Goal: Obtain resource: Download file/media

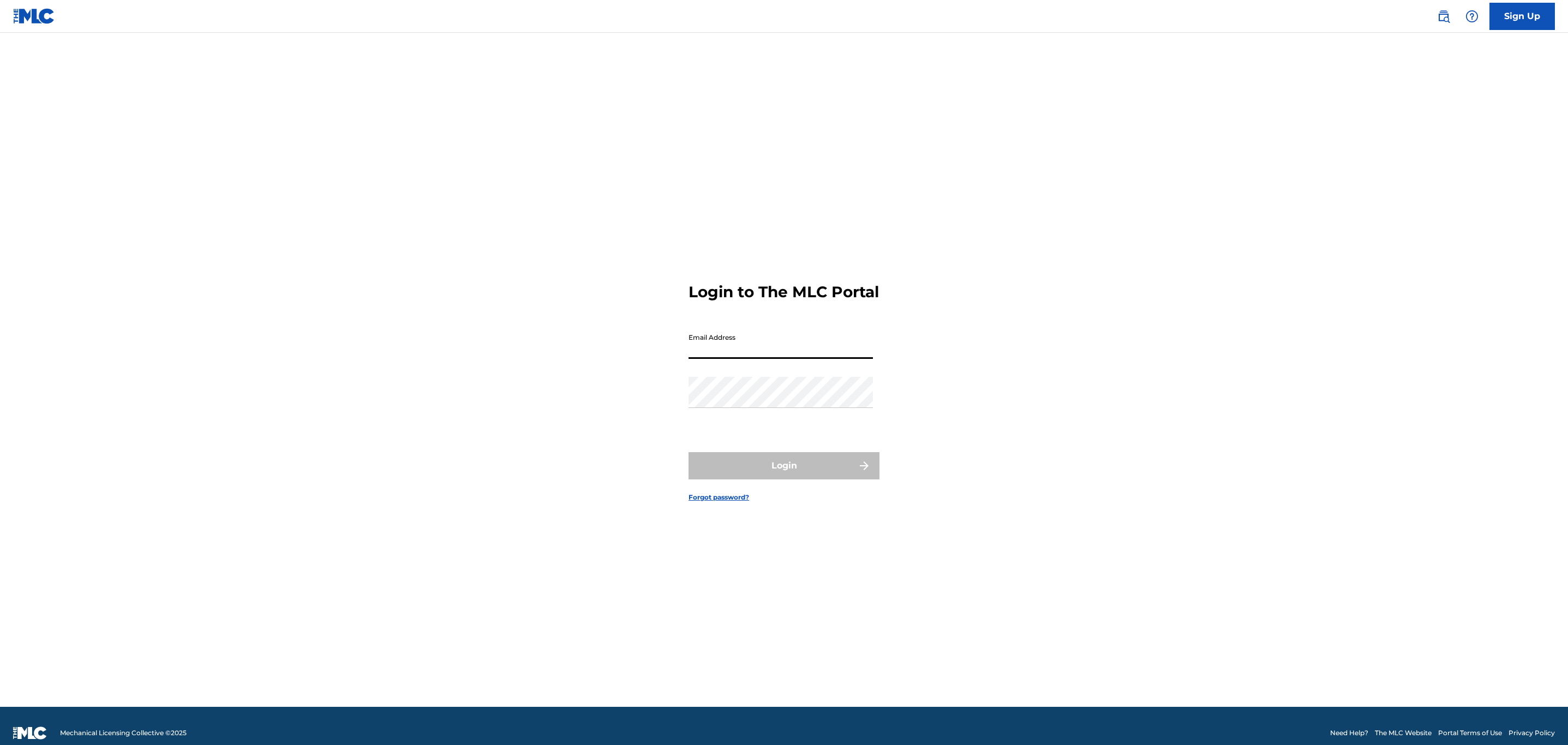
click at [755, 354] on input "Email Address" at bounding box center [780, 343] width 184 height 31
type input "[EMAIL_ADDRESS][DOMAIN_NAME]"
click at [1315, 518] on main "Login to The MLC Portal Email Address kkowalska@downtownmusic.com Password Logi…" at bounding box center [784, 370] width 1568 height 674
click at [688, 452] on button "Login" at bounding box center [784, 466] width 191 height 27
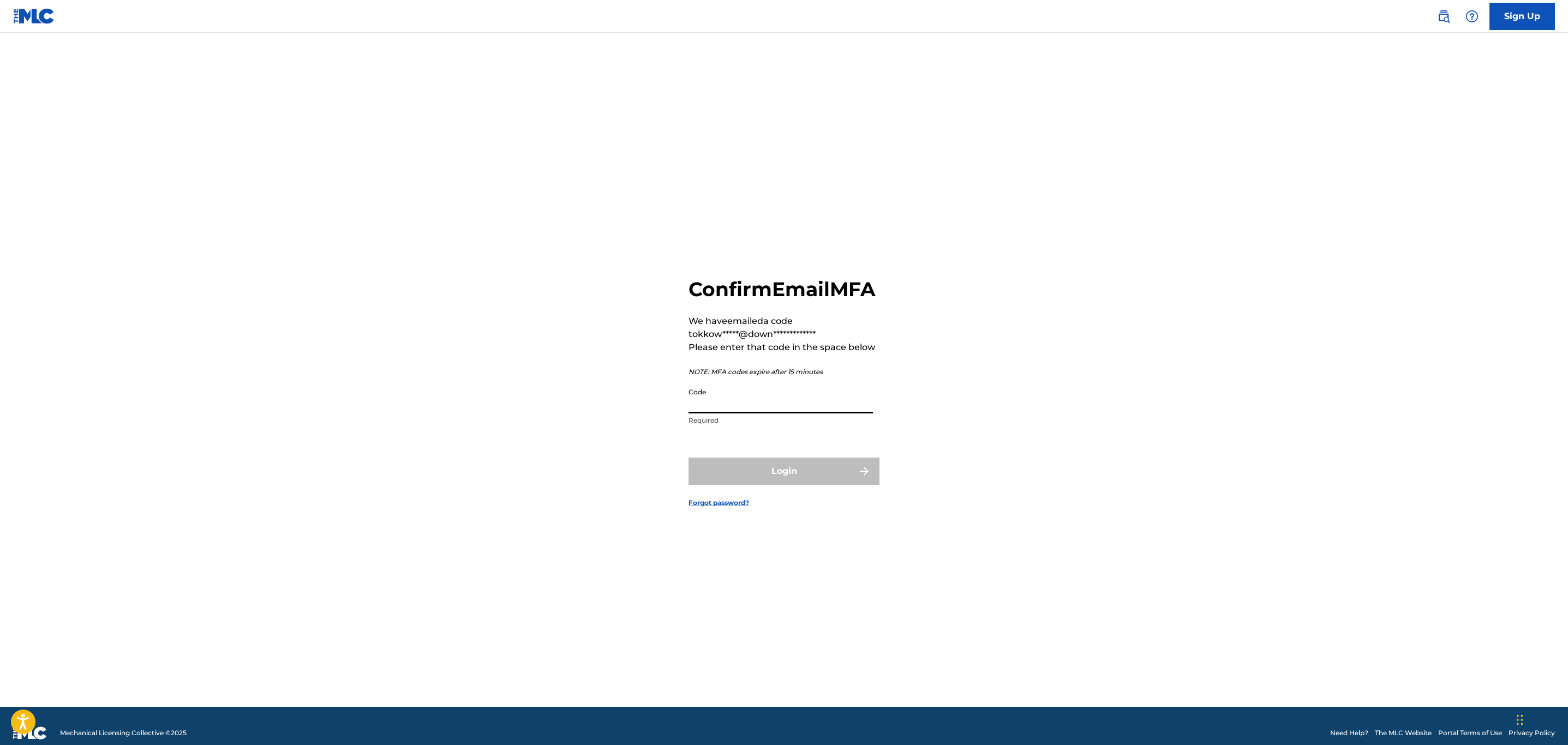
click at [757, 413] on input "Code" at bounding box center [780, 397] width 184 height 31
paste input "220162"
type input "220162"
click at [860, 478] on img "submit" at bounding box center [864, 472] width 13 height 13
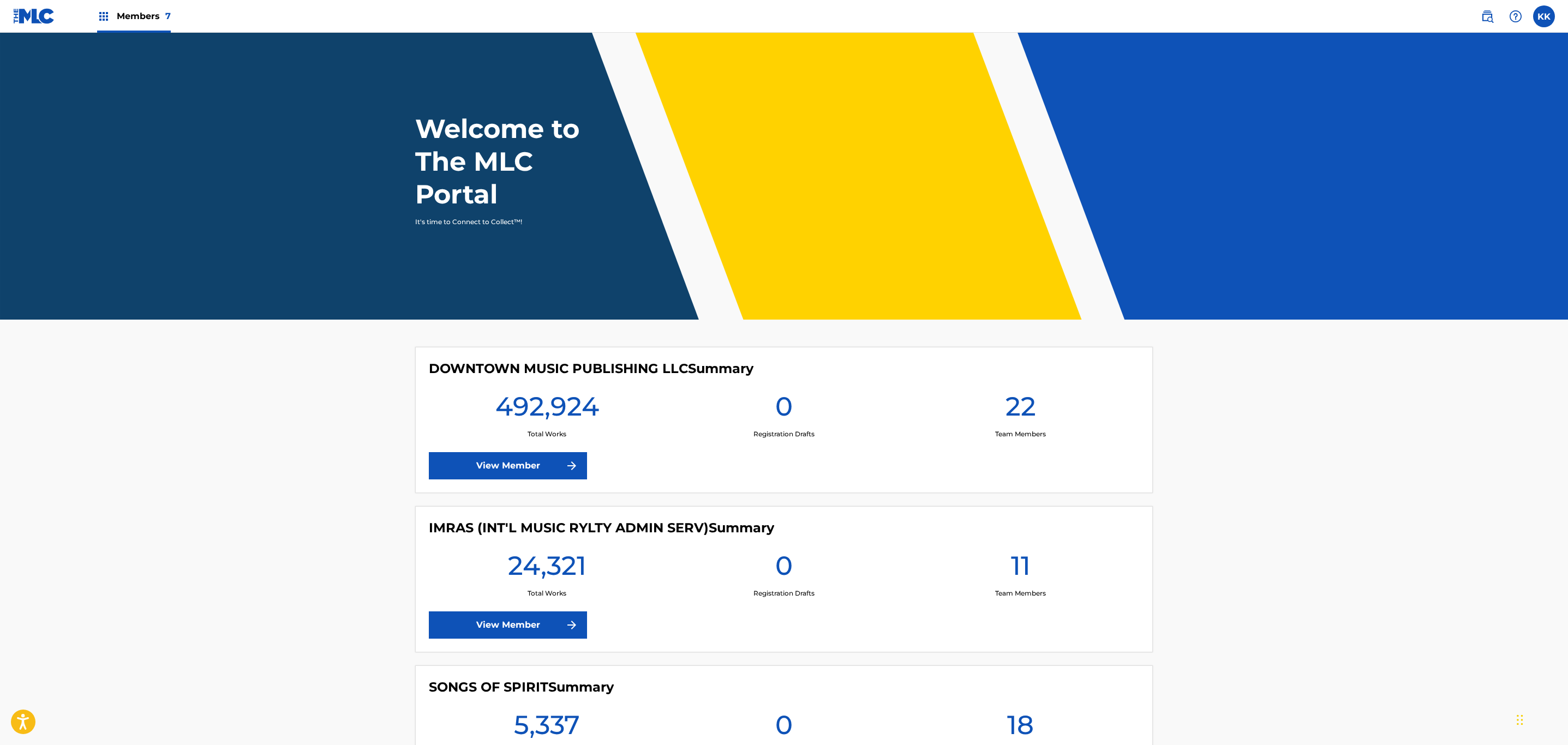
click at [138, 12] on span "Members 7" at bounding box center [144, 16] width 54 height 13
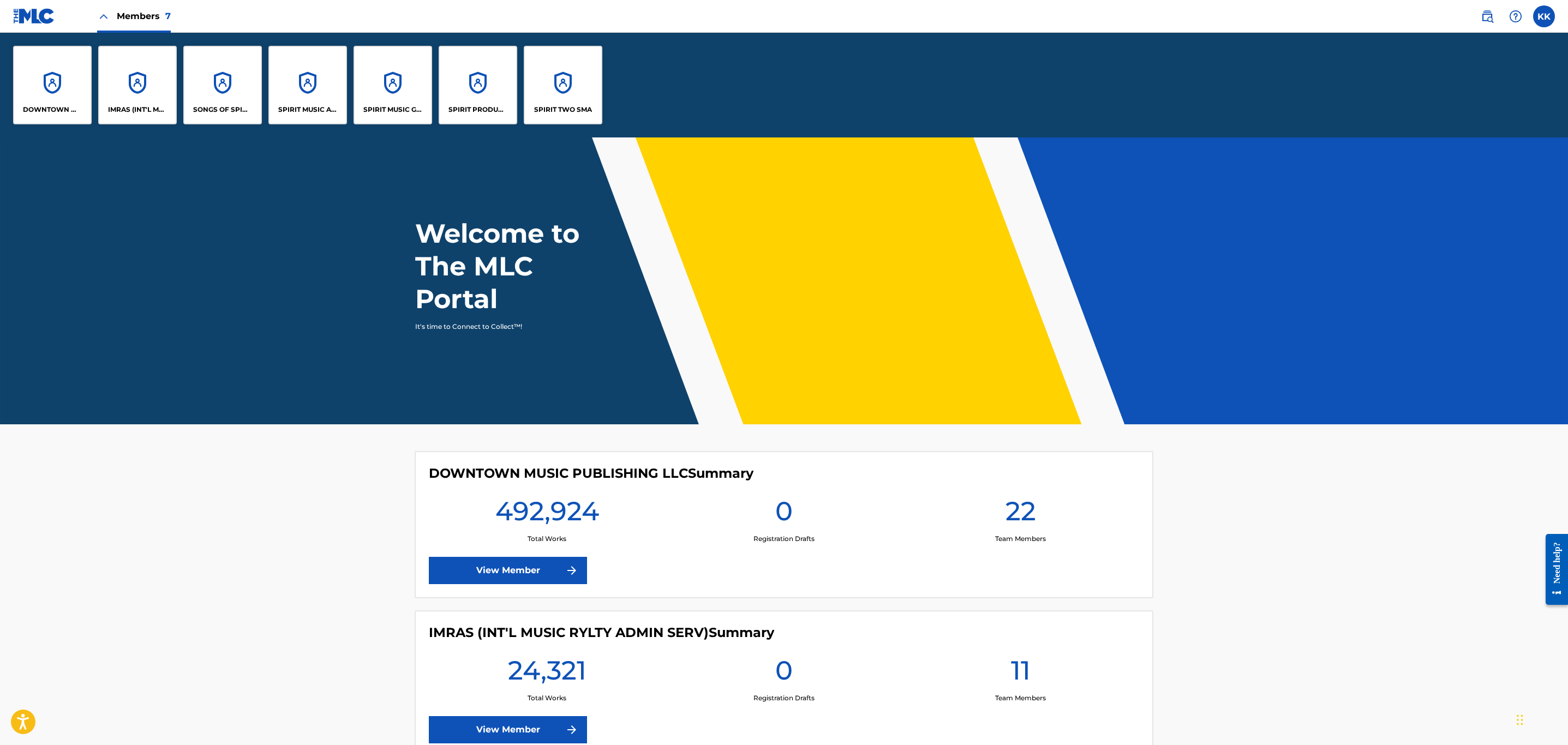
click at [129, 87] on div "IMRAS (INT'L MUSIC RYLTY ADMIN SERV)" at bounding box center [137, 85] width 79 height 79
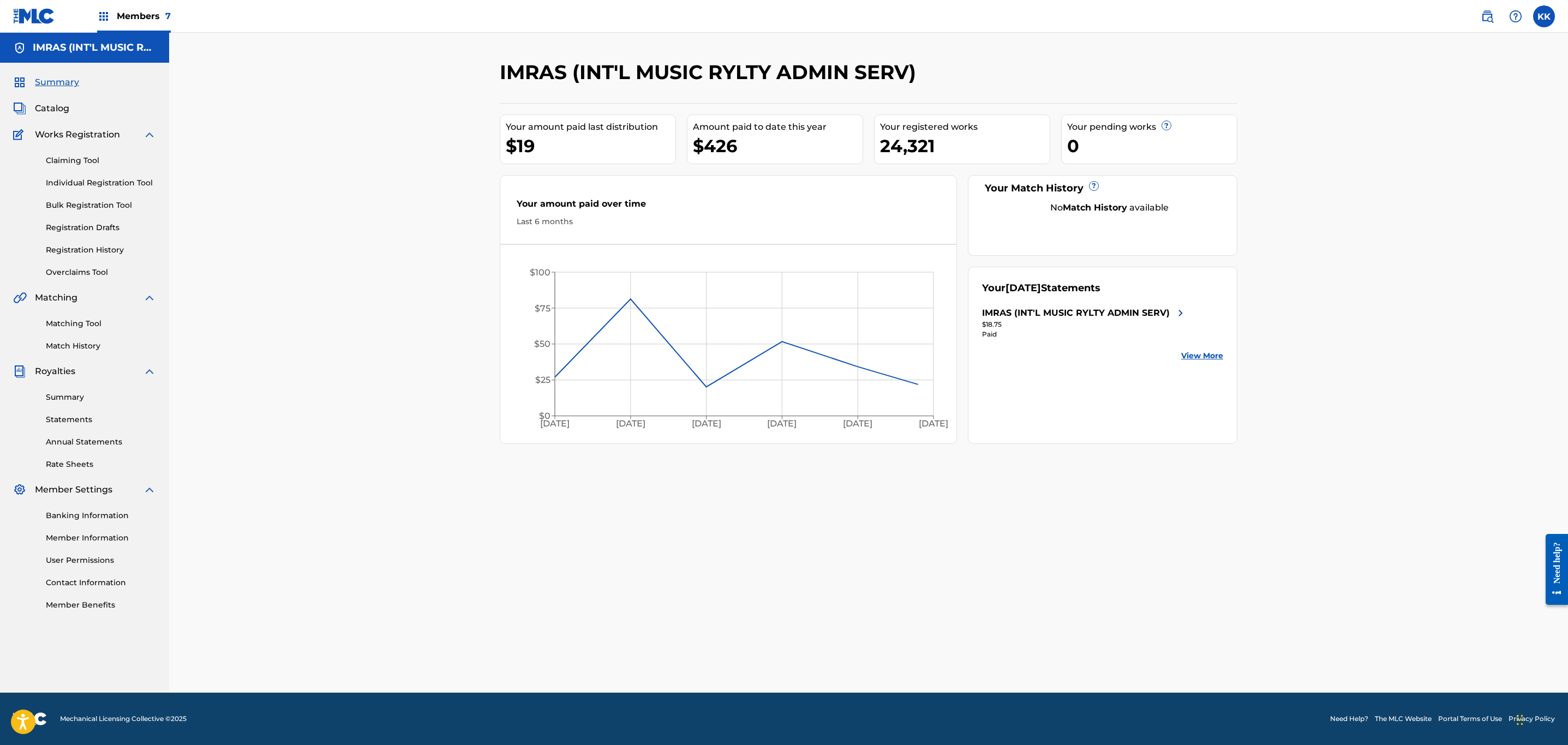
click at [67, 397] on link "Summary" at bounding box center [100, 397] width 110 height 12
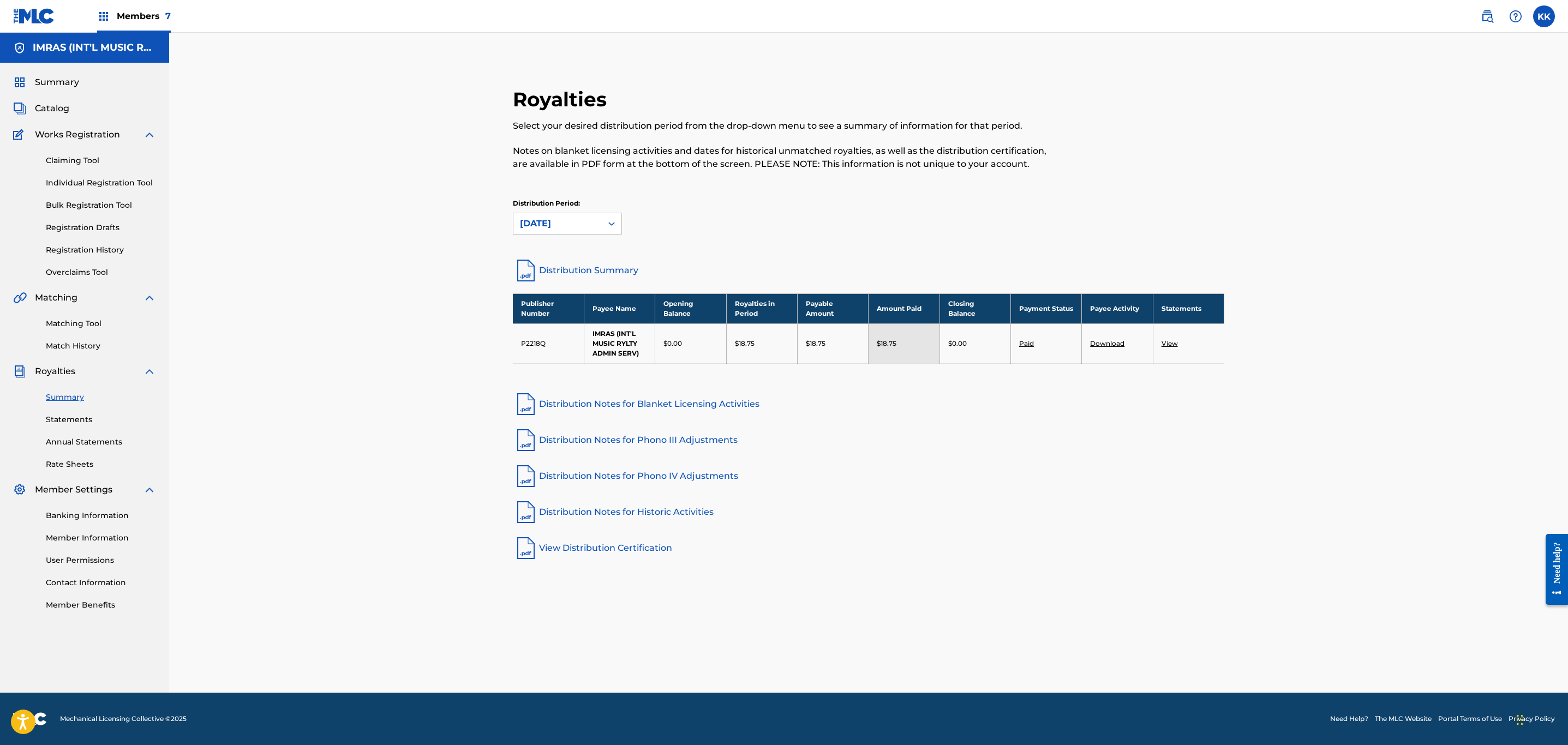
click at [1169, 344] on link "View" at bounding box center [1169, 343] width 16 height 8
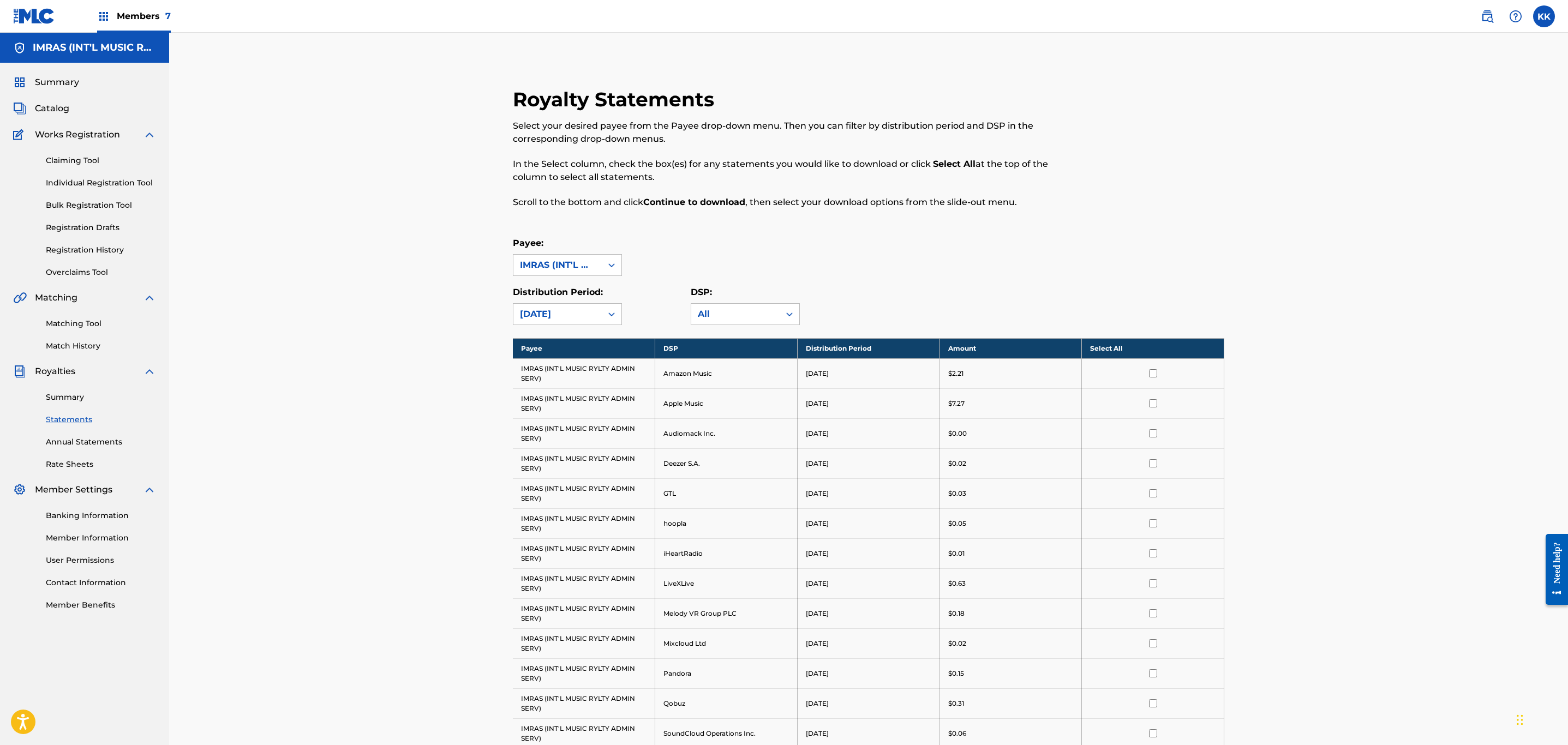
click at [1125, 348] on th "Select All" at bounding box center [1153, 348] width 142 height 20
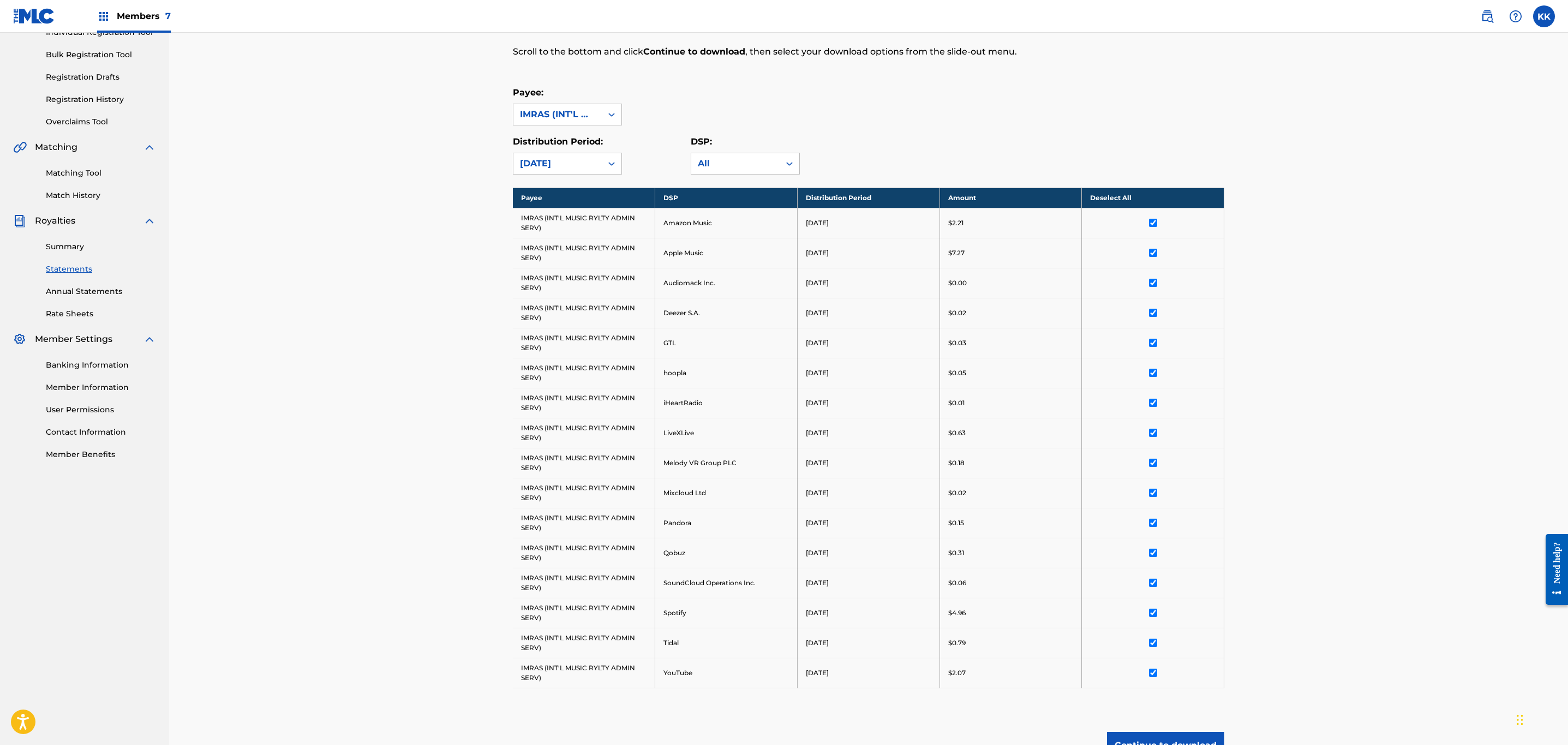
scroll to position [266, 0]
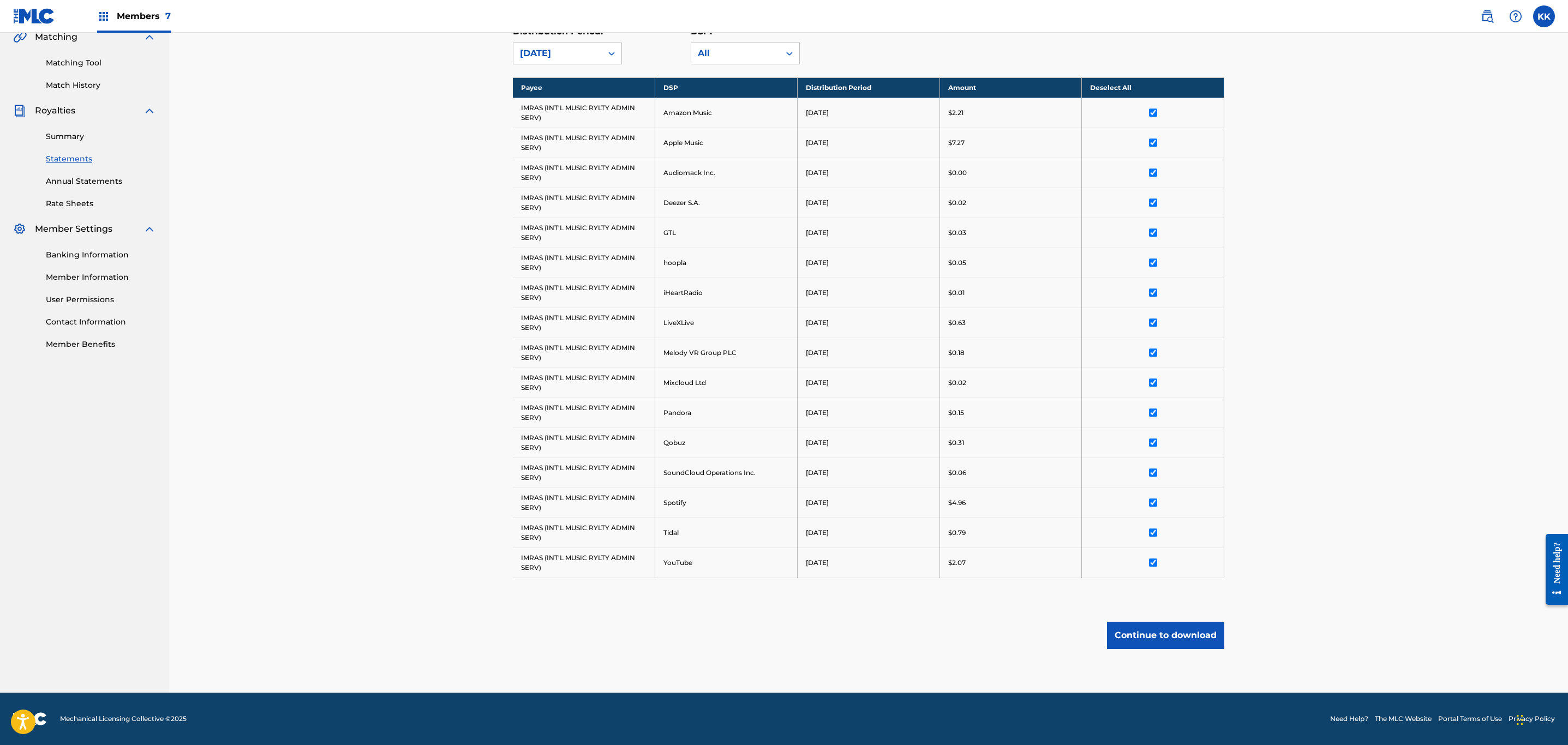
click at [1174, 635] on button "Continue to download" at bounding box center [1166, 635] width 117 height 27
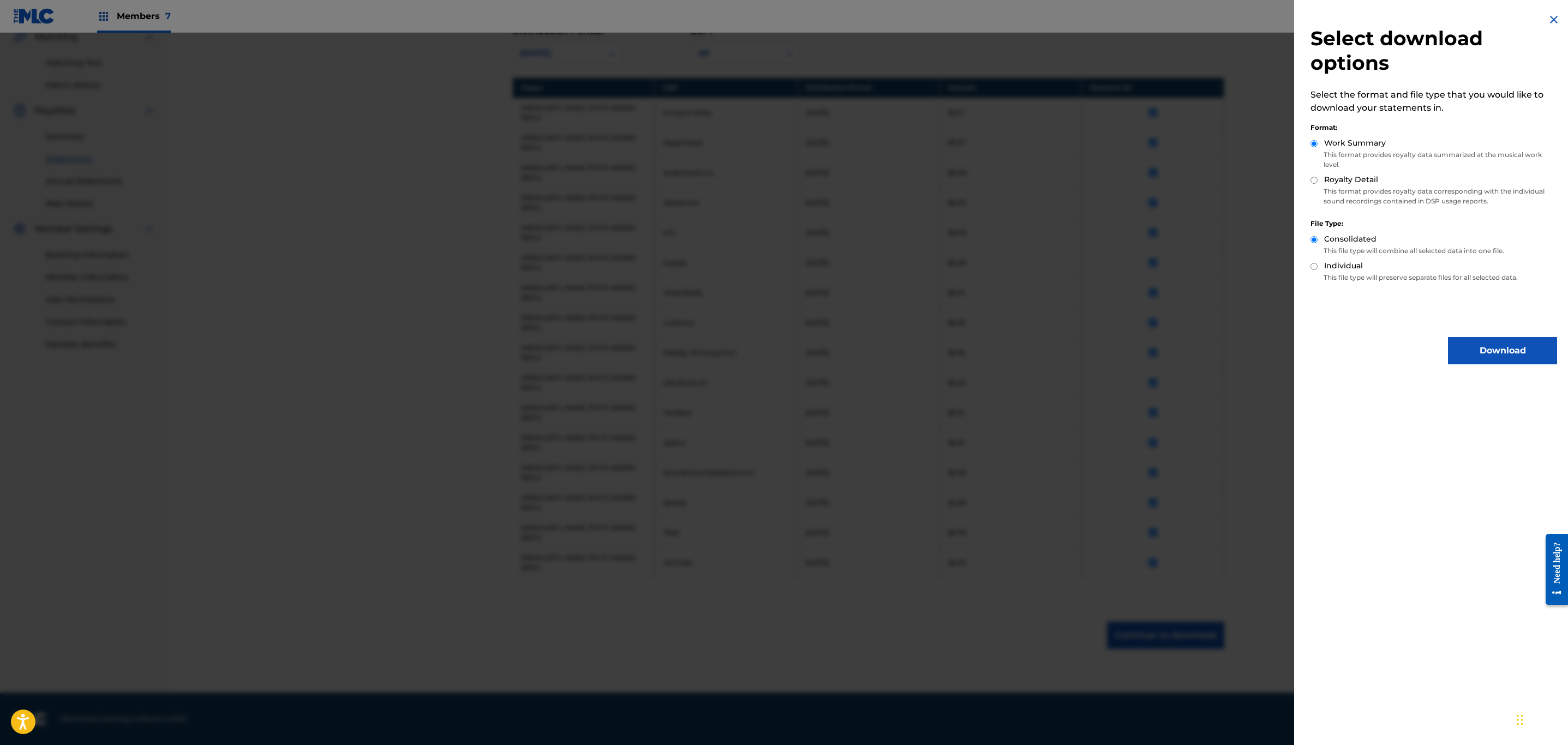
click at [1314, 180] on input "Royalty Detail" at bounding box center [1314, 180] width 7 height 7
radio input "true"
click at [1495, 349] on button "Download" at bounding box center [1502, 351] width 109 height 27
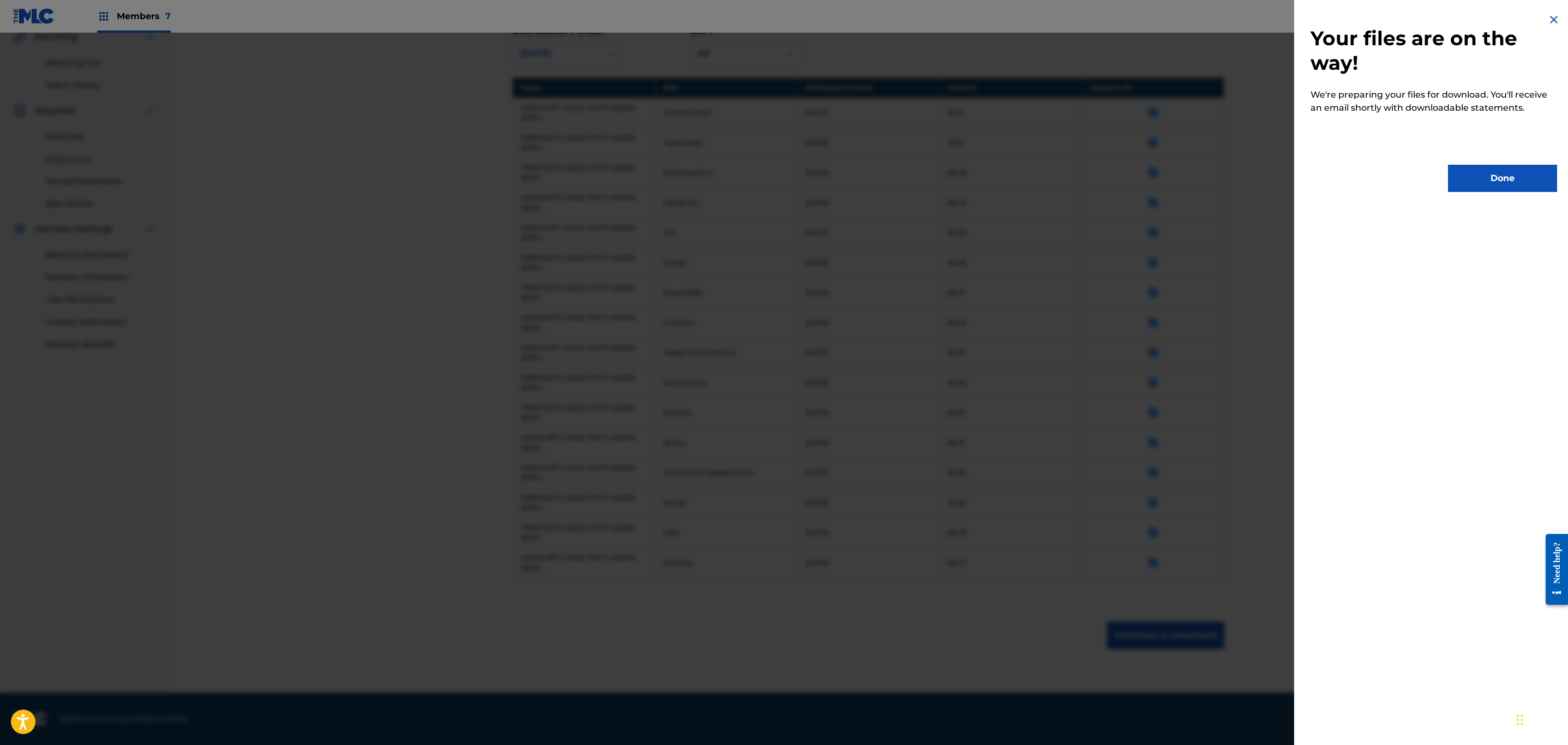
click at [1510, 172] on button "Done" at bounding box center [1502, 178] width 109 height 27
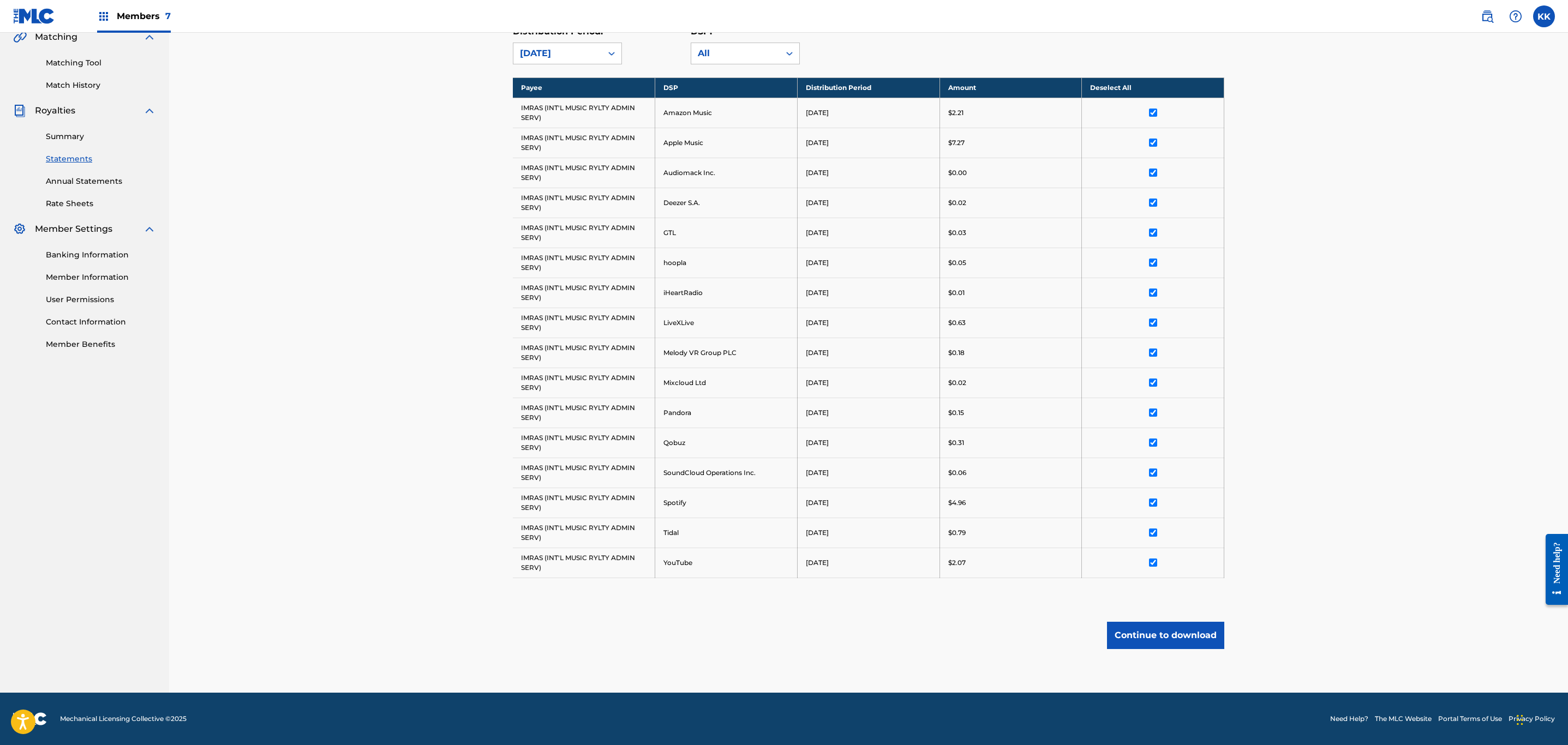
click at [151, 5] on div "Members 7" at bounding box center [134, 16] width 74 height 32
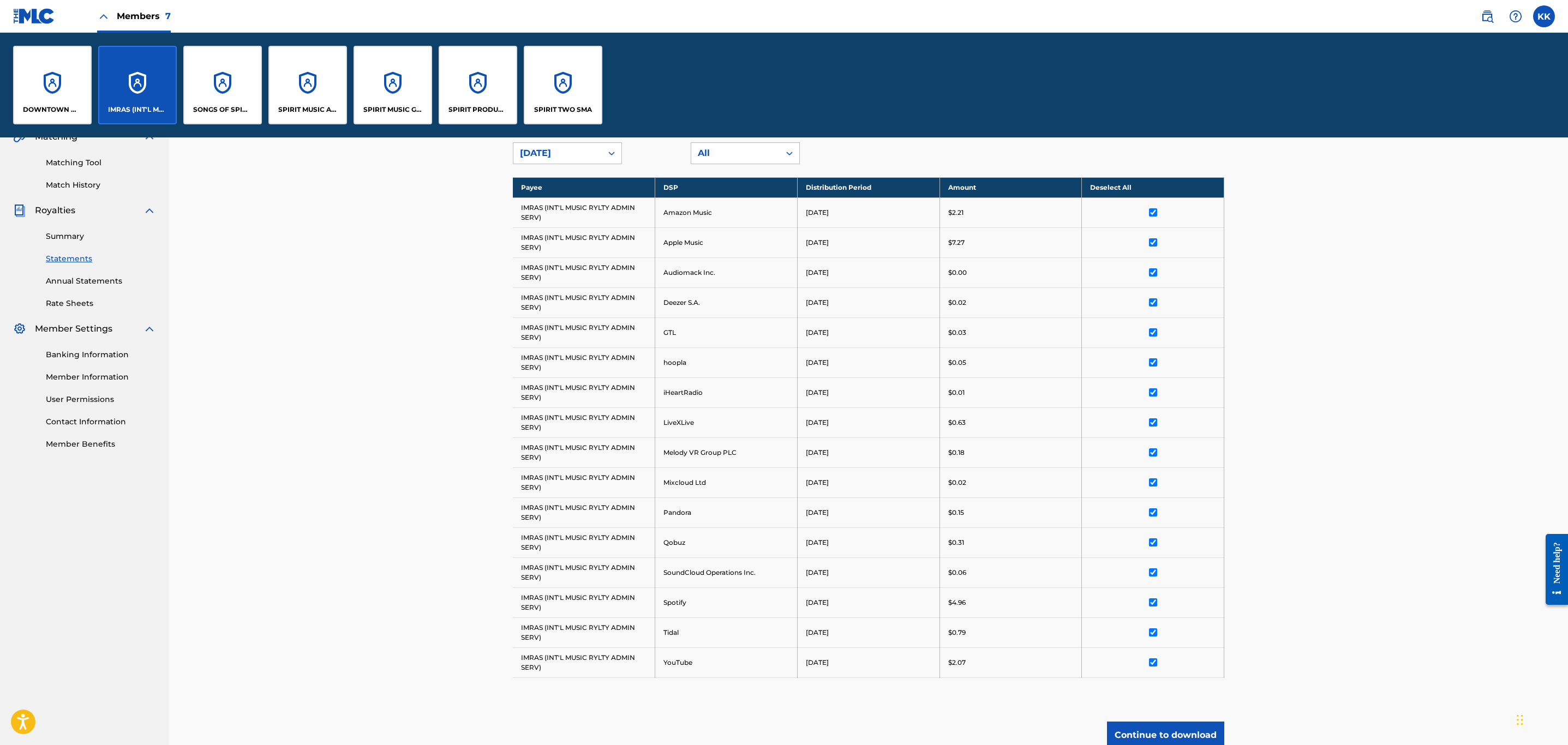
scroll to position [371, 0]
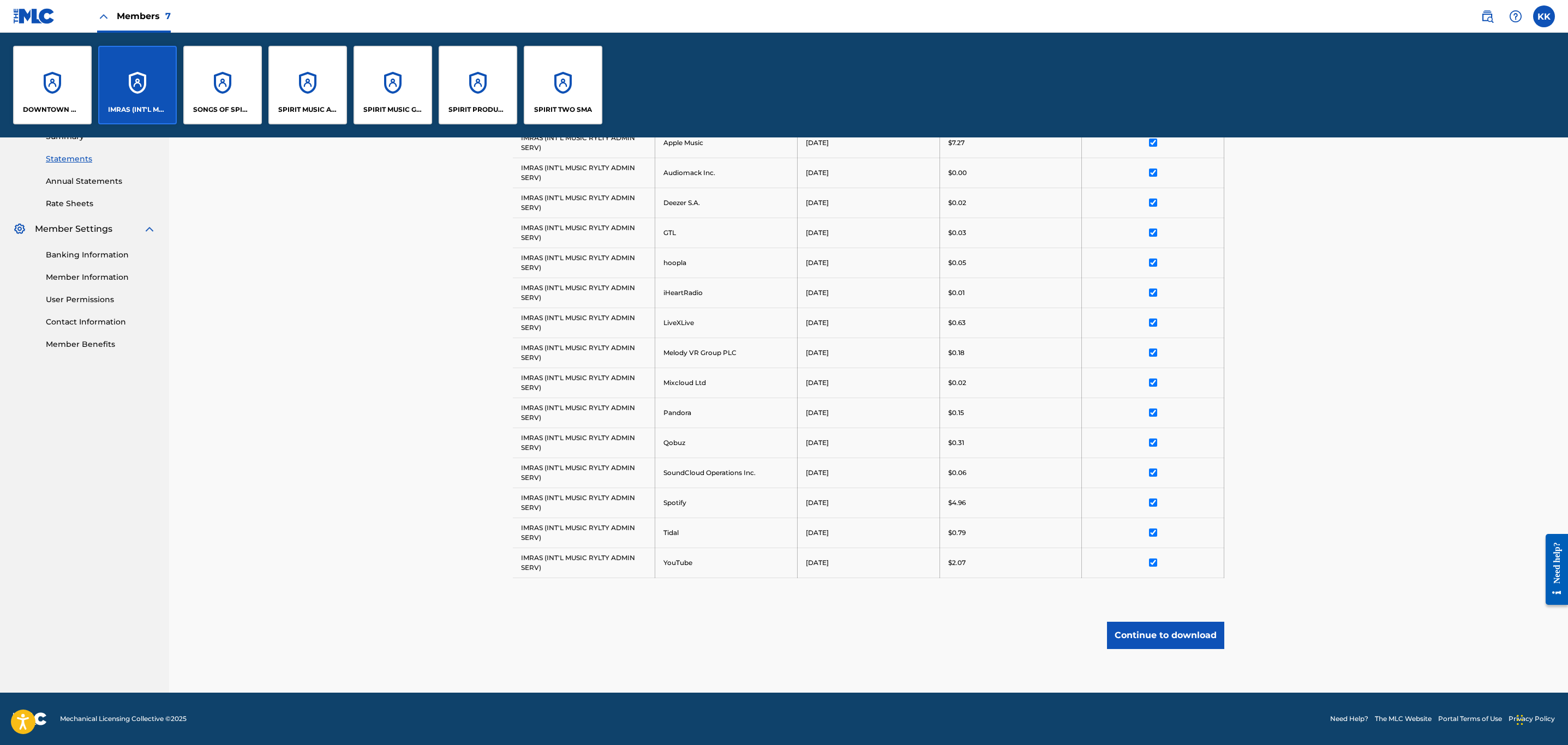
click at [215, 84] on div "SONGS OF SPIRIT" at bounding box center [222, 85] width 79 height 79
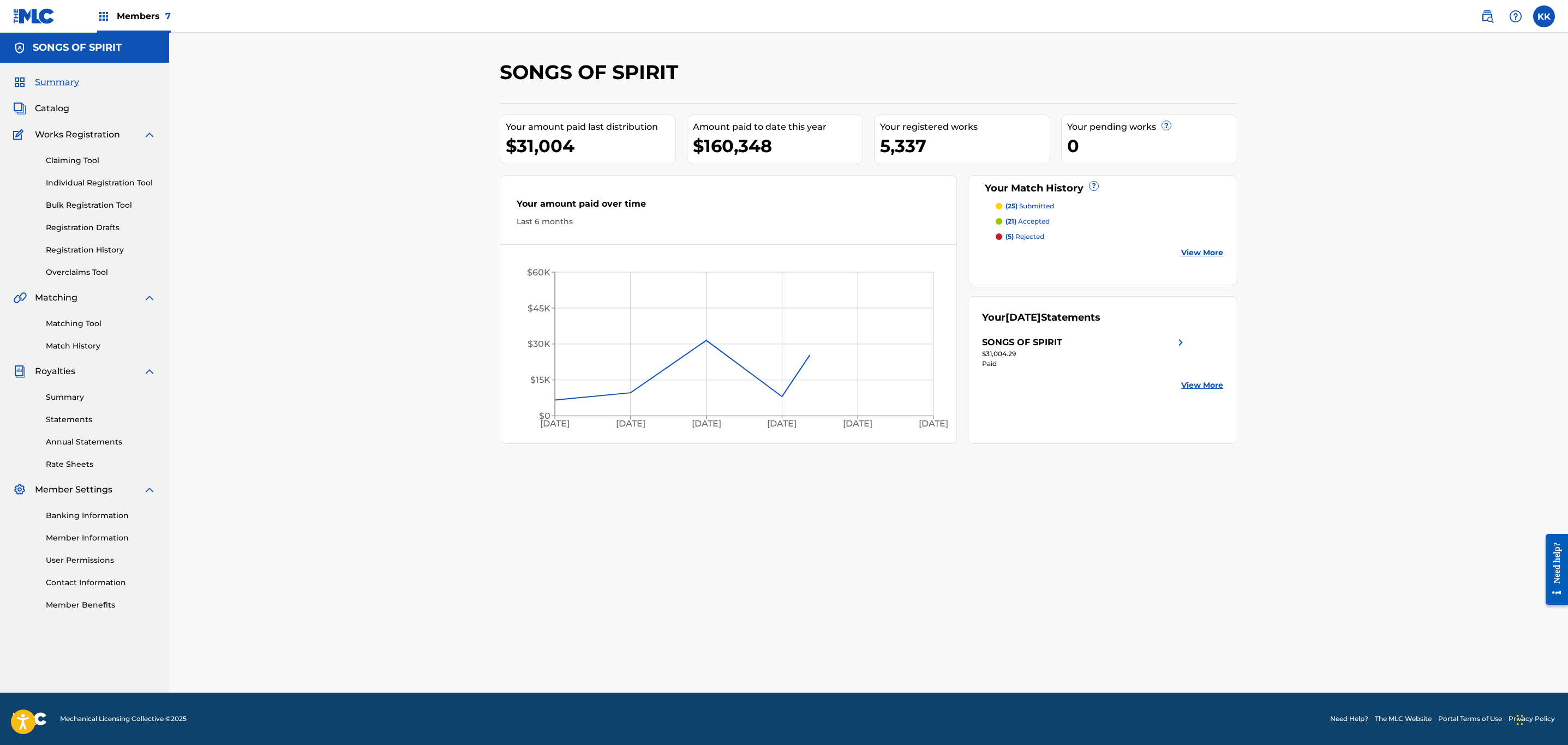
click at [50, 396] on link "Summary" at bounding box center [100, 397] width 110 height 12
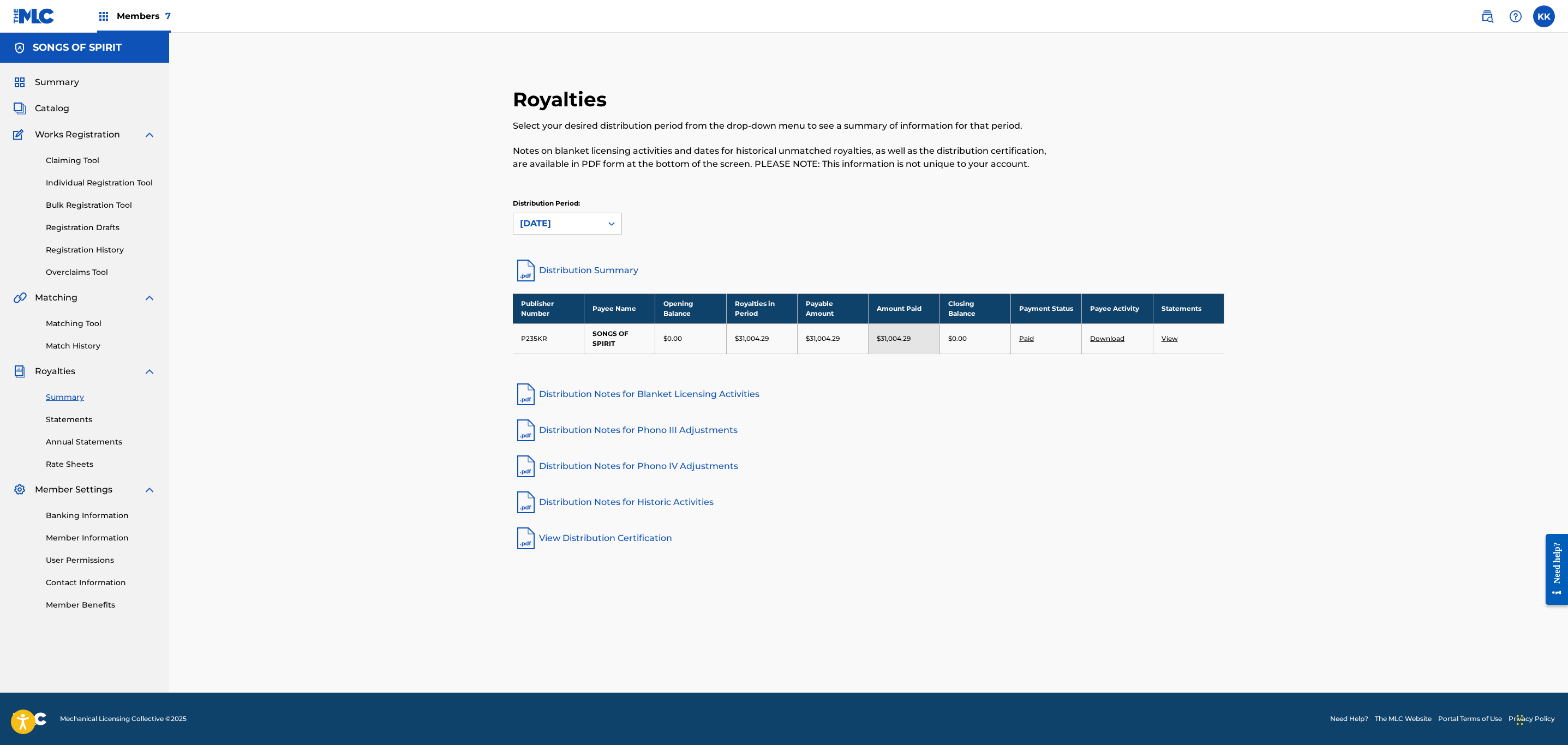
click at [1172, 339] on link "View" at bounding box center [1169, 338] width 16 height 8
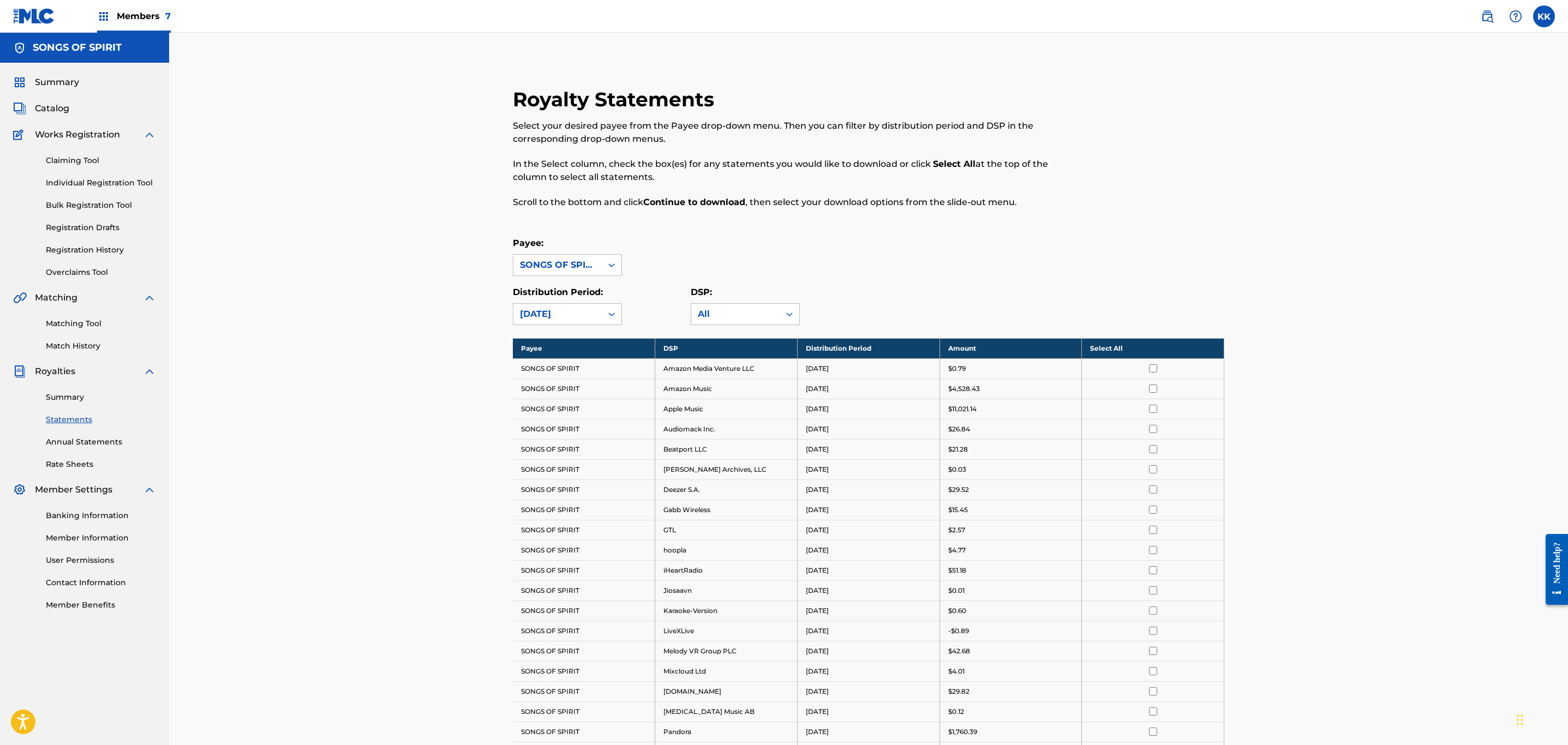
click at [1149, 354] on th "Select All" at bounding box center [1153, 348] width 142 height 20
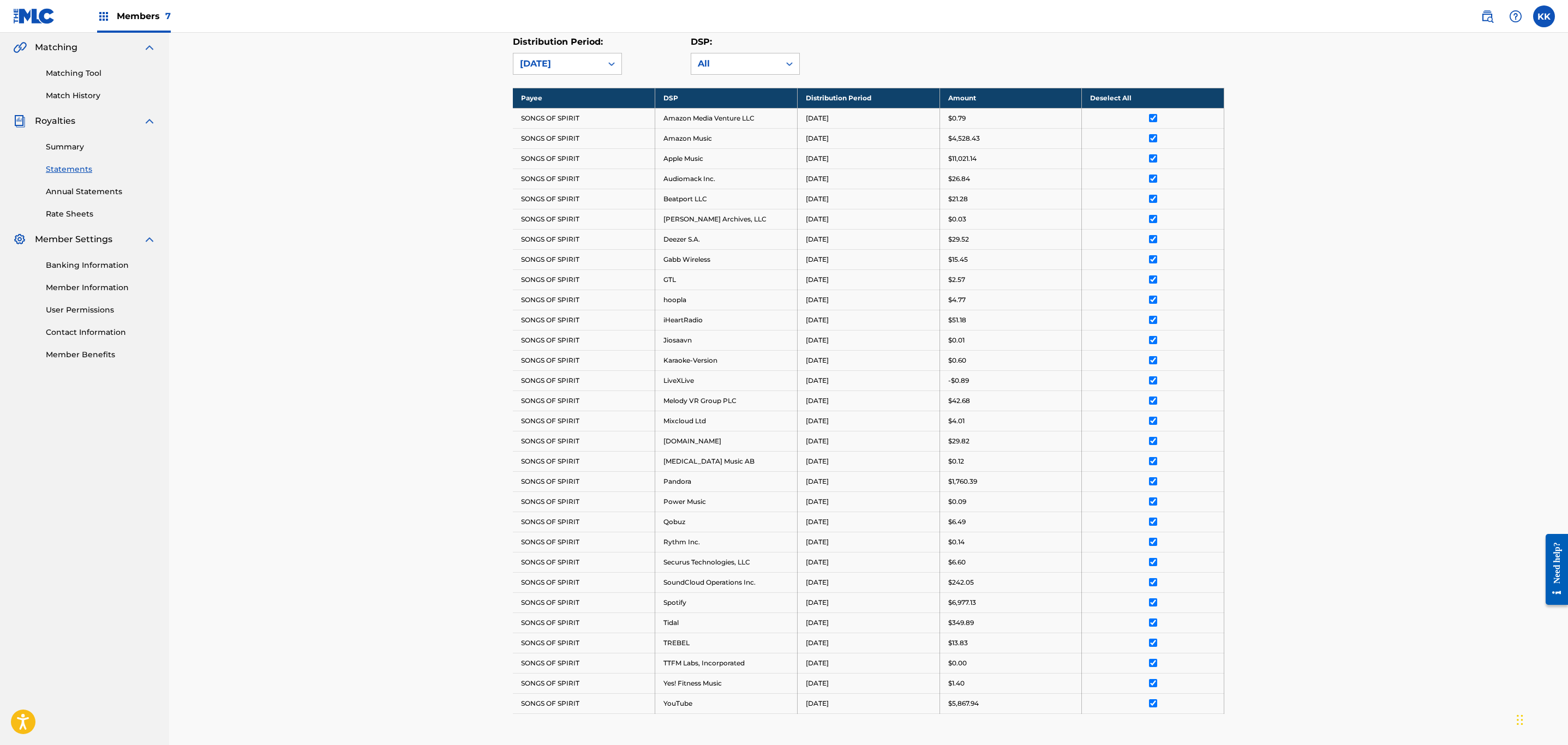
scroll to position [395, 0]
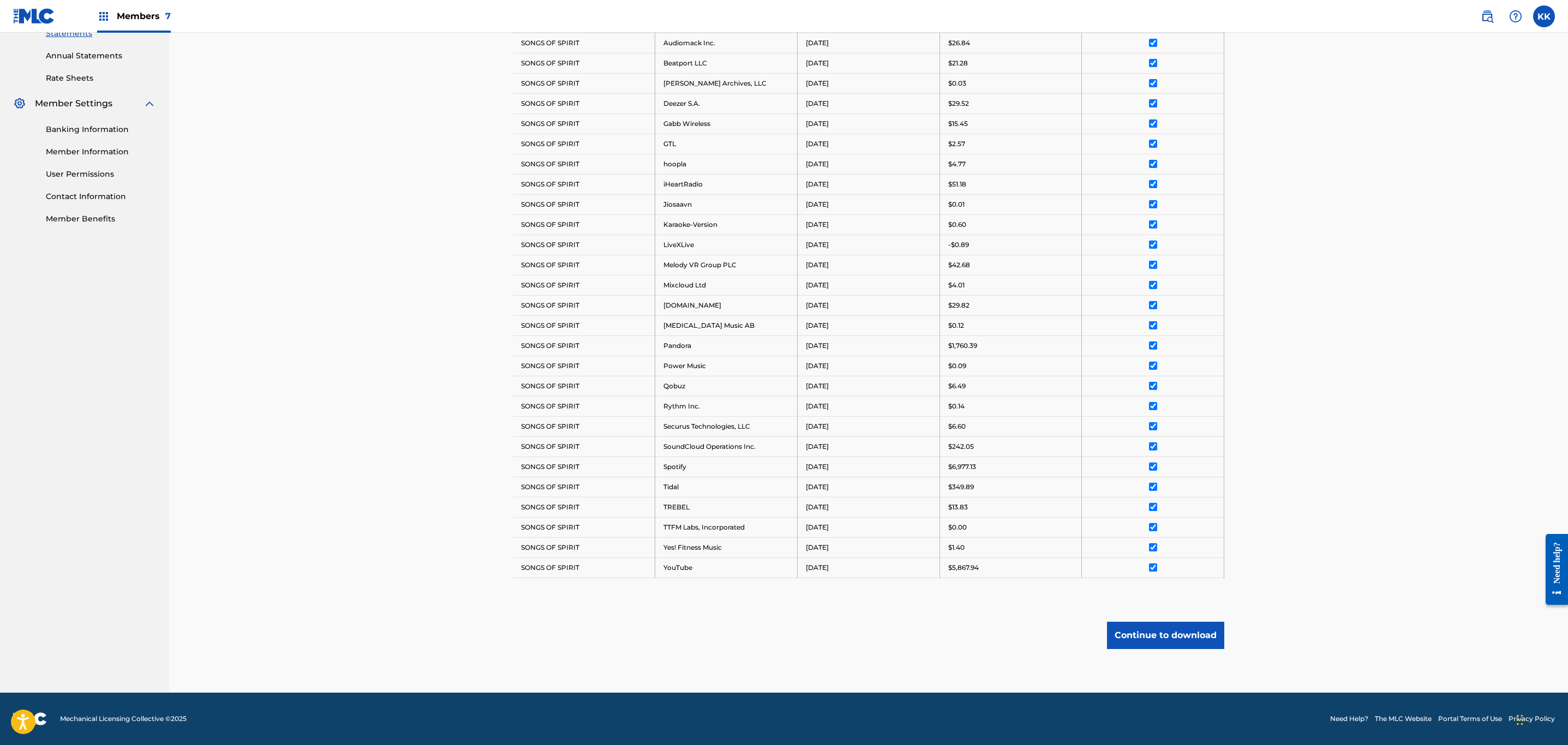
click at [1189, 635] on button "Continue to download" at bounding box center [1166, 635] width 117 height 27
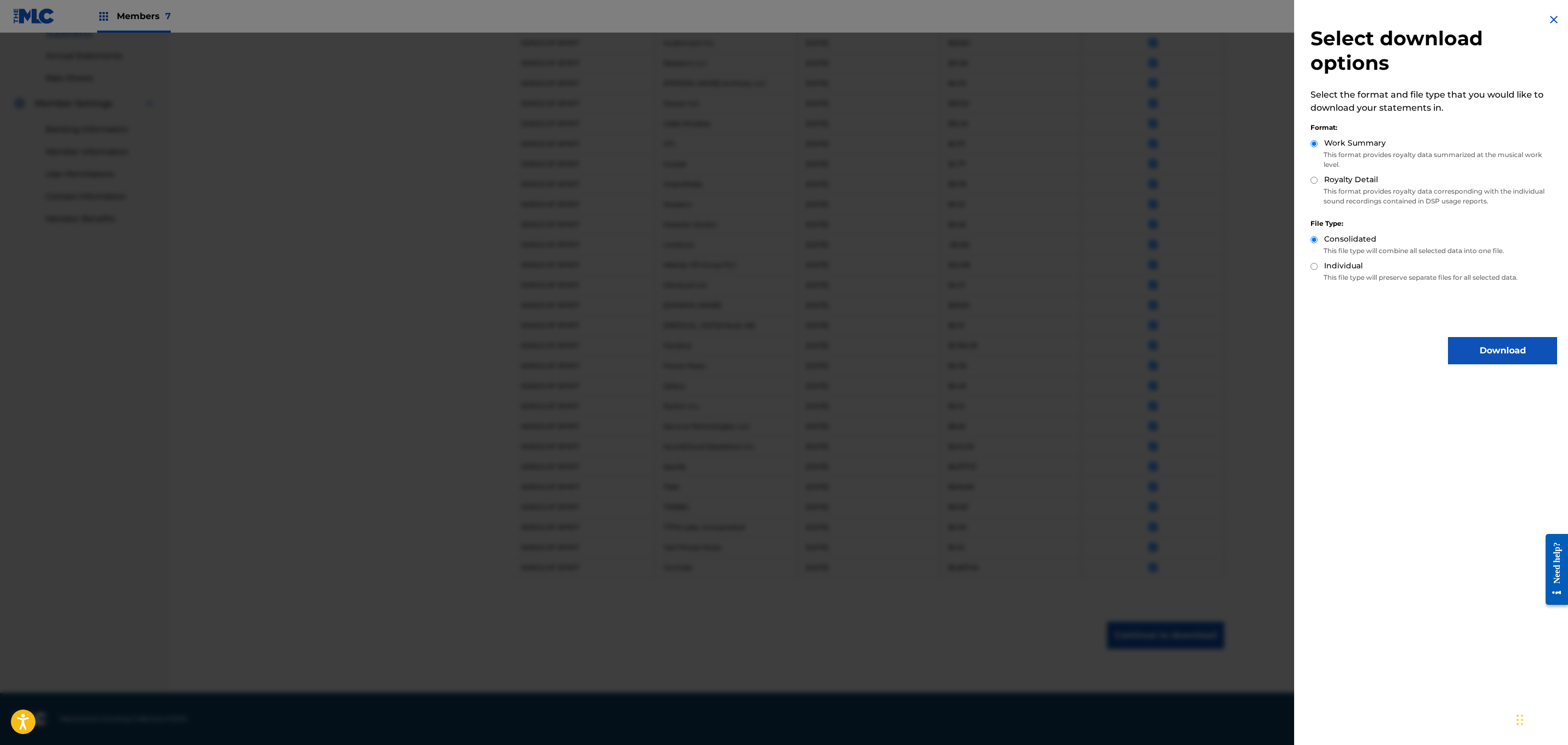
click at [1314, 178] on input "Royalty Detail" at bounding box center [1314, 180] width 7 height 7
radio input "true"
click at [1513, 355] on button "Download" at bounding box center [1502, 351] width 109 height 27
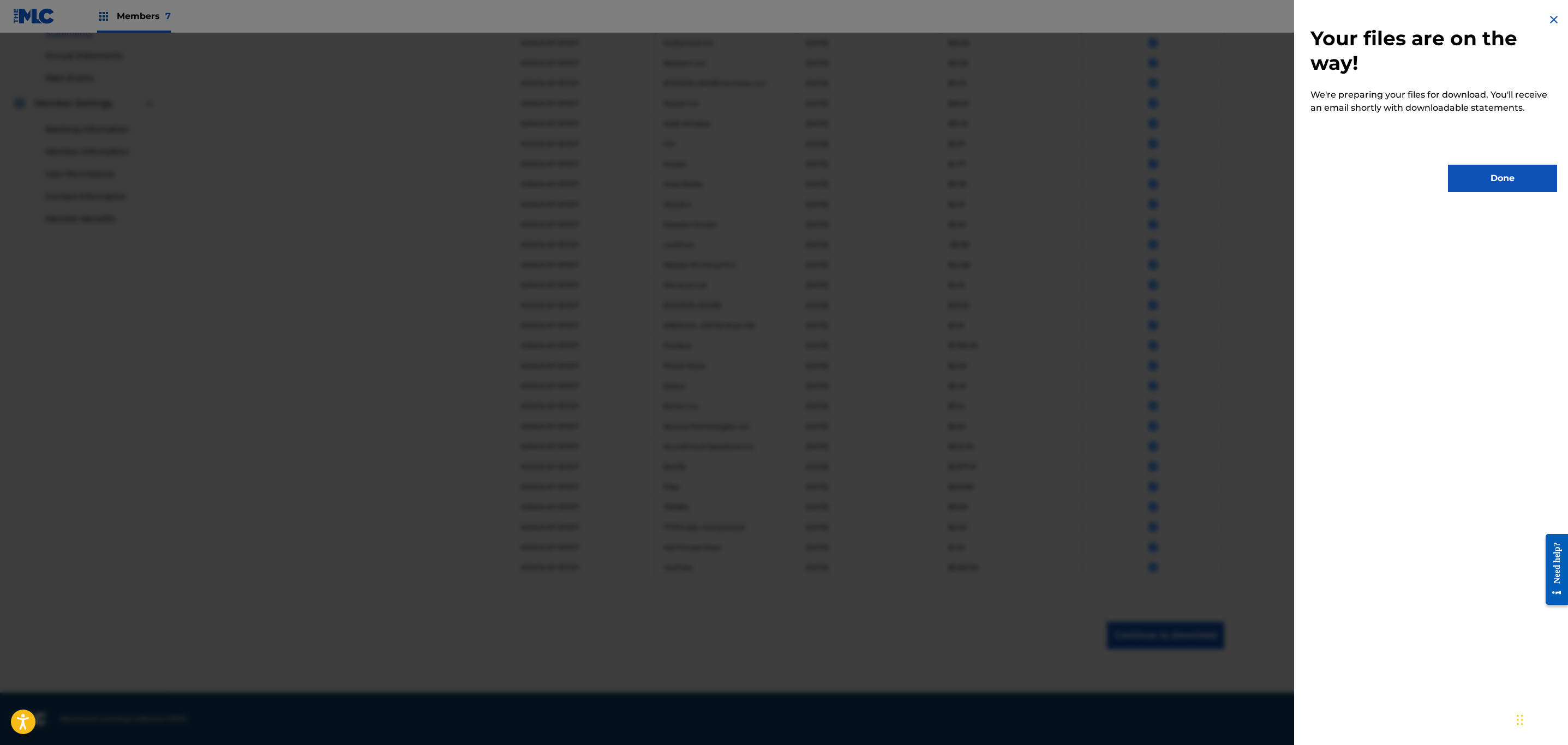
click at [1502, 178] on button "Done" at bounding box center [1502, 178] width 109 height 27
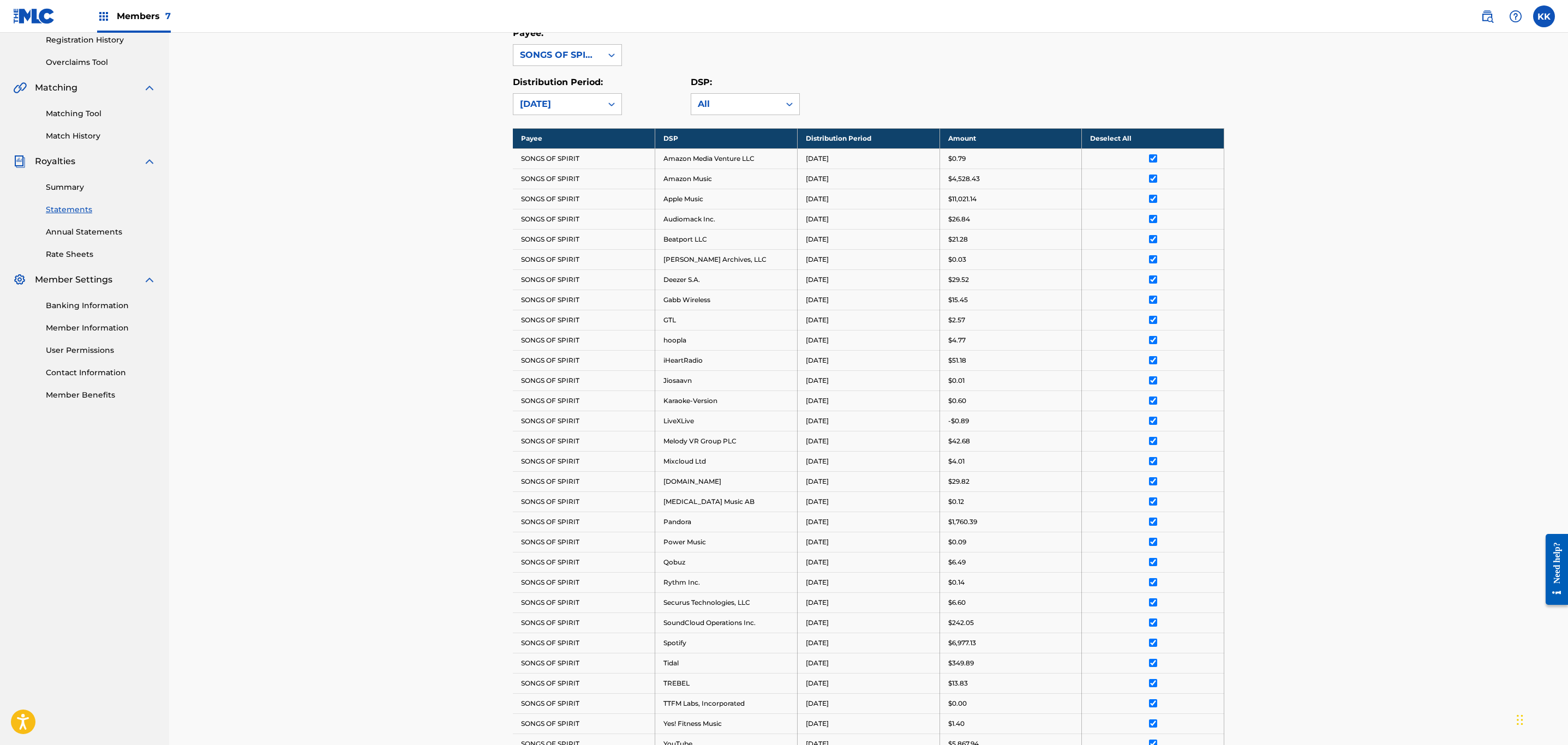
scroll to position [0, 0]
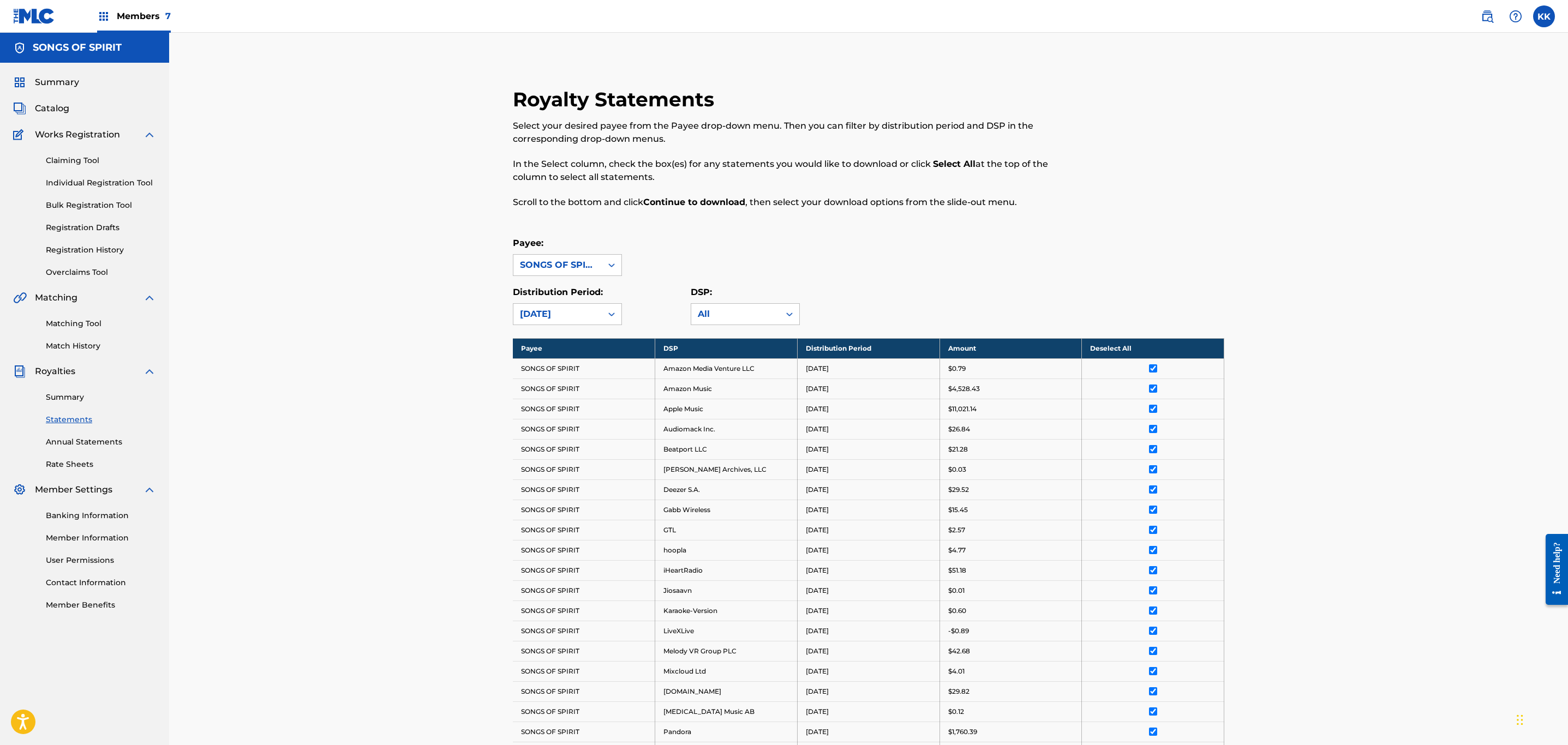
click at [144, 16] on span "Members 7" at bounding box center [144, 16] width 54 height 13
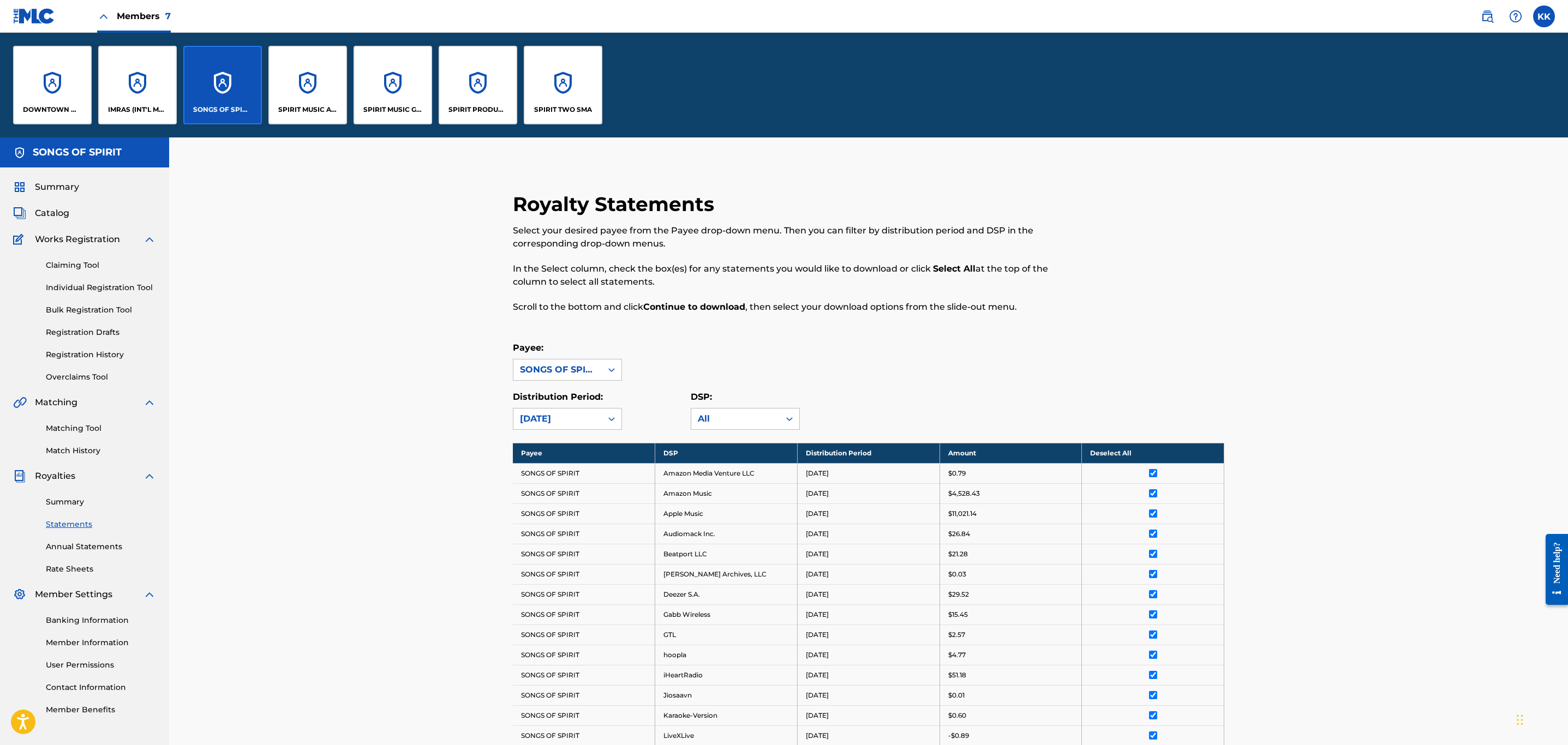
click at [315, 99] on div "SPIRIT MUSIC ALPHA" at bounding box center [307, 85] width 79 height 79
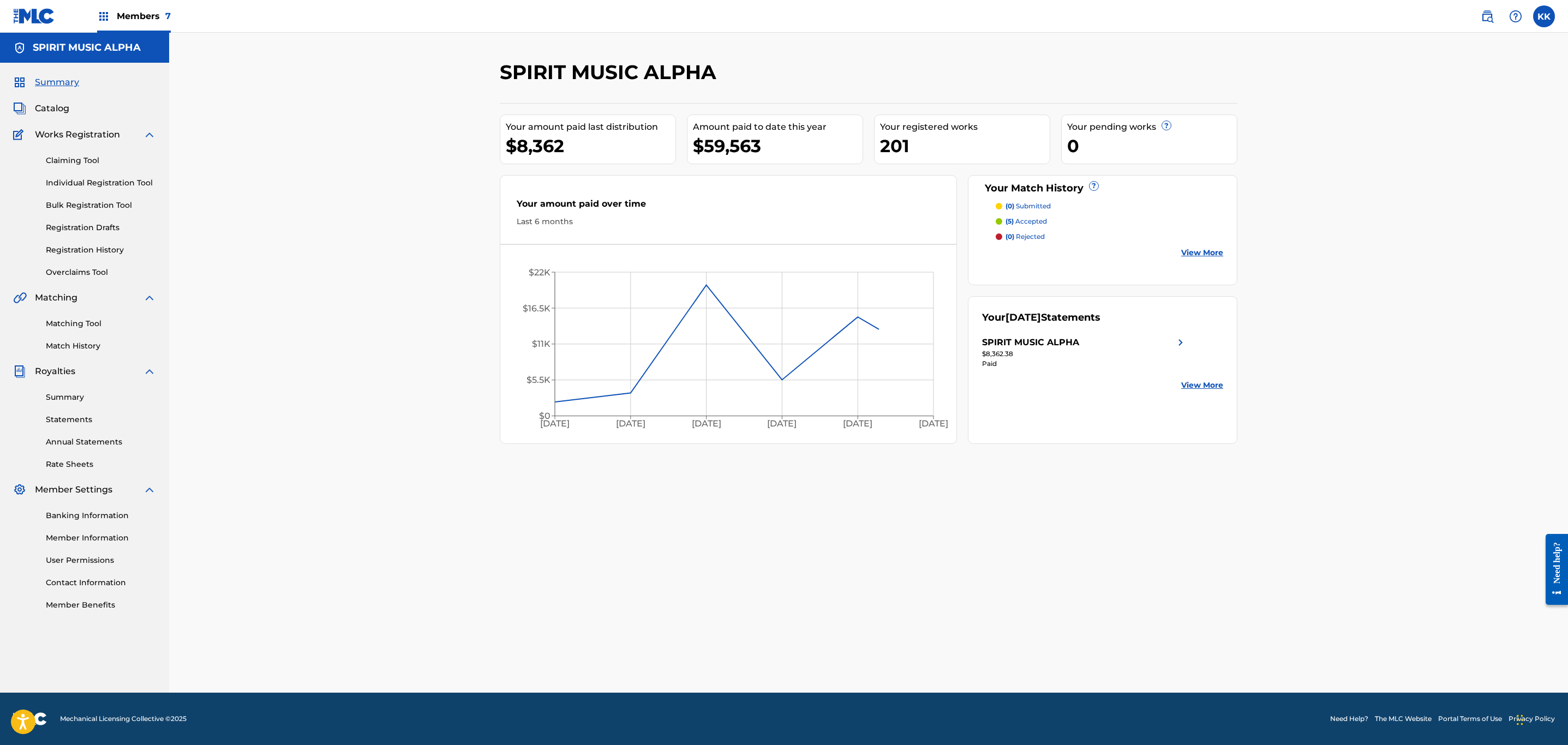
click at [64, 392] on link "Summary" at bounding box center [100, 397] width 110 height 12
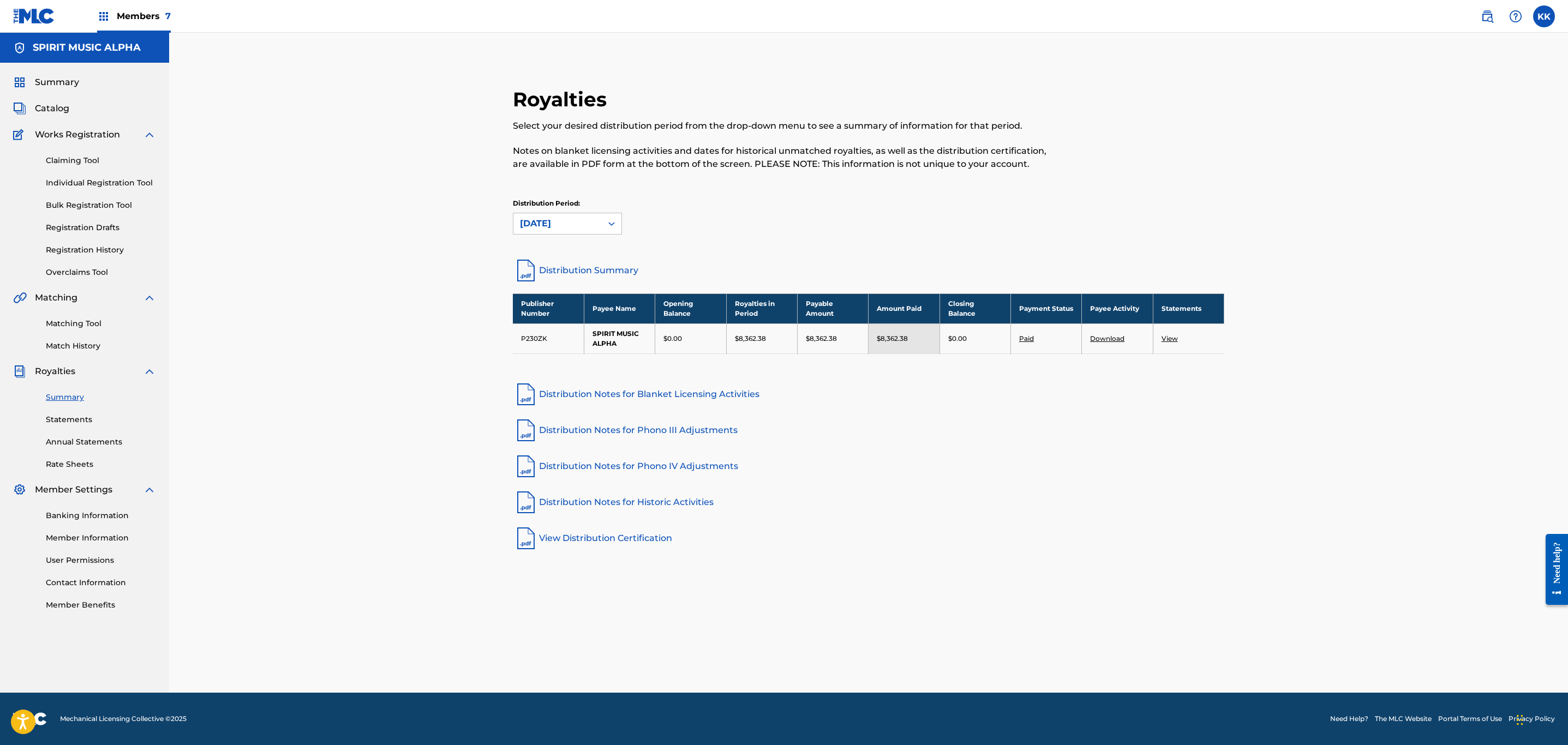
click at [1167, 341] on link "View" at bounding box center [1169, 338] width 16 height 8
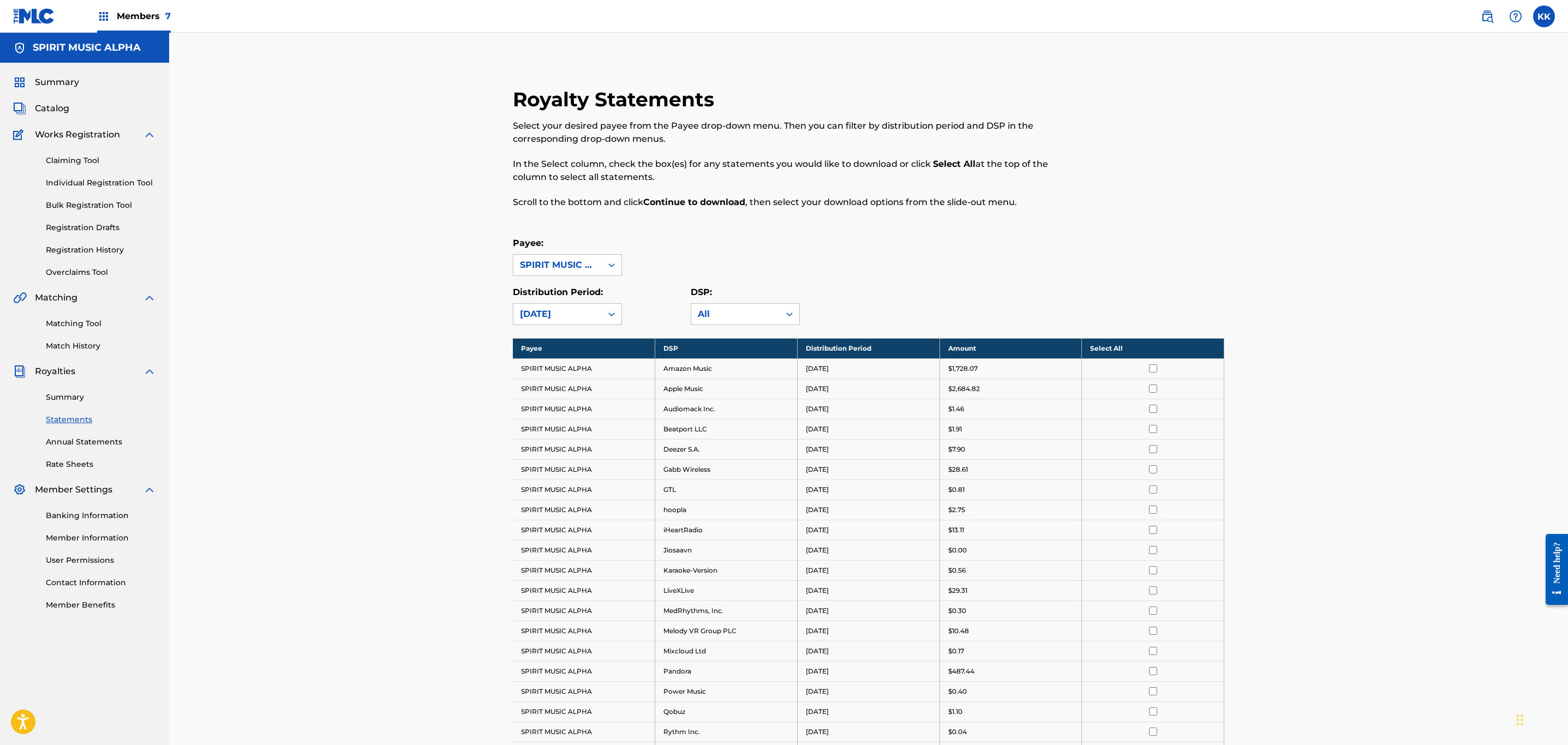
click at [1143, 343] on th "Select All" at bounding box center [1153, 348] width 142 height 20
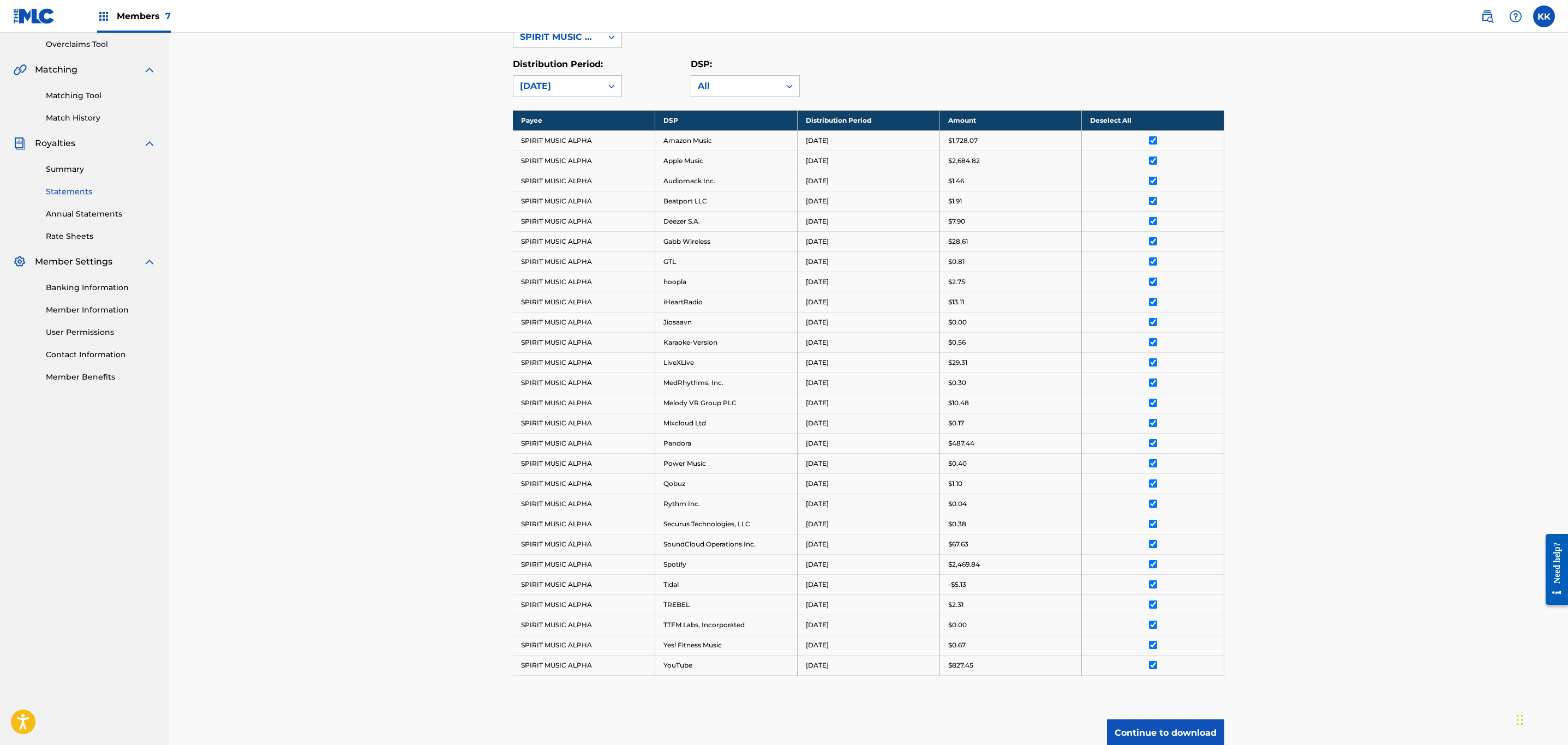
scroll to position [334, 0]
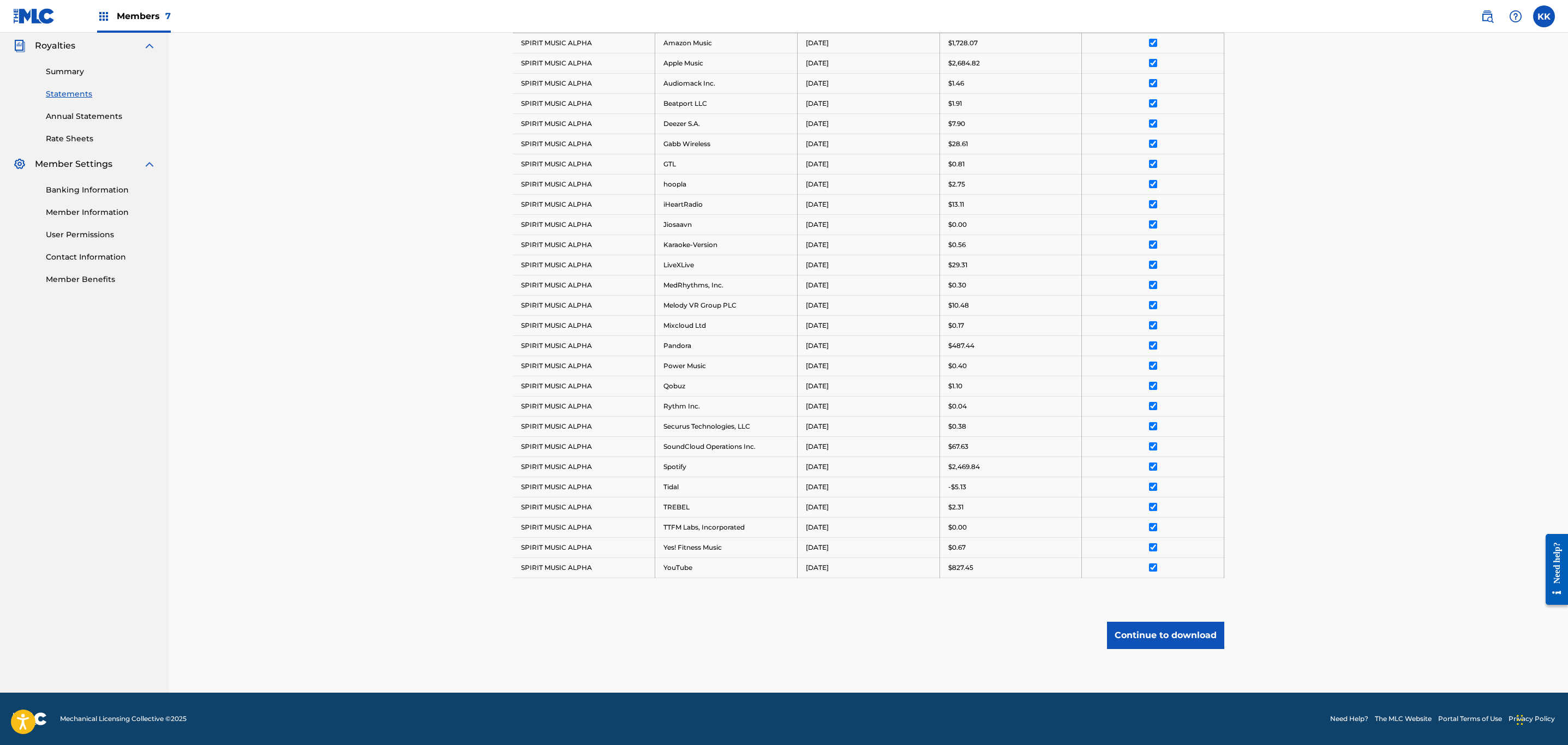
click at [1178, 643] on button "Continue to download" at bounding box center [1166, 635] width 117 height 27
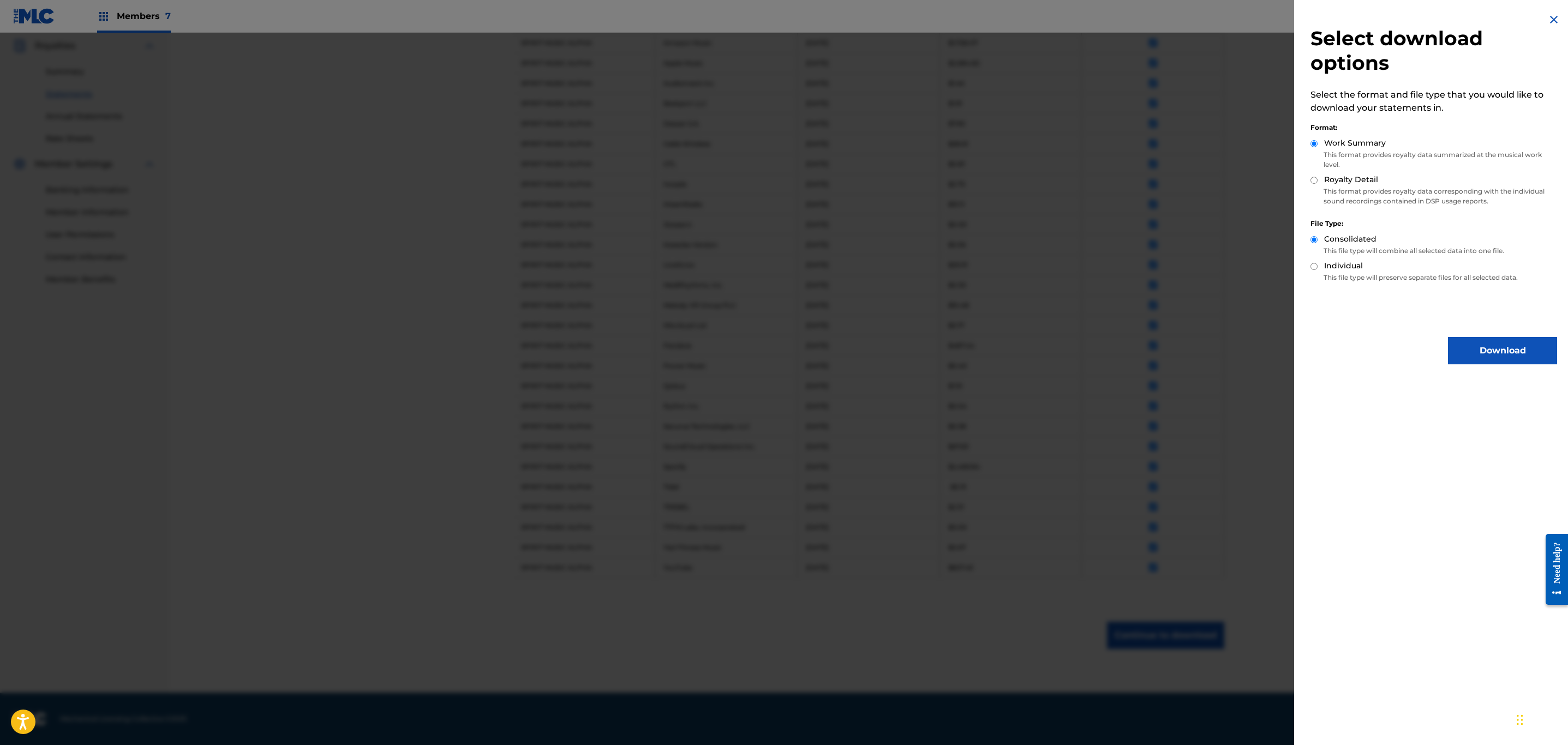
click at [1315, 184] on div "Royalty Detail" at bounding box center [1433, 180] width 247 height 13
click at [1315, 178] on input "Royalty Detail" at bounding box center [1314, 180] width 7 height 7
radio input "true"
click at [1501, 349] on button "Download" at bounding box center [1502, 351] width 109 height 27
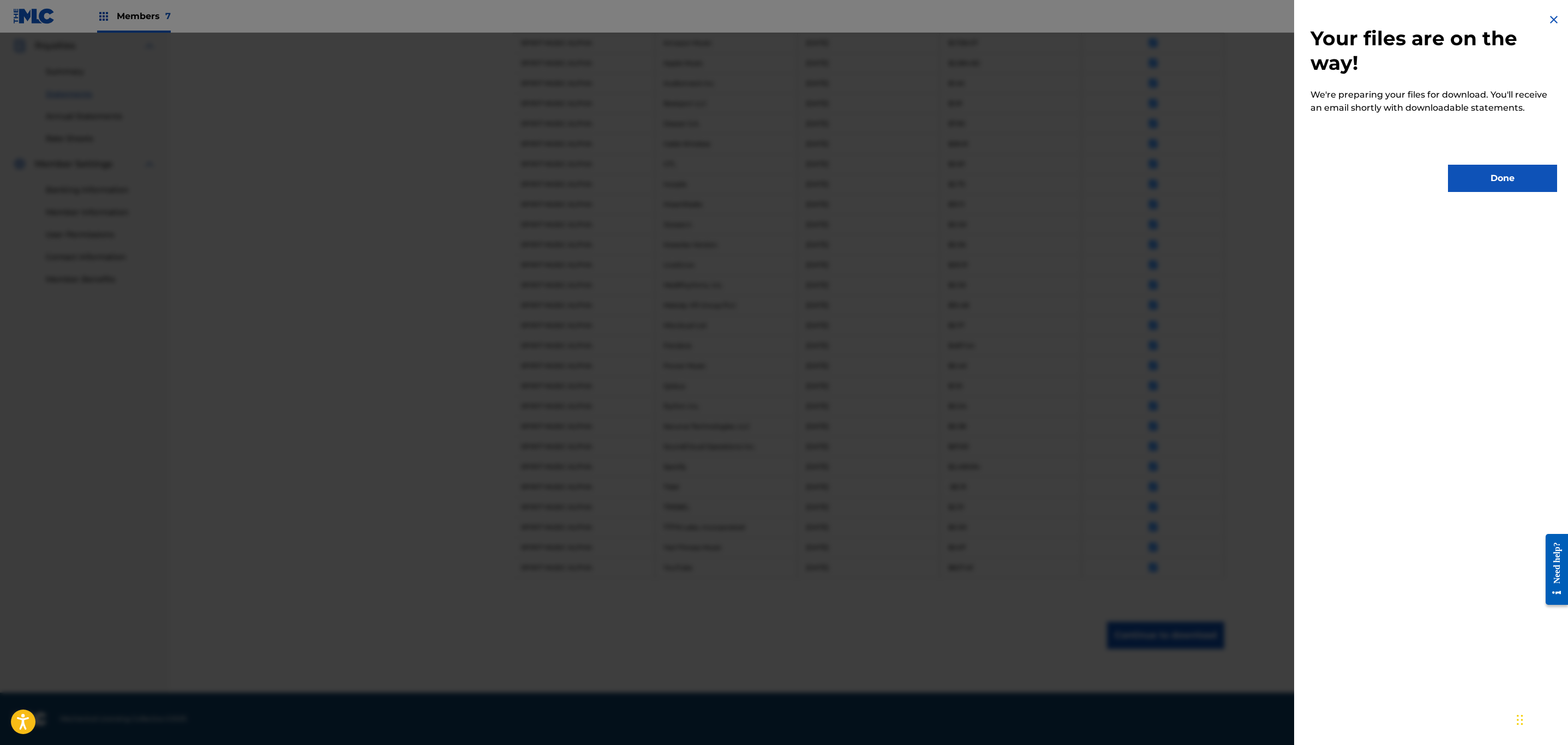
click at [1501, 185] on button "Done" at bounding box center [1502, 178] width 109 height 27
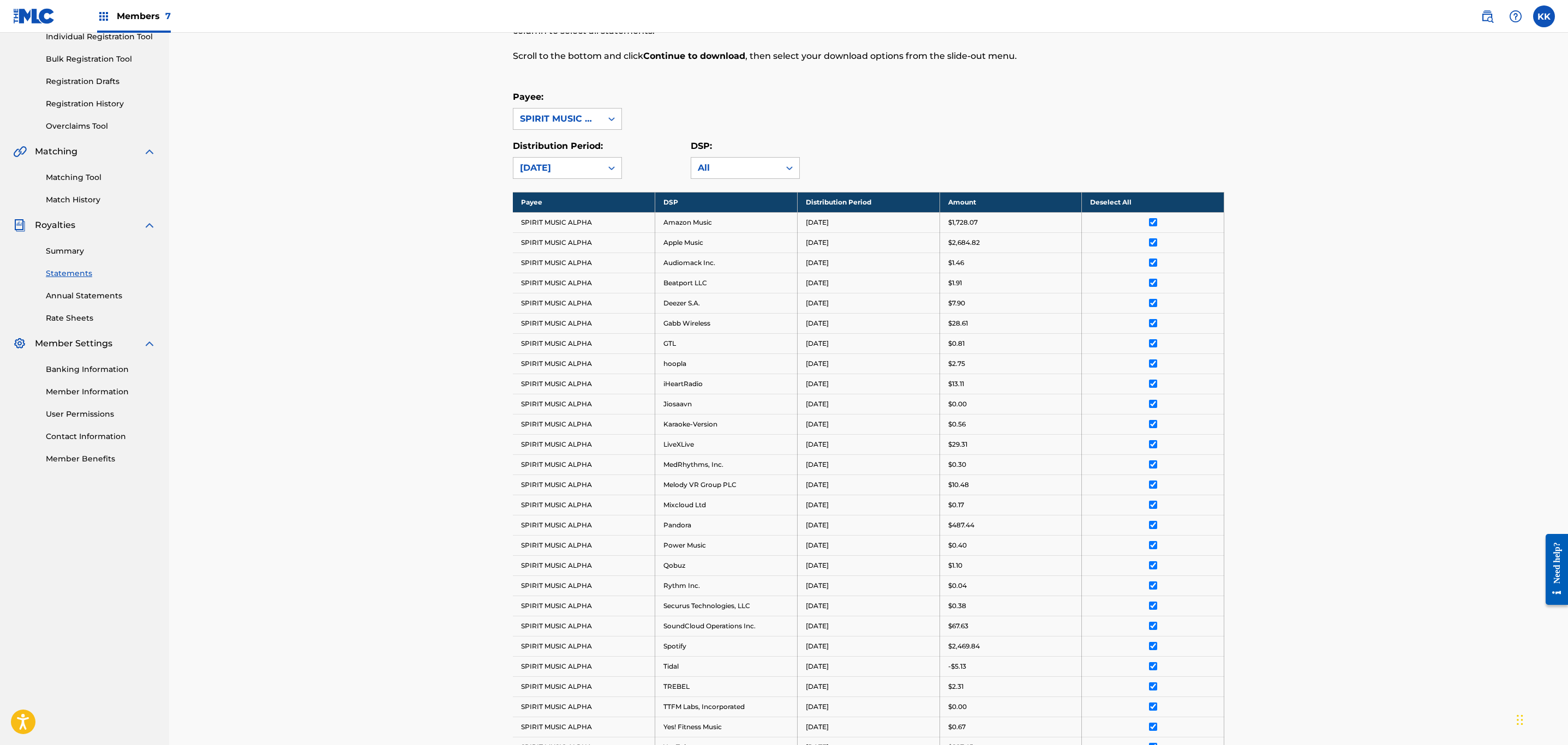
scroll to position [0, 0]
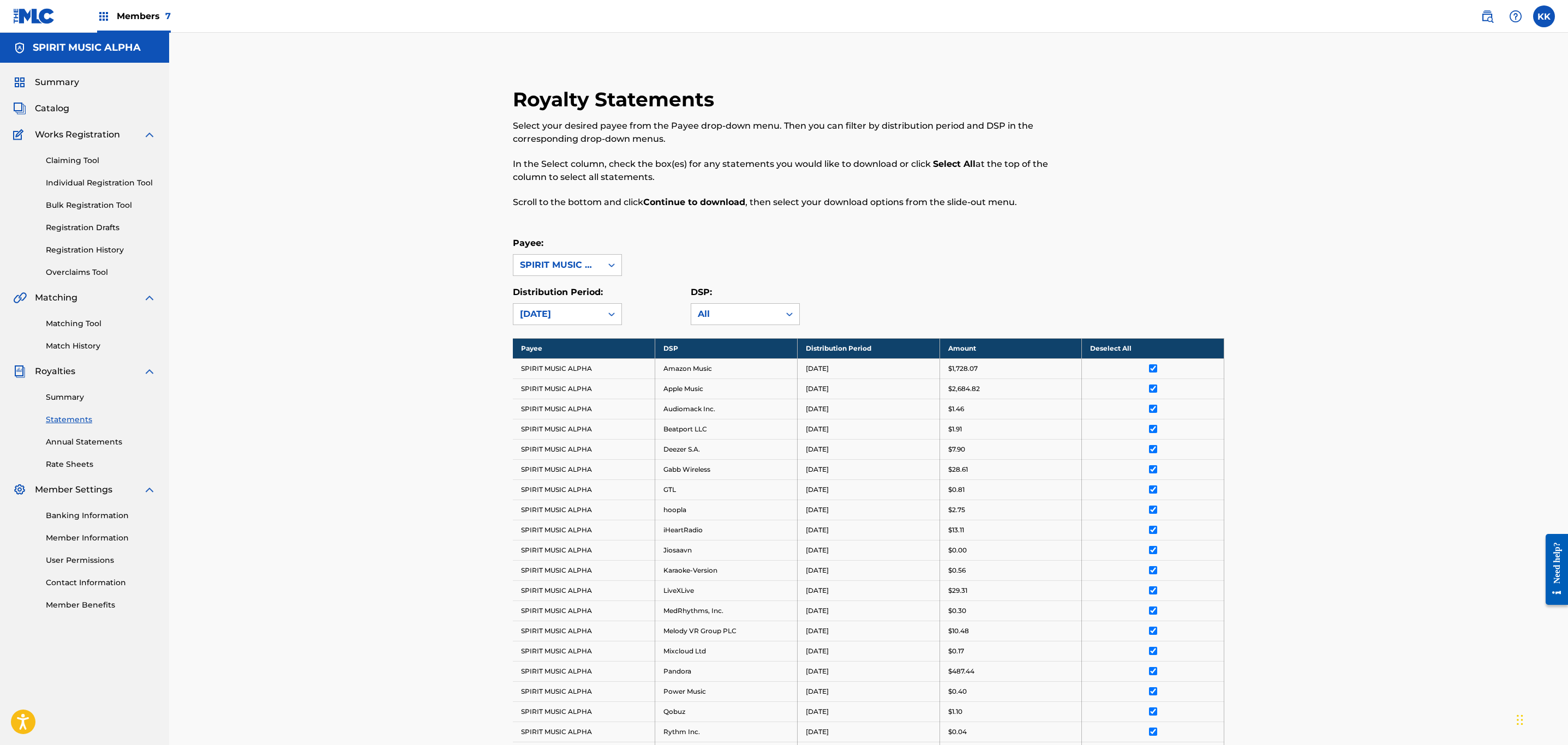
click at [150, 12] on span "Members 7" at bounding box center [144, 16] width 54 height 13
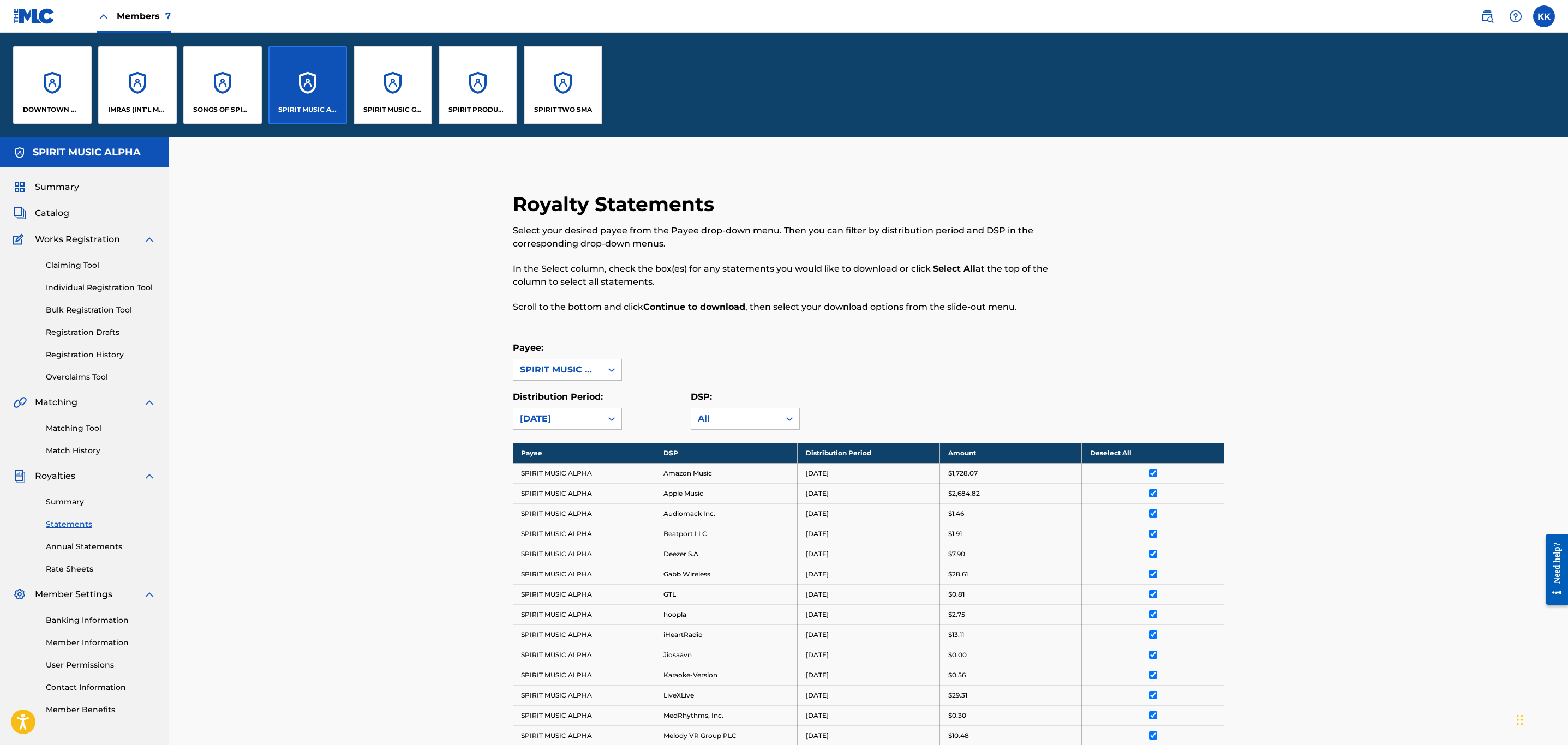
click at [383, 67] on div "SPIRIT MUSIC GROUP" at bounding box center [393, 85] width 79 height 79
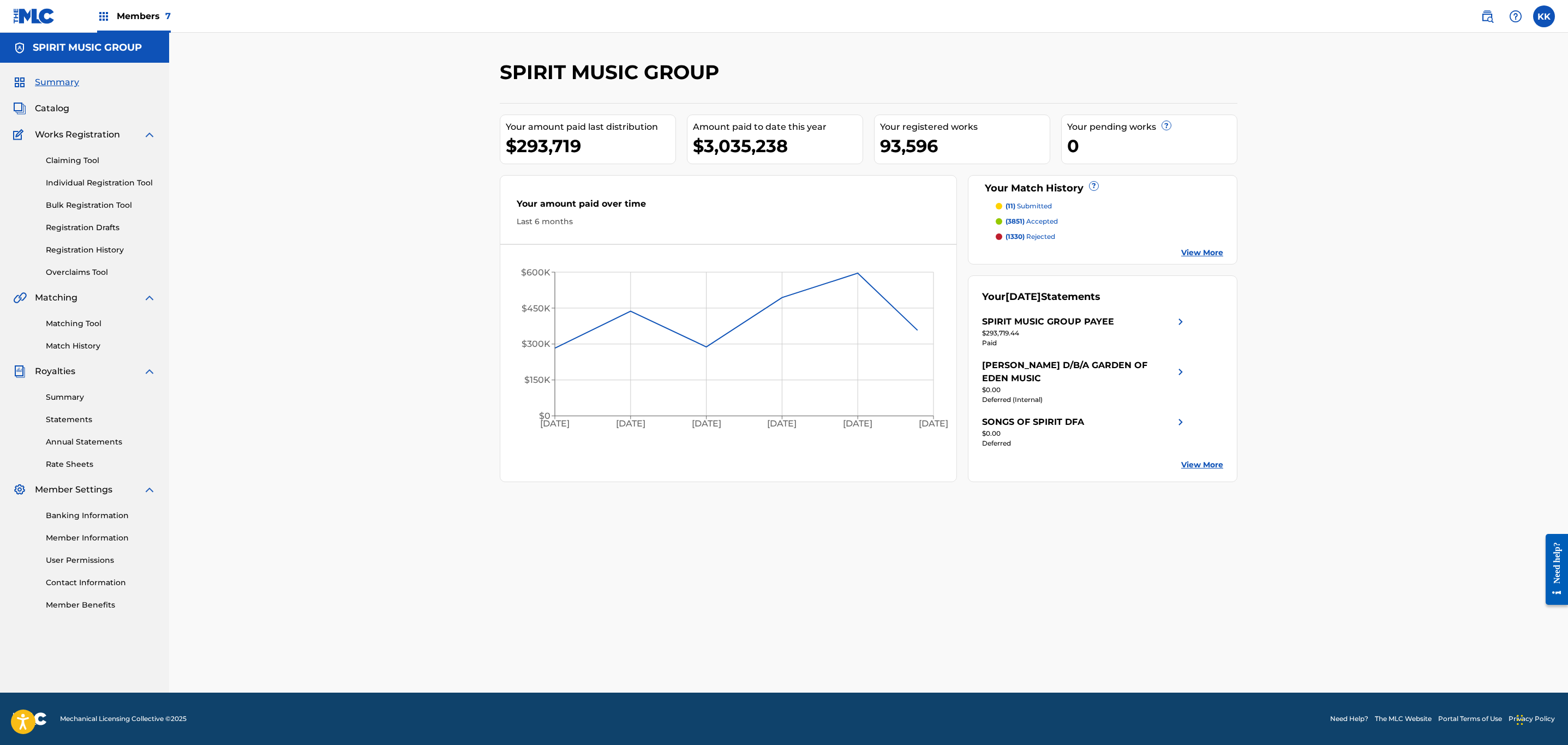
click at [71, 399] on link "Summary" at bounding box center [100, 397] width 110 height 12
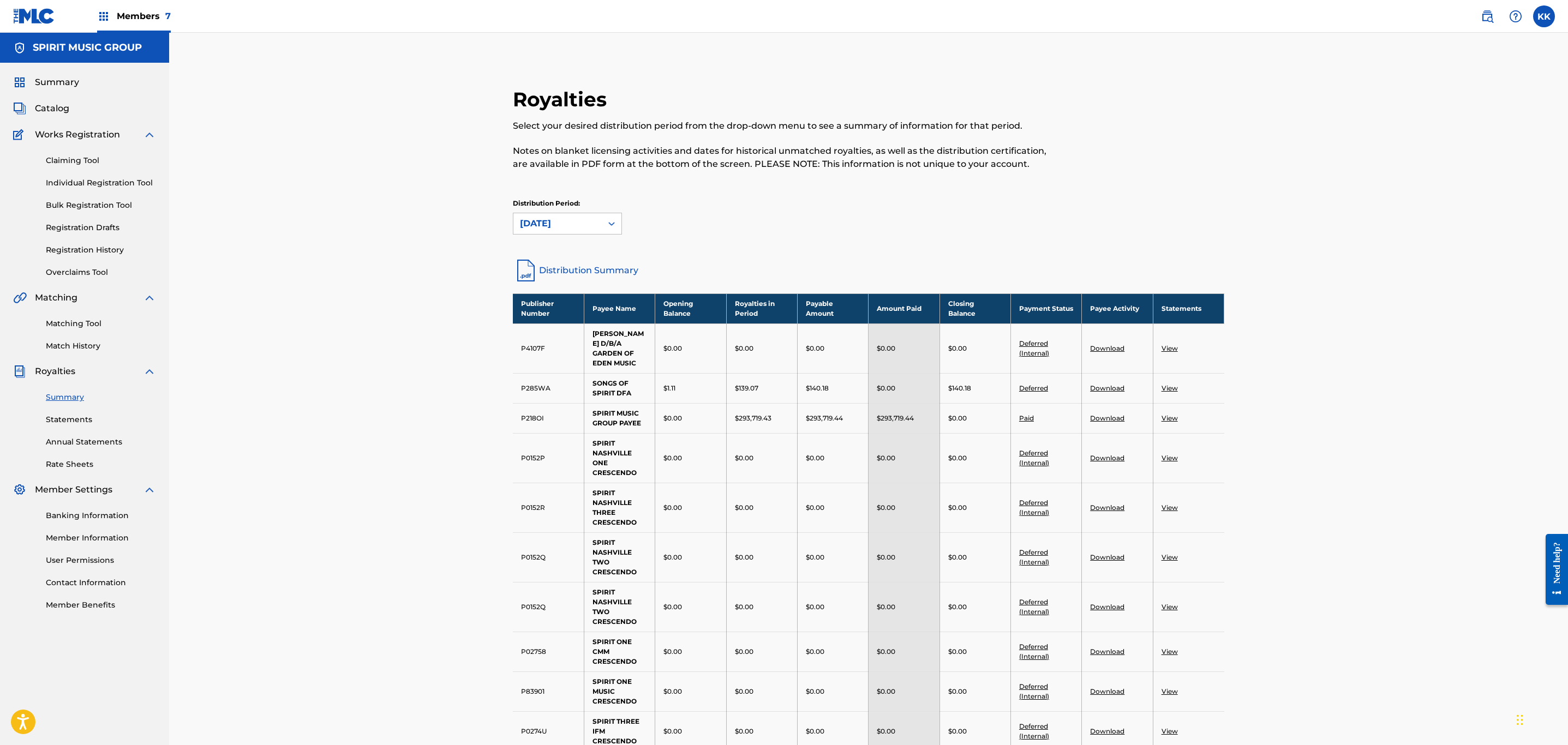
click at [1172, 416] on link "View" at bounding box center [1169, 418] width 16 height 8
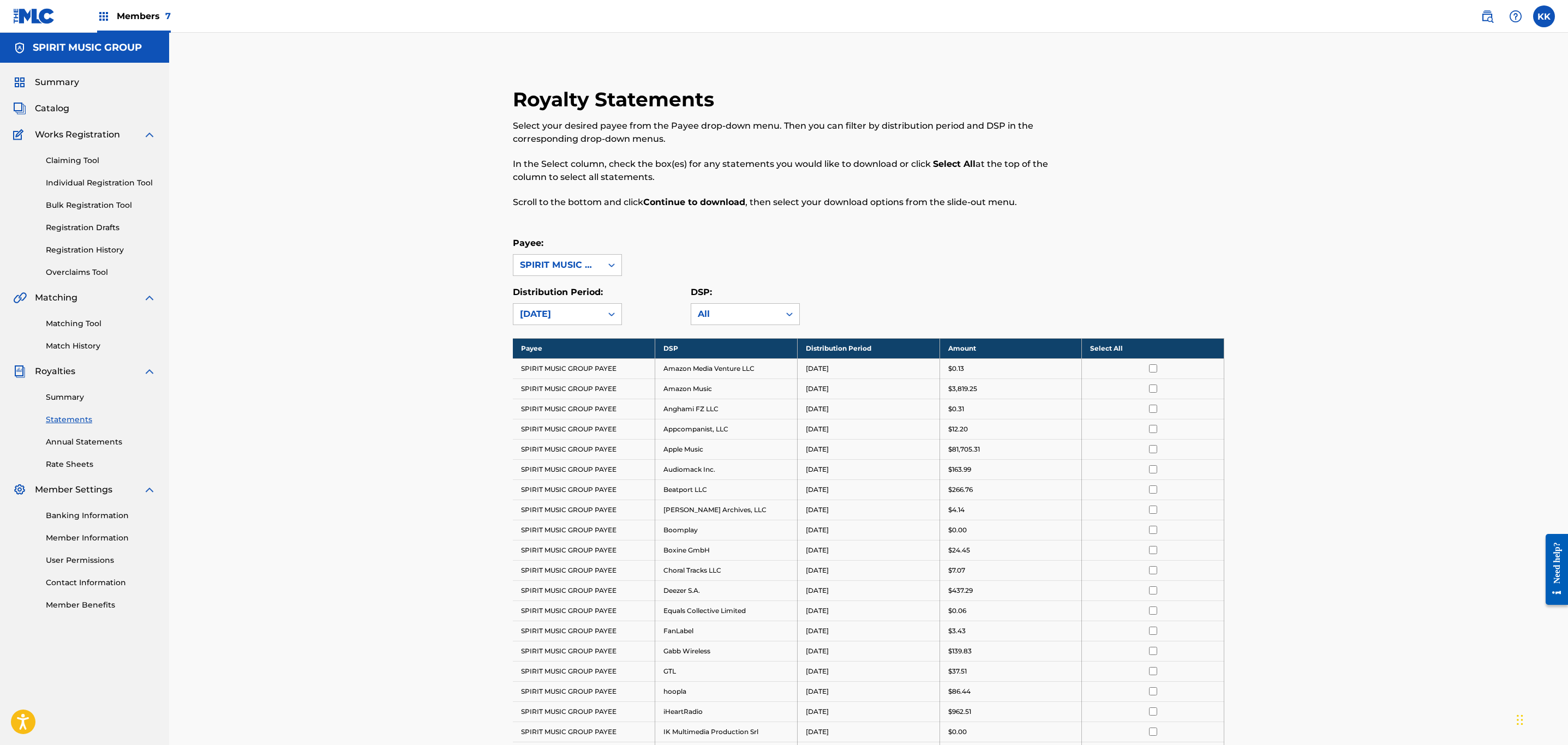
click at [1131, 340] on th "Select All" at bounding box center [1153, 348] width 142 height 20
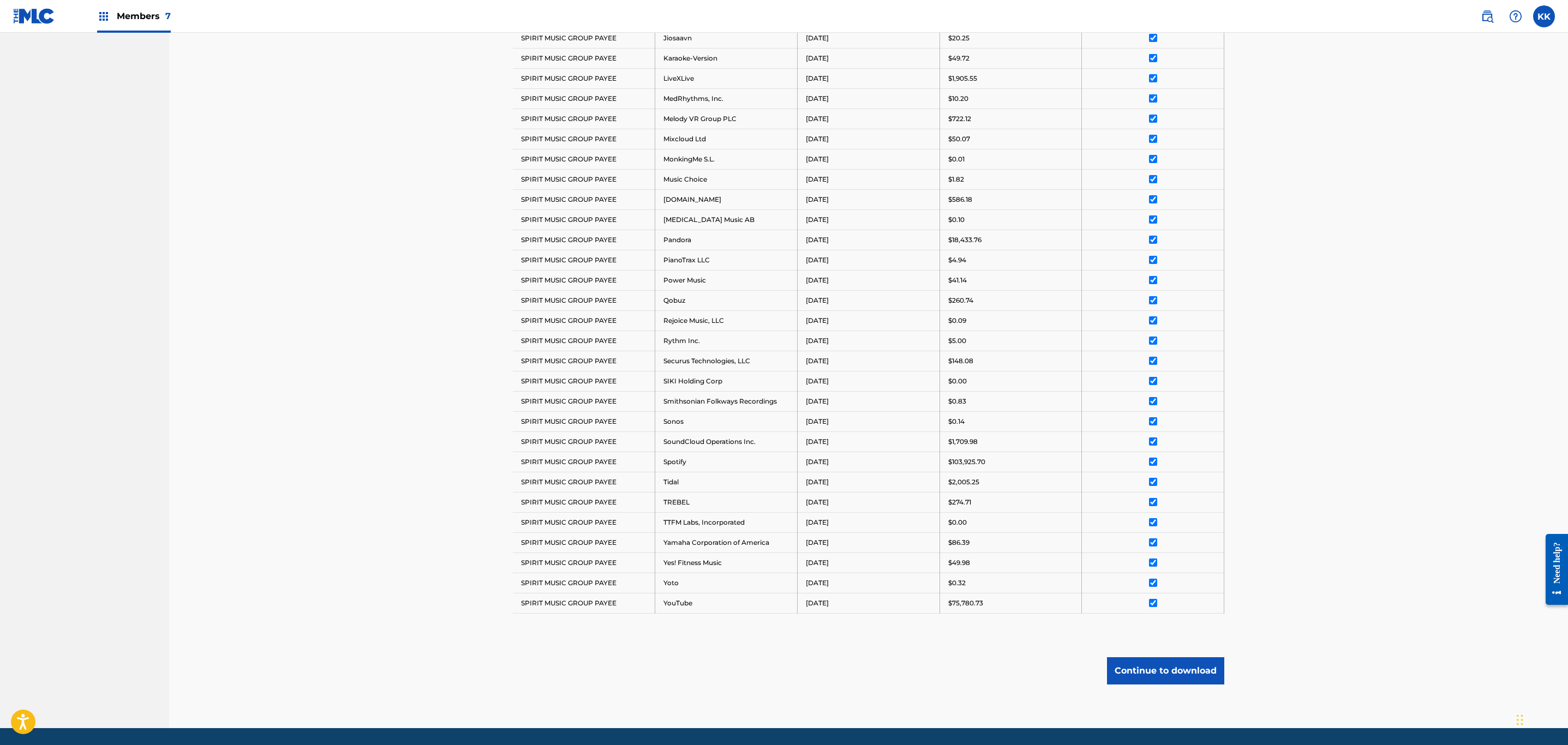
scroll to position [763, 0]
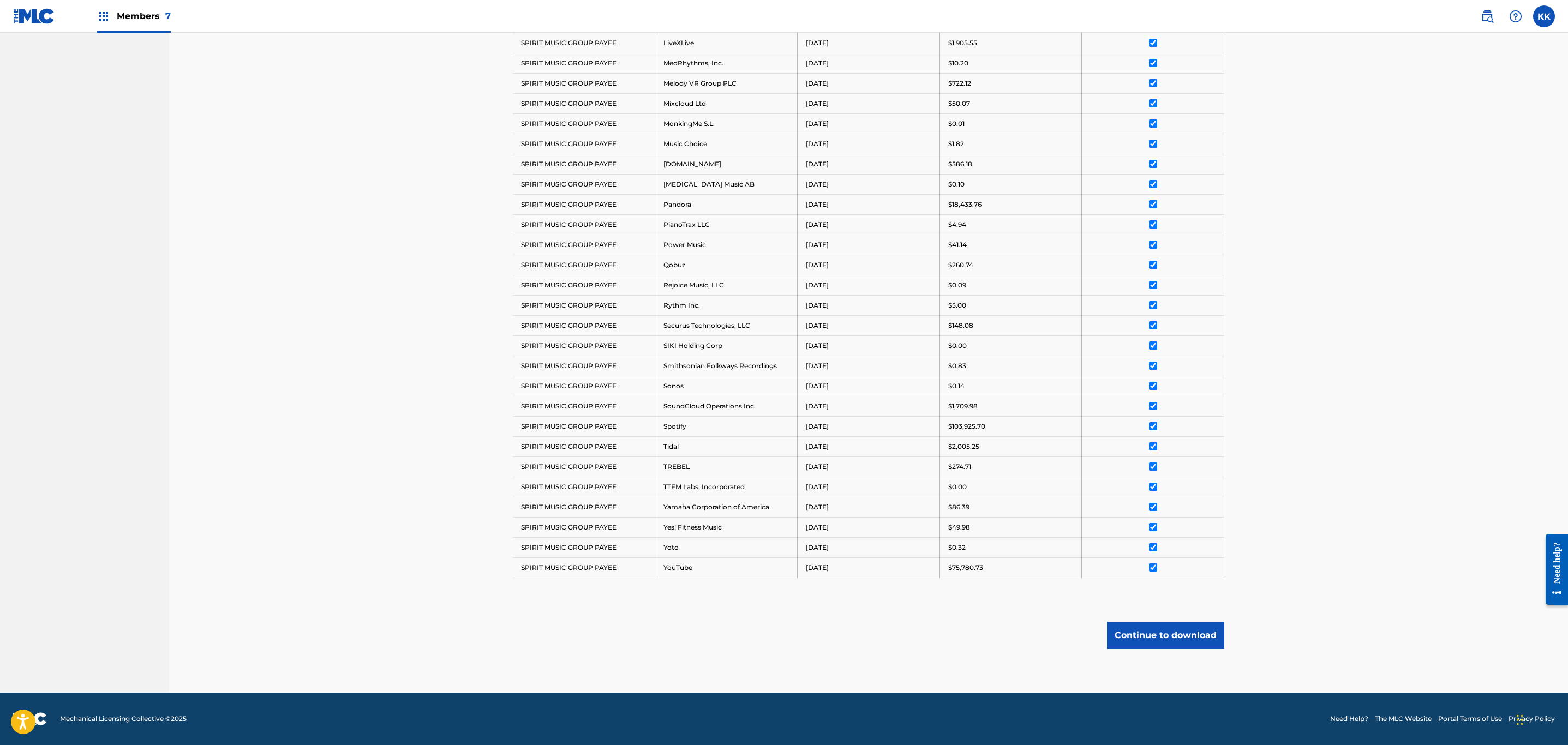
click at [1171, 629] on button "Continue to download" at bounding box center [1166, 635] width 117 height 27
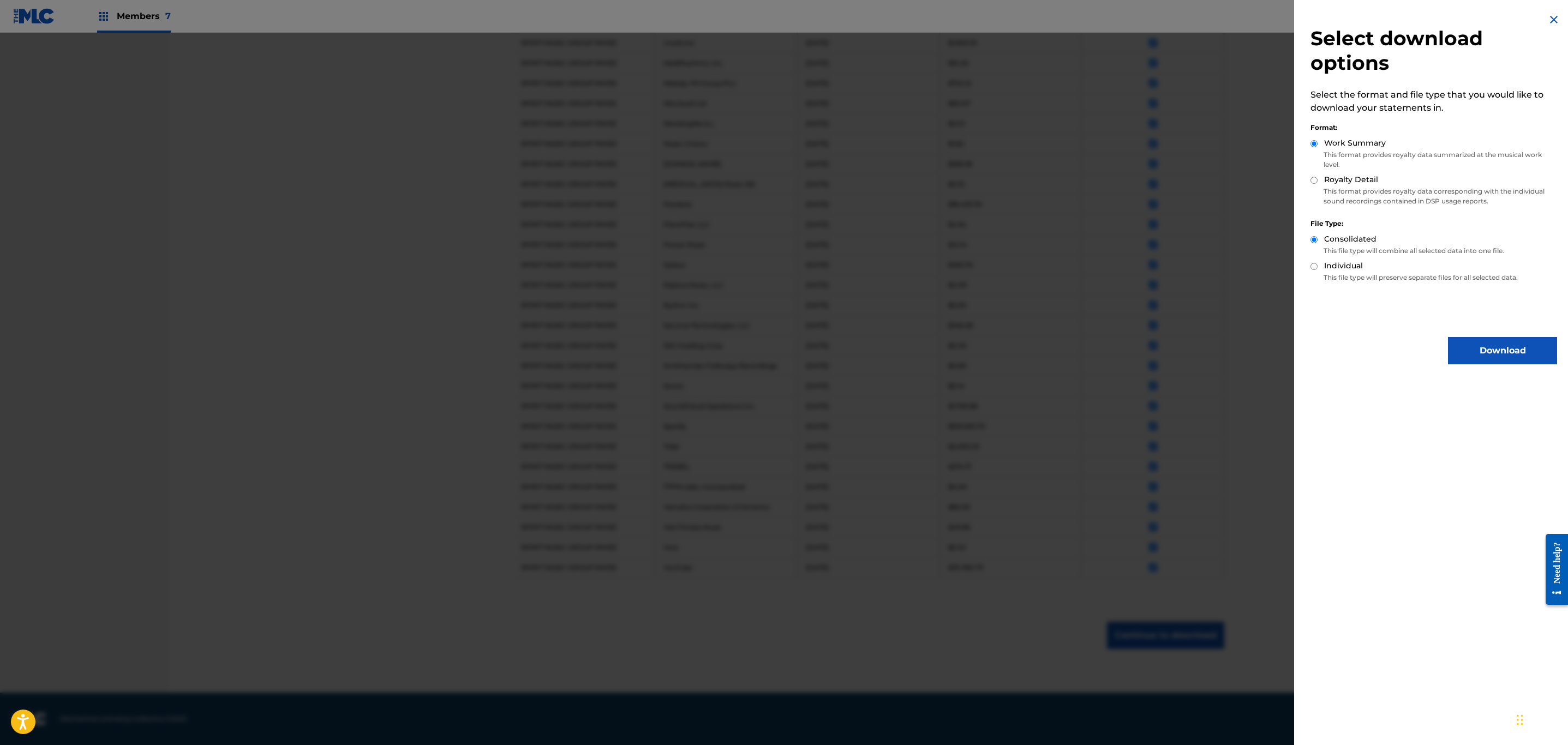
click at [1313, 177] on input "Royalty Detail" at bounding box center [1314, 180] width 7 height 7
radio input "true"
click at [1505, 349] on button "Download" at bounding box center [1502, 351] width 109 height 27
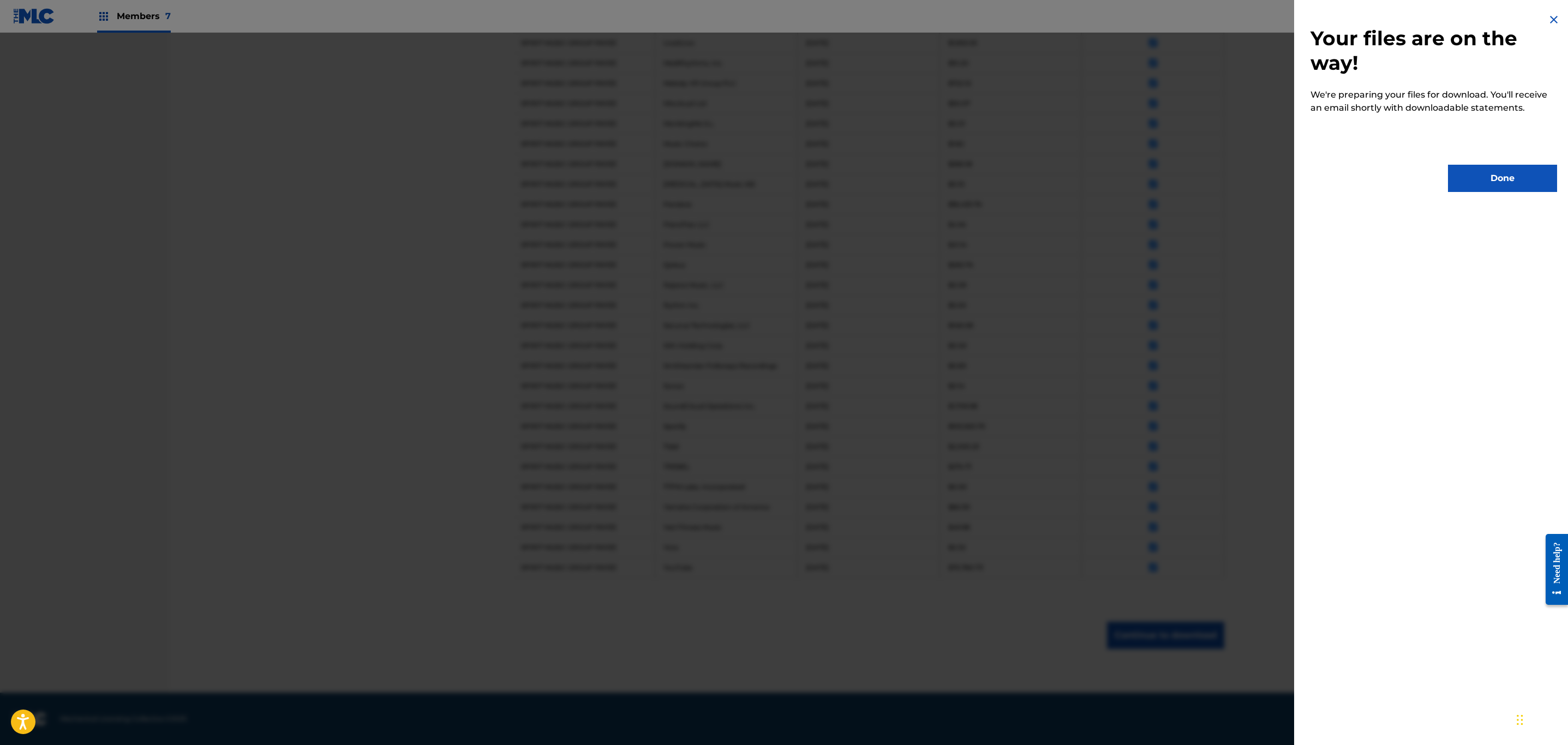
click at [1514, 177] on button "Done" at bounding box center [1502, 178] width 109 height 27
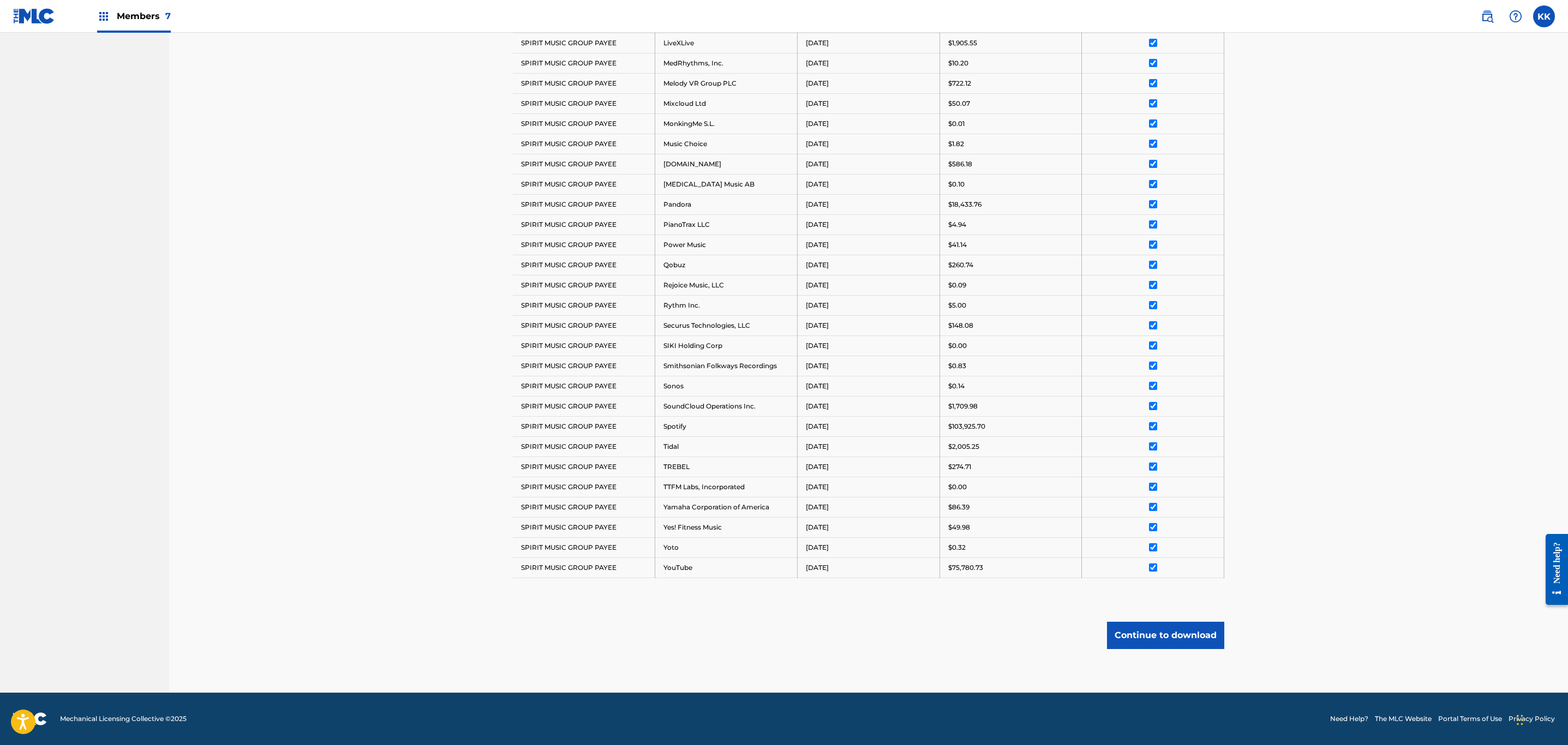
click at [155, 12] on span "Members 7" at bounding box center [144, 16] width 54 height 13
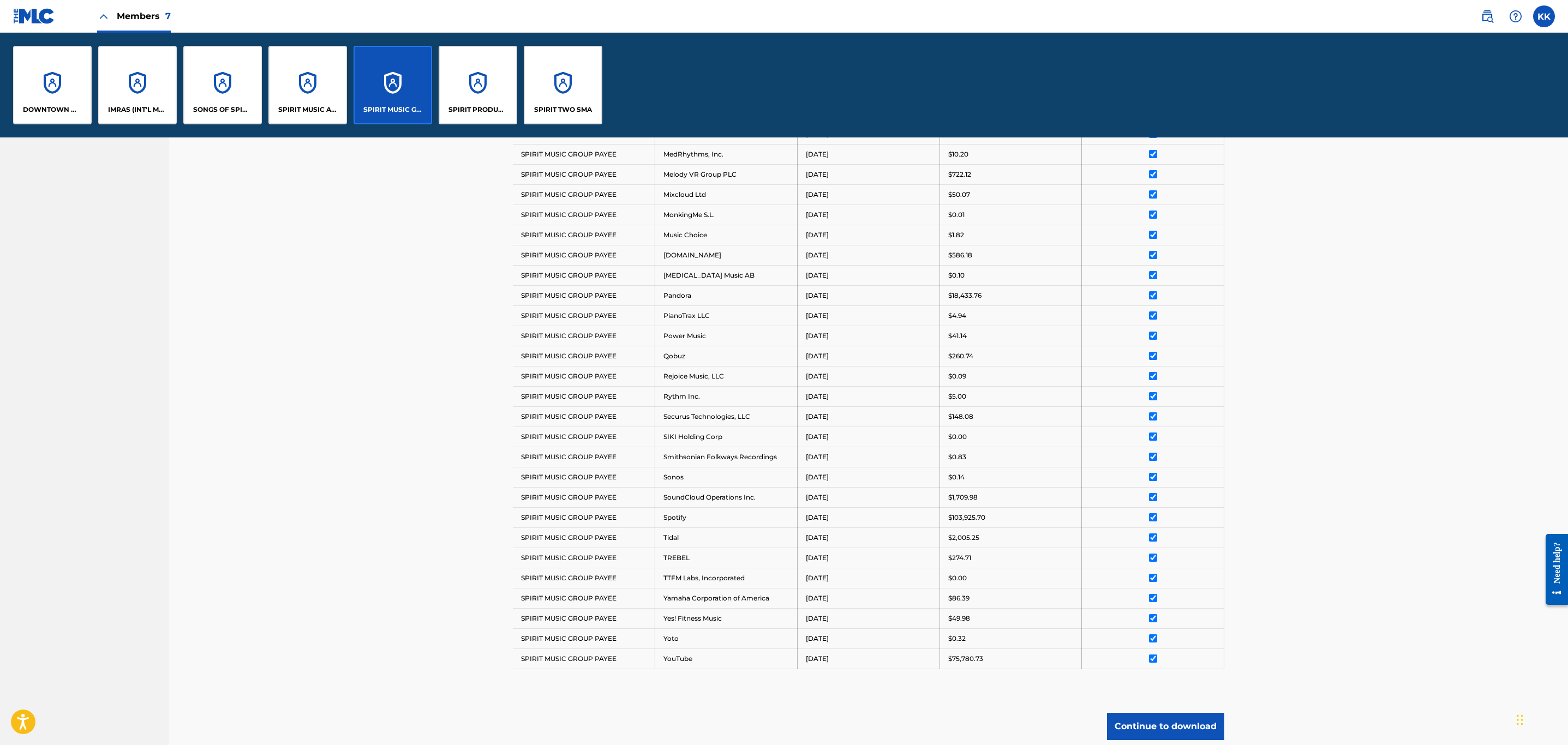
scroll to position [868, 0]
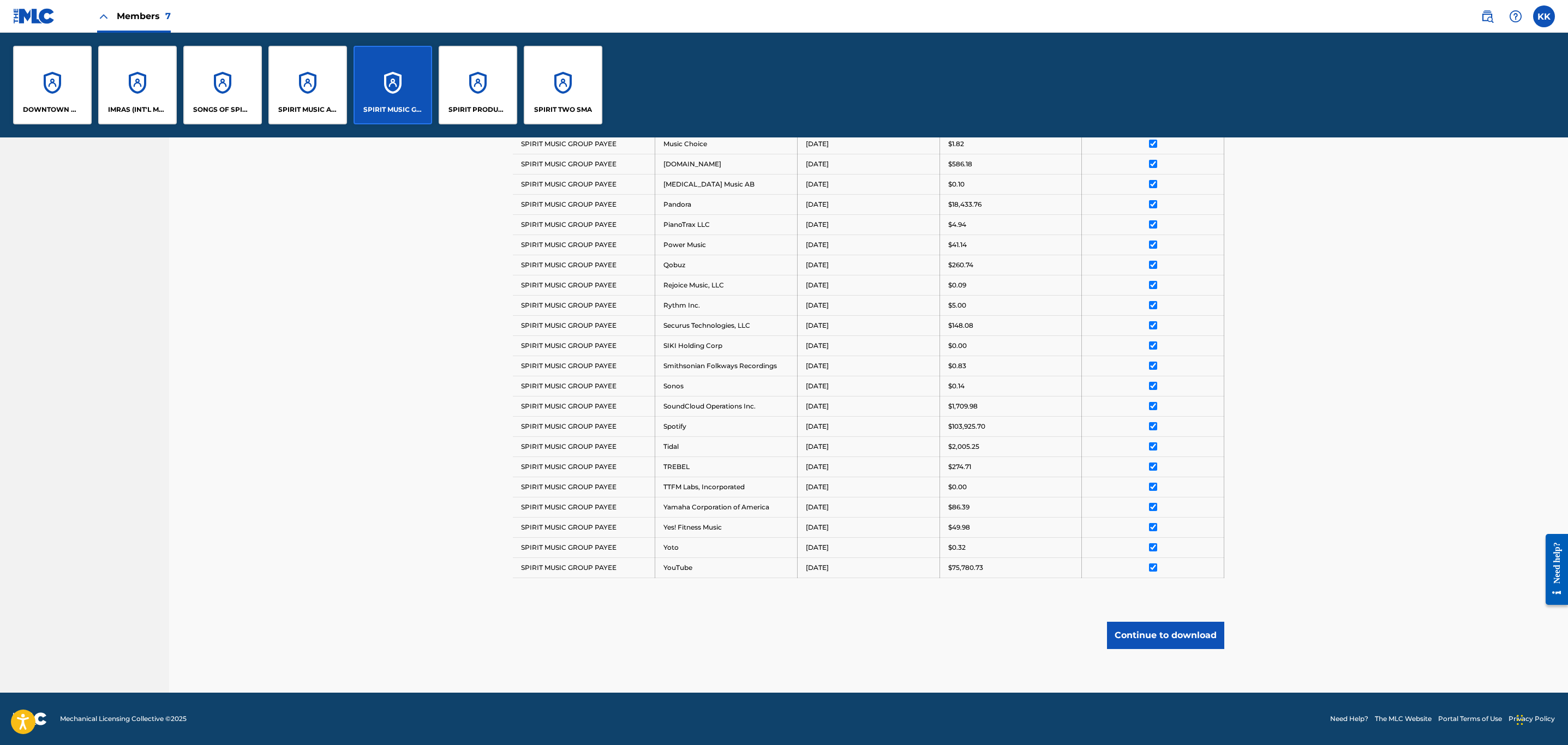
click at [453, 87] on div "SPIRIT PRODUCTION MUSIC" at bounding box center [478, 85] width 79 height 79
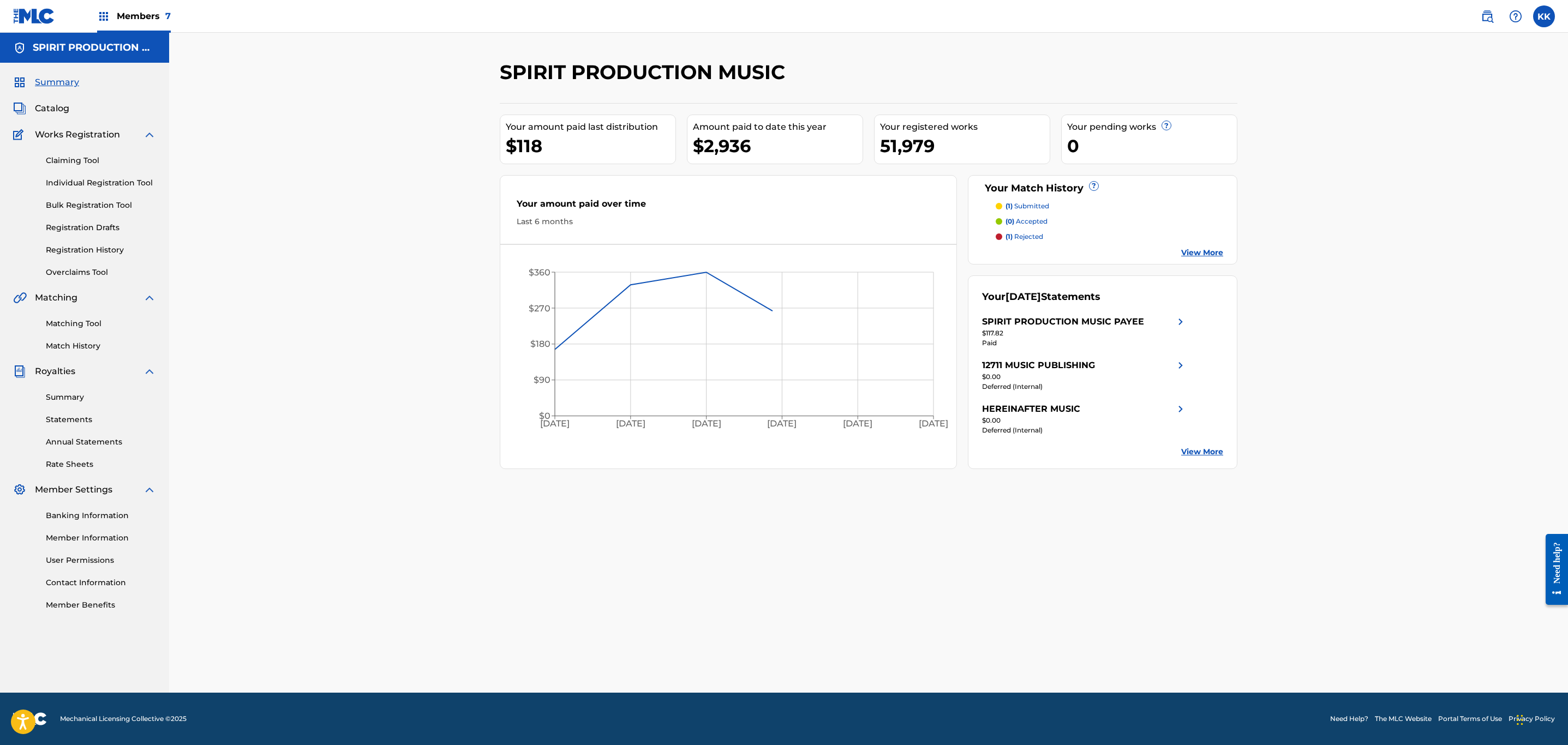
click at [62, 392] on link "Summary" at bounding box center [100, 397] width 110 height 12
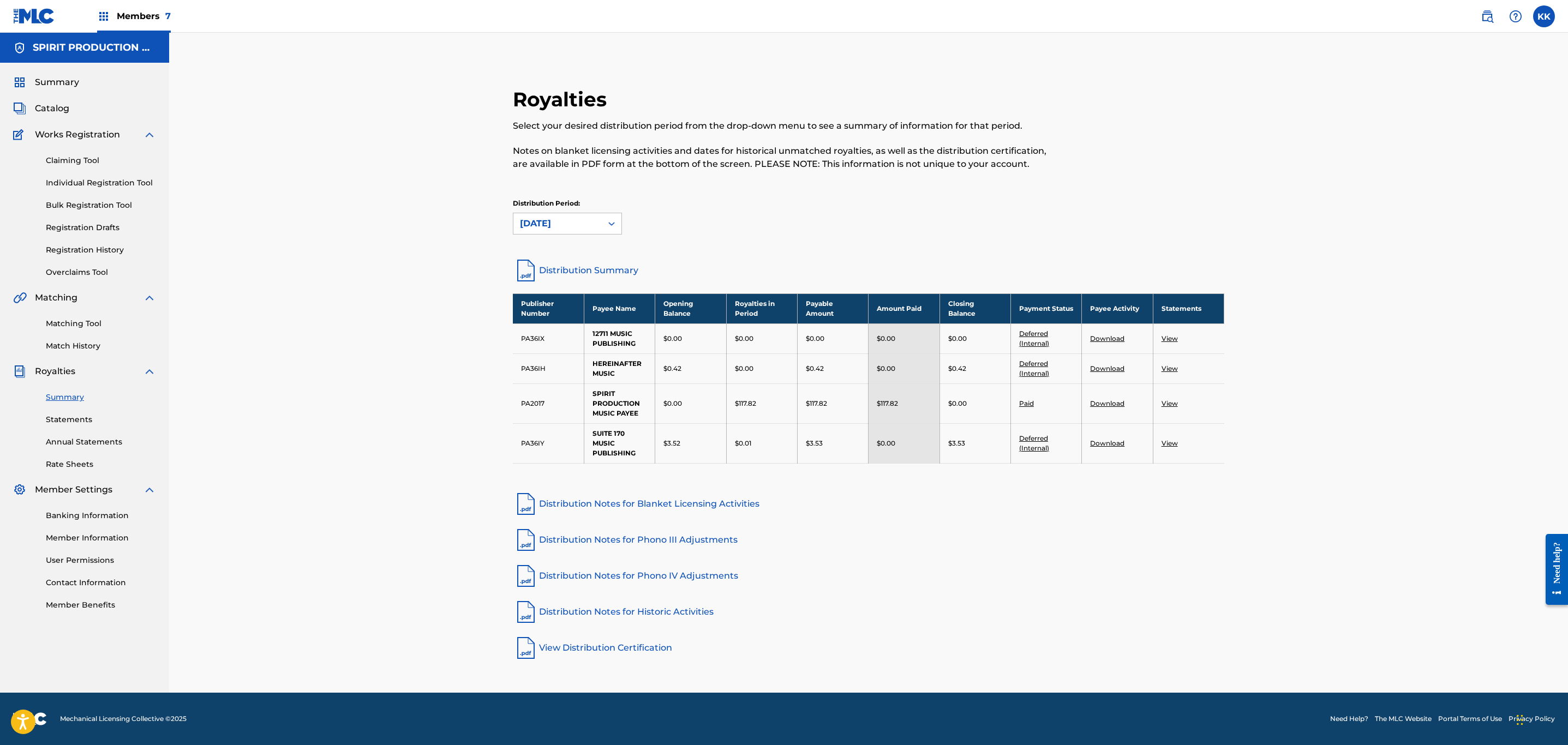
click at [1171, 401] on link "View" at bounding box center [1169, 403] width 16 height 8
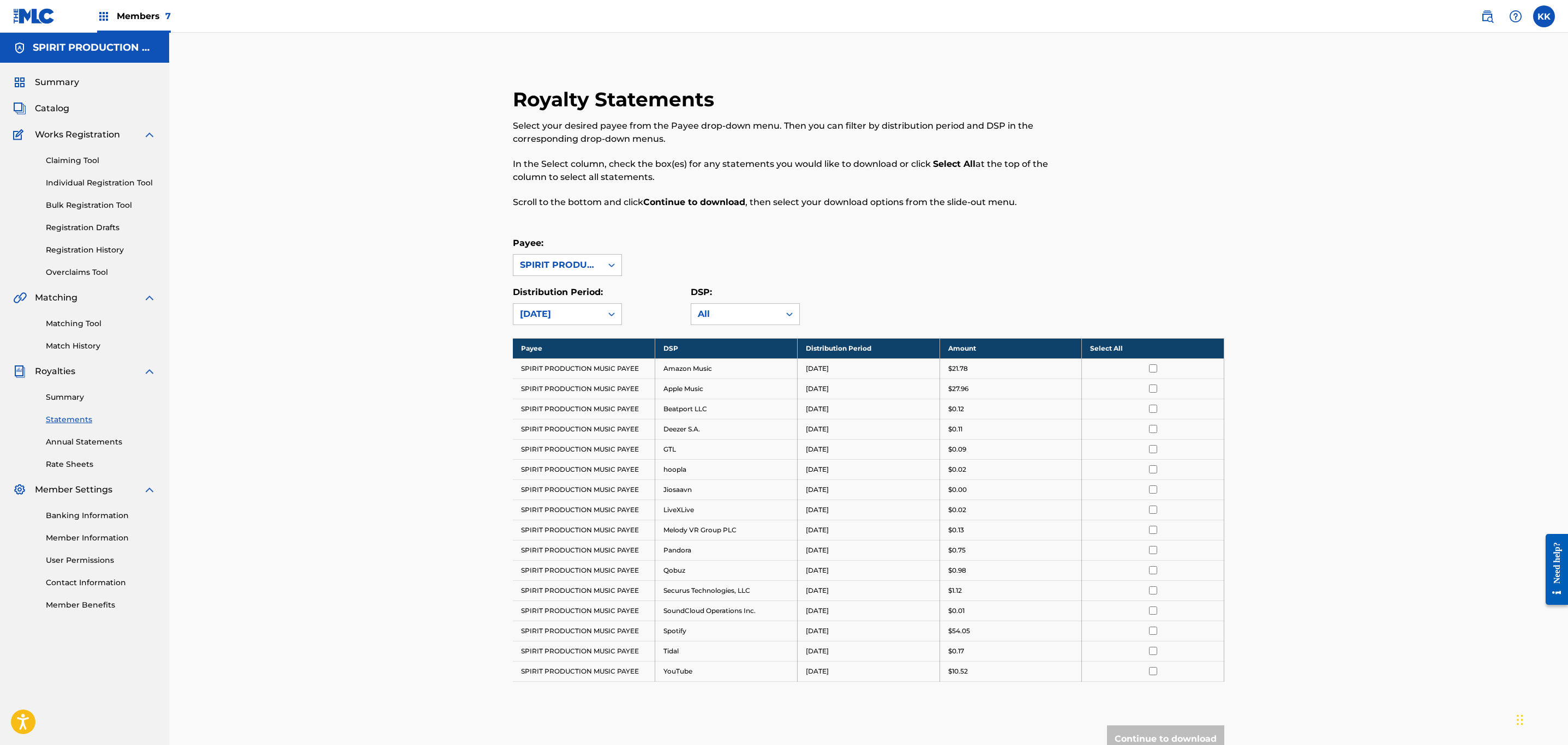
click at [1129, 348] on th "Select All" at bounding box center [1153, 348] width 142 height 20
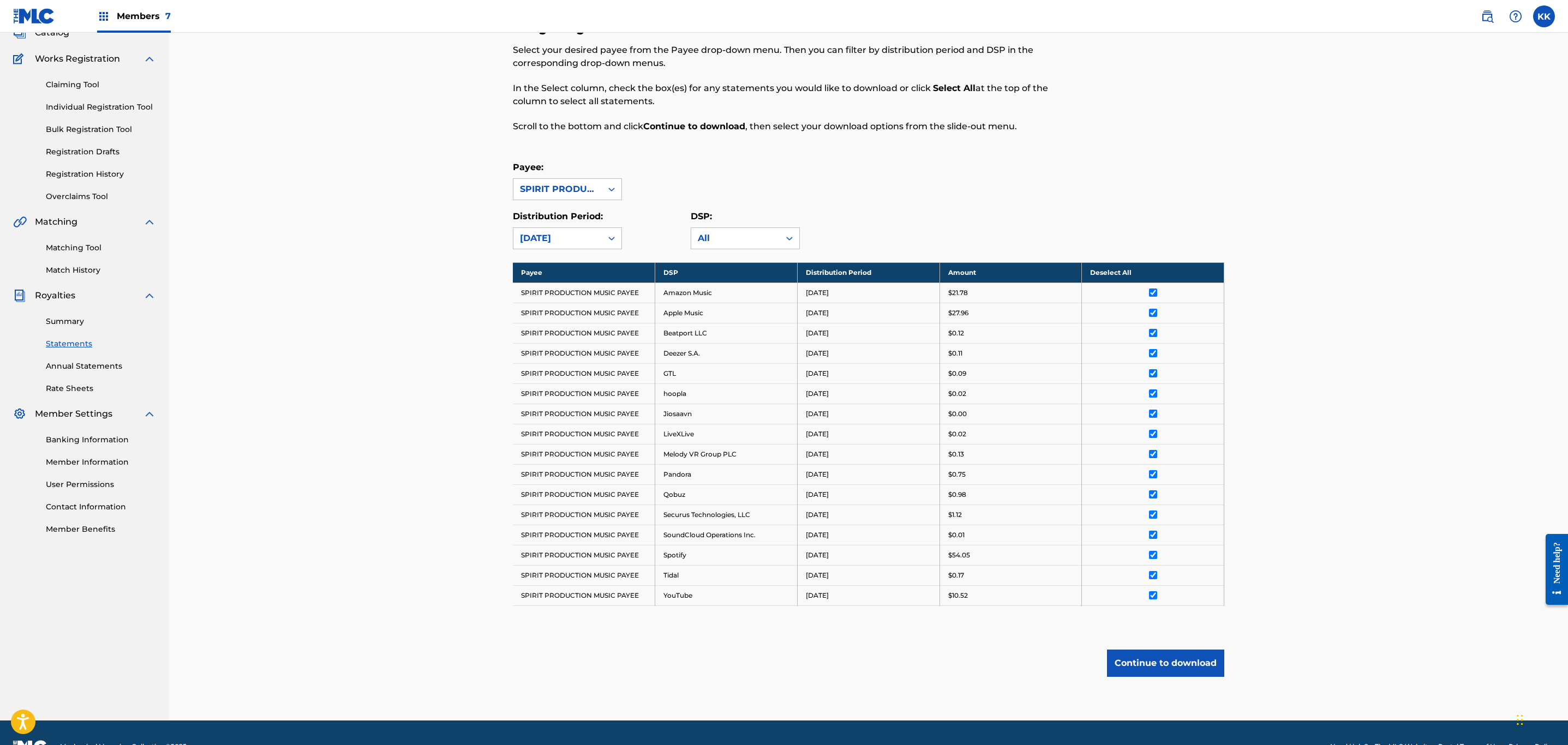
scroll to position [108, 0]
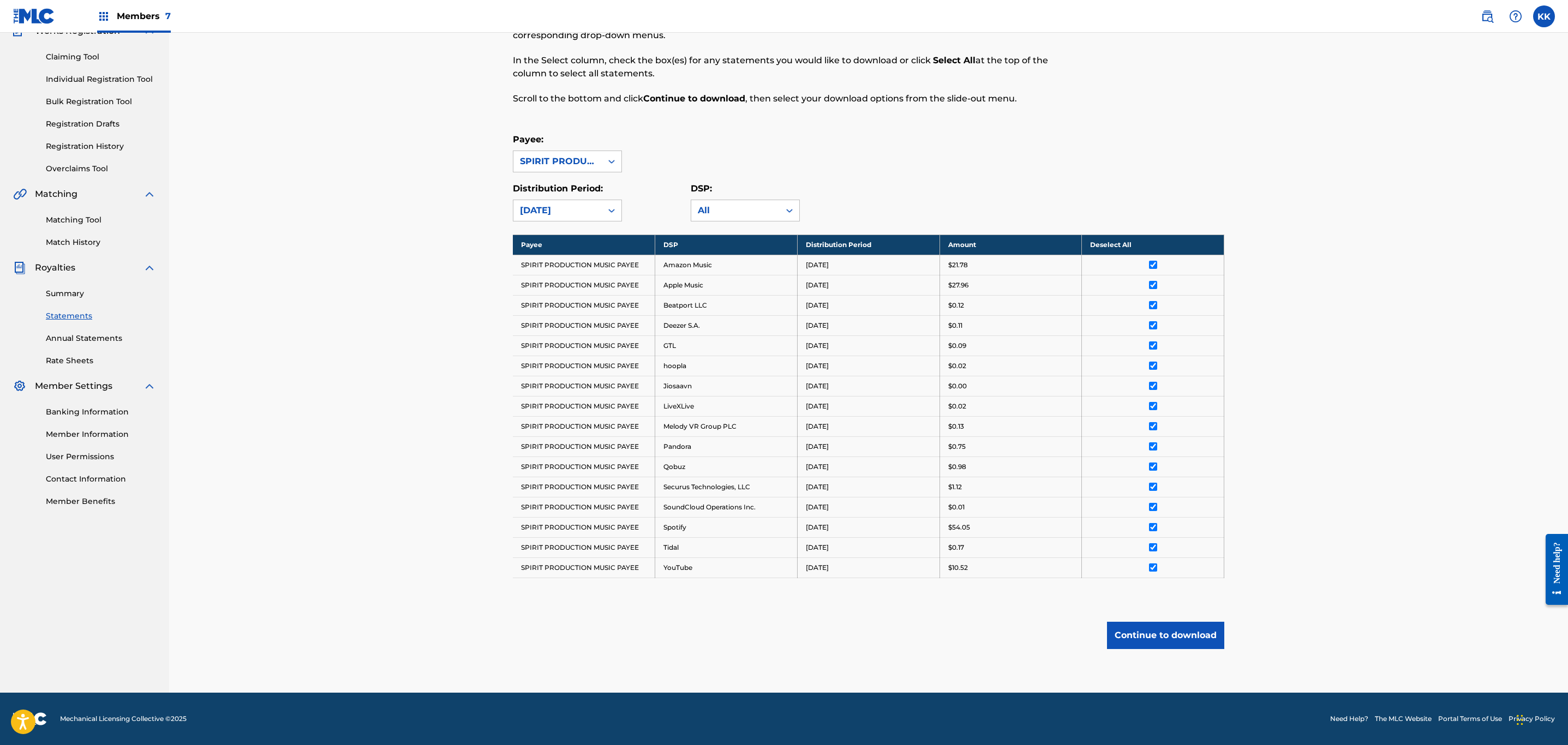
click at [1197, 634] on button "Continue to download" at bounding box center [1166, 635] width 117 height 27
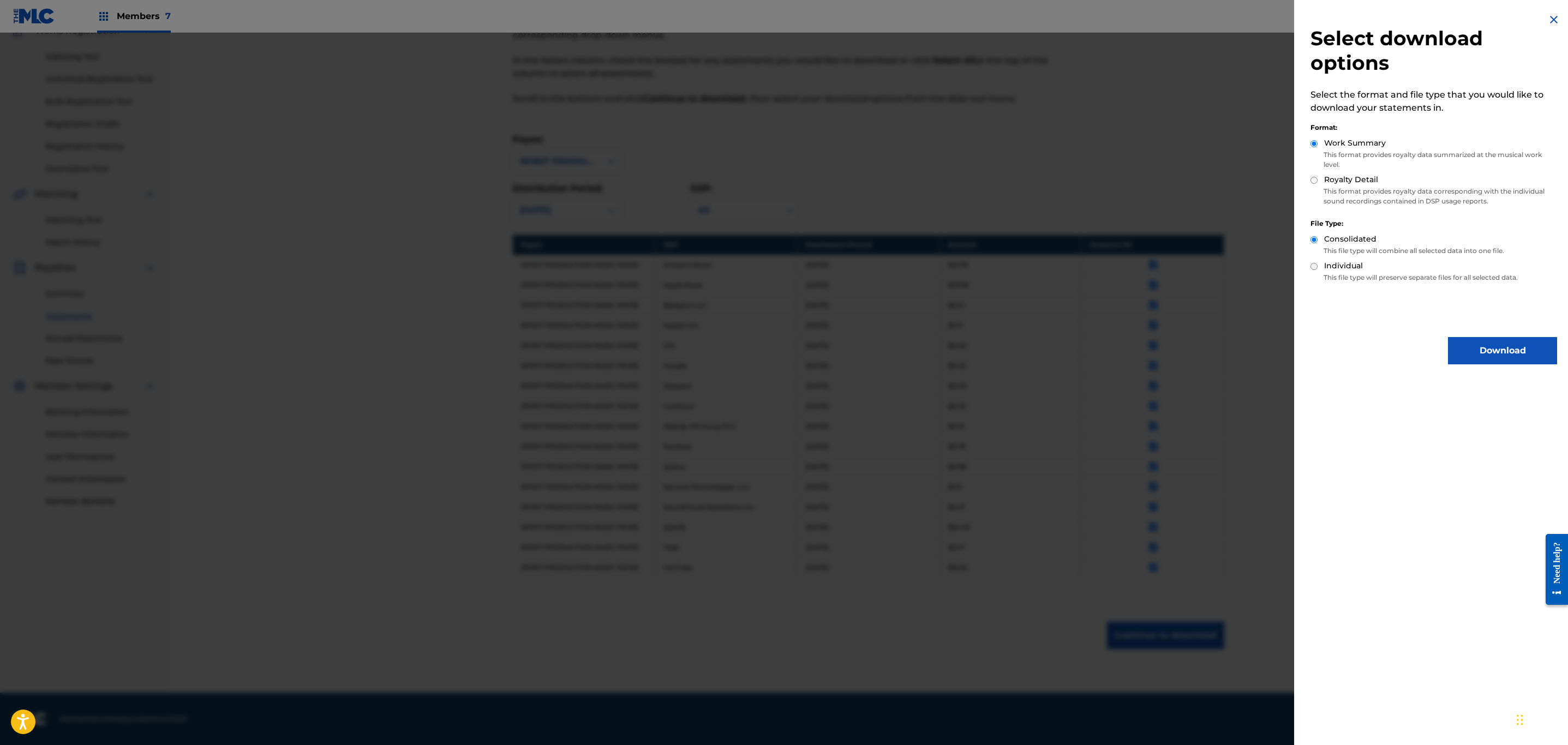
click at [1312, 181] on input "Royalty Detail" at bounding box center [1314, 180] width 7 height 7
radio input "true"
click at [1516, 351] on button "Download" at bounding box center [1502, 351] width 109 height 27
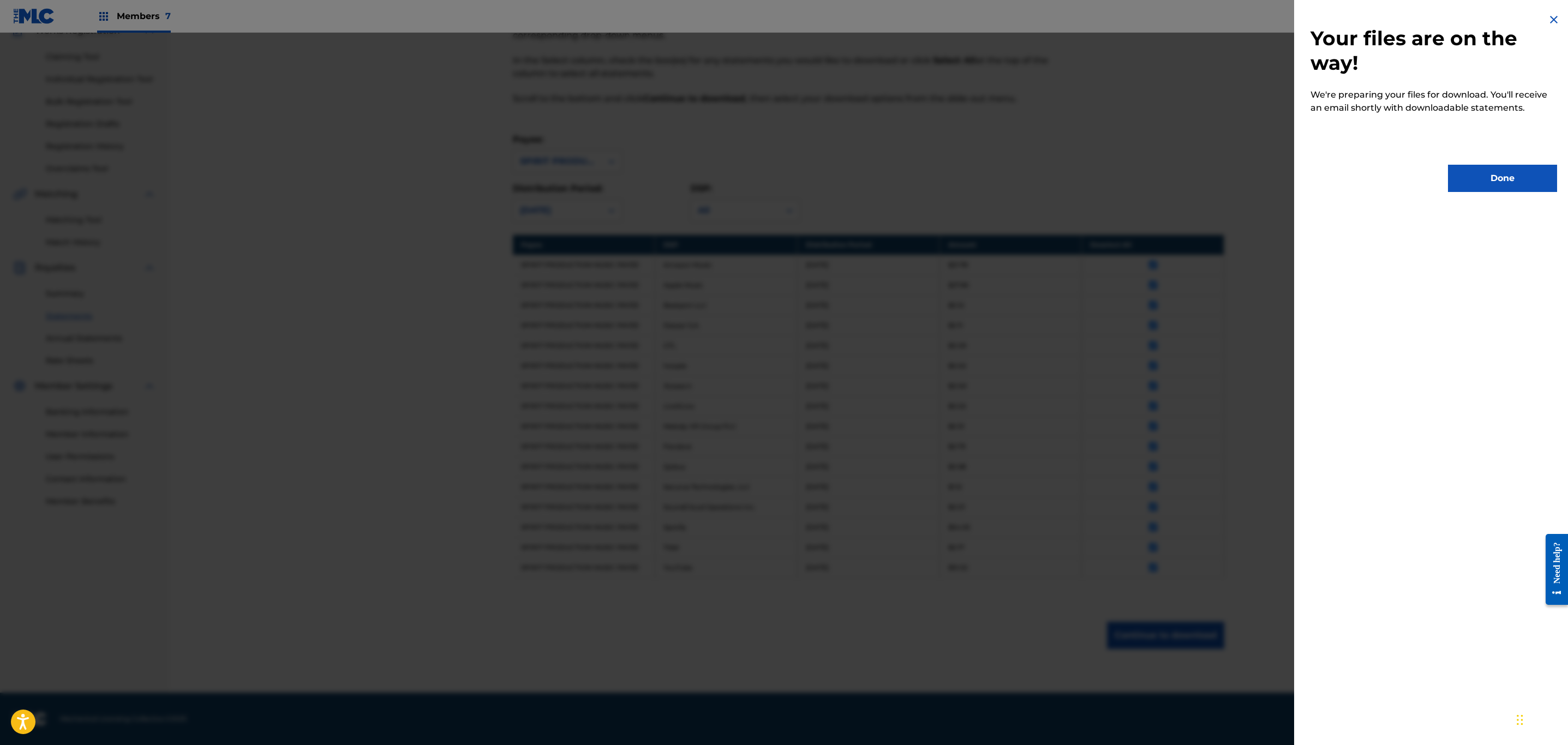
click at [1500, 177] on button "Done" at bounding box center [1502, 178] width 109 height 27
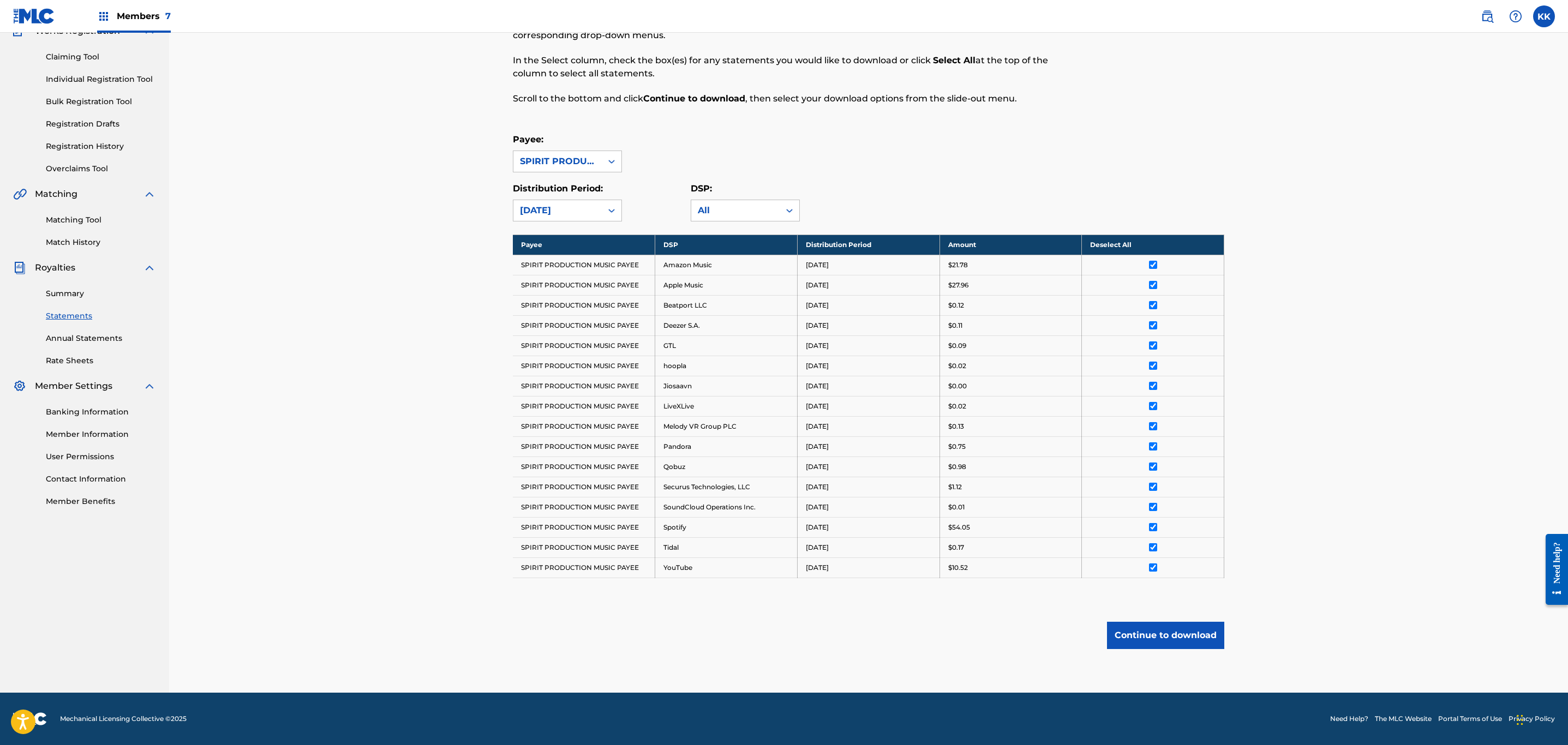
click at [124, 12] on span "Members 7" at bounding box center [144, 16] width 54 height 13
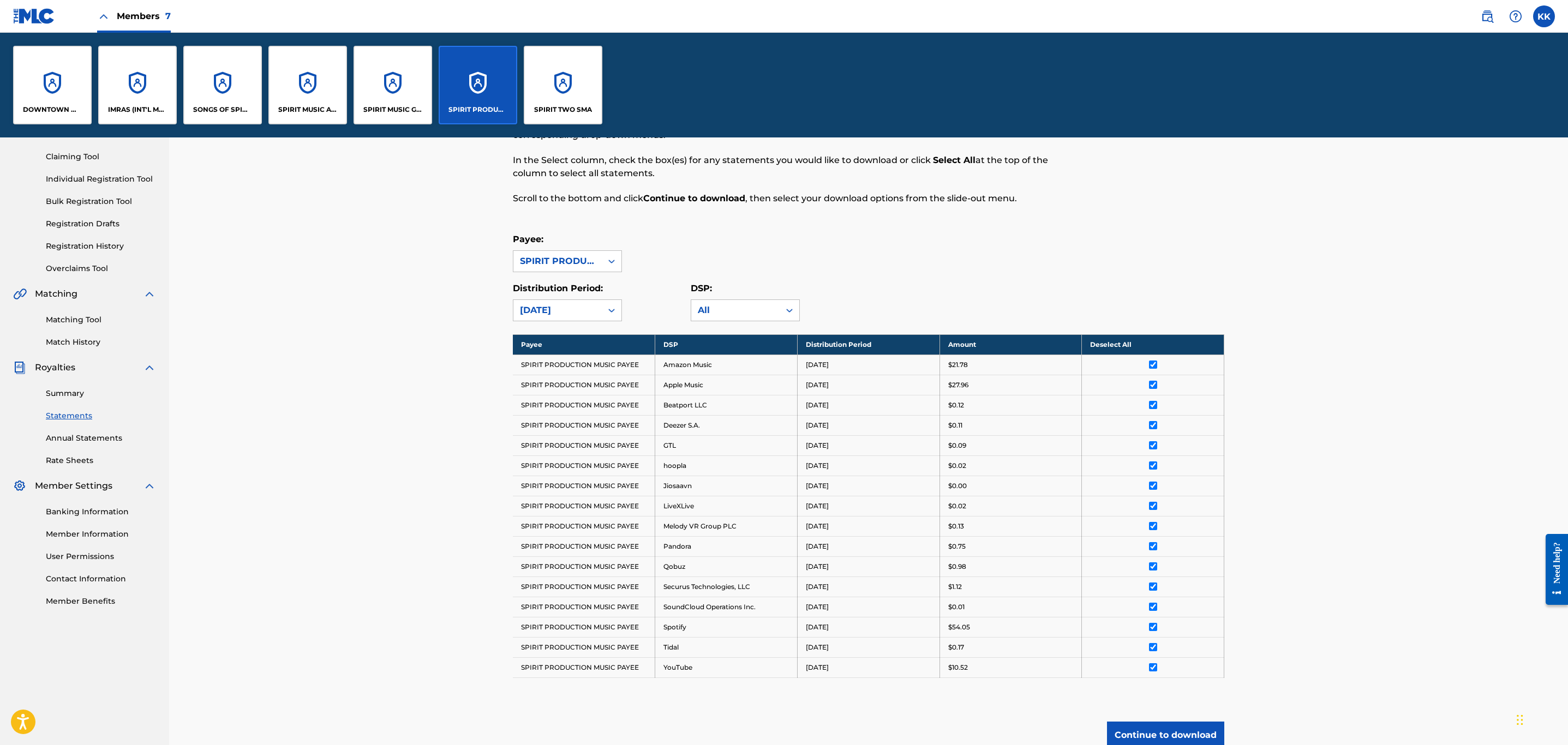
scroll to position [213, 0]
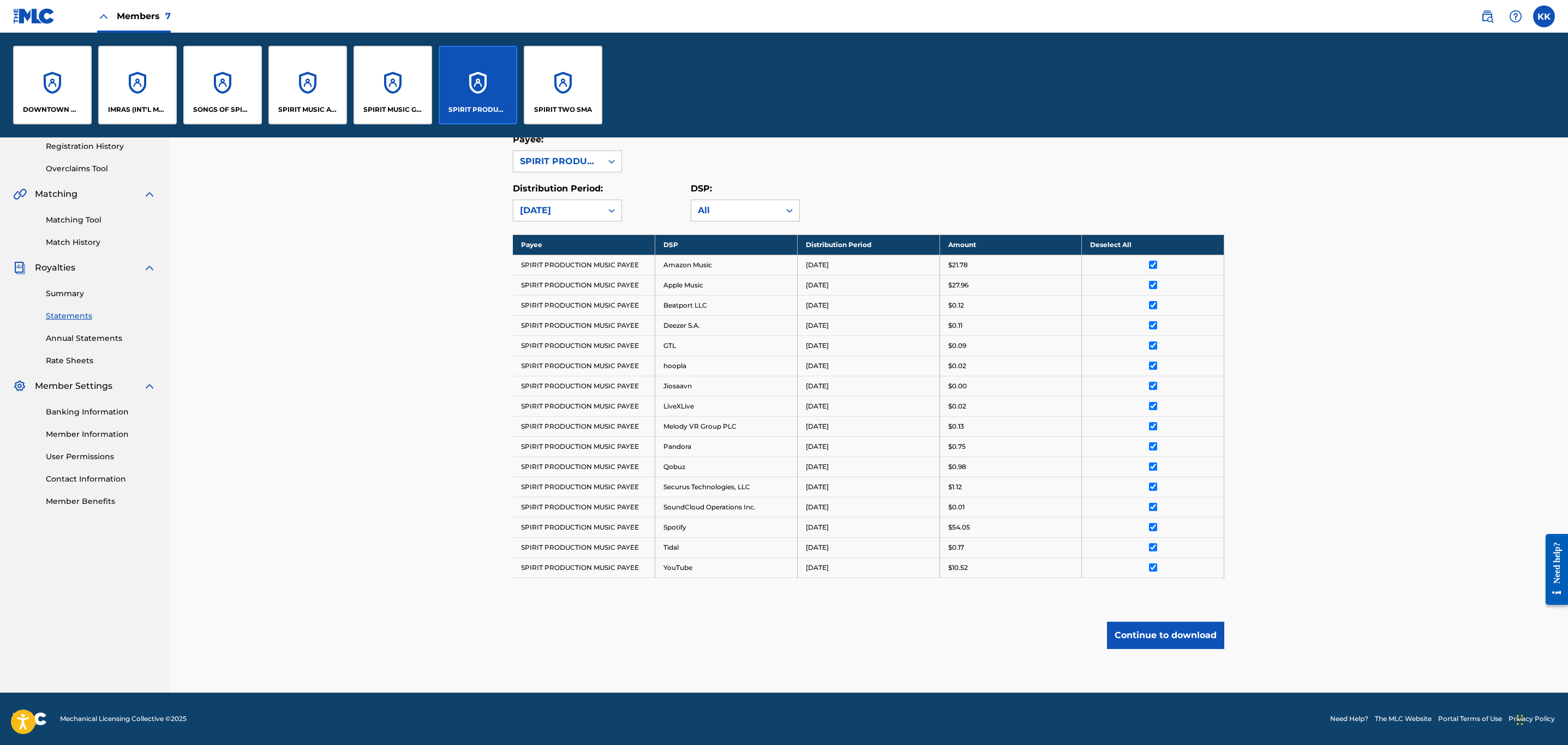
click at [575, 90] on div "SPIRIT TWO SMA" at bounding box center [562, 85] width 79 height 79
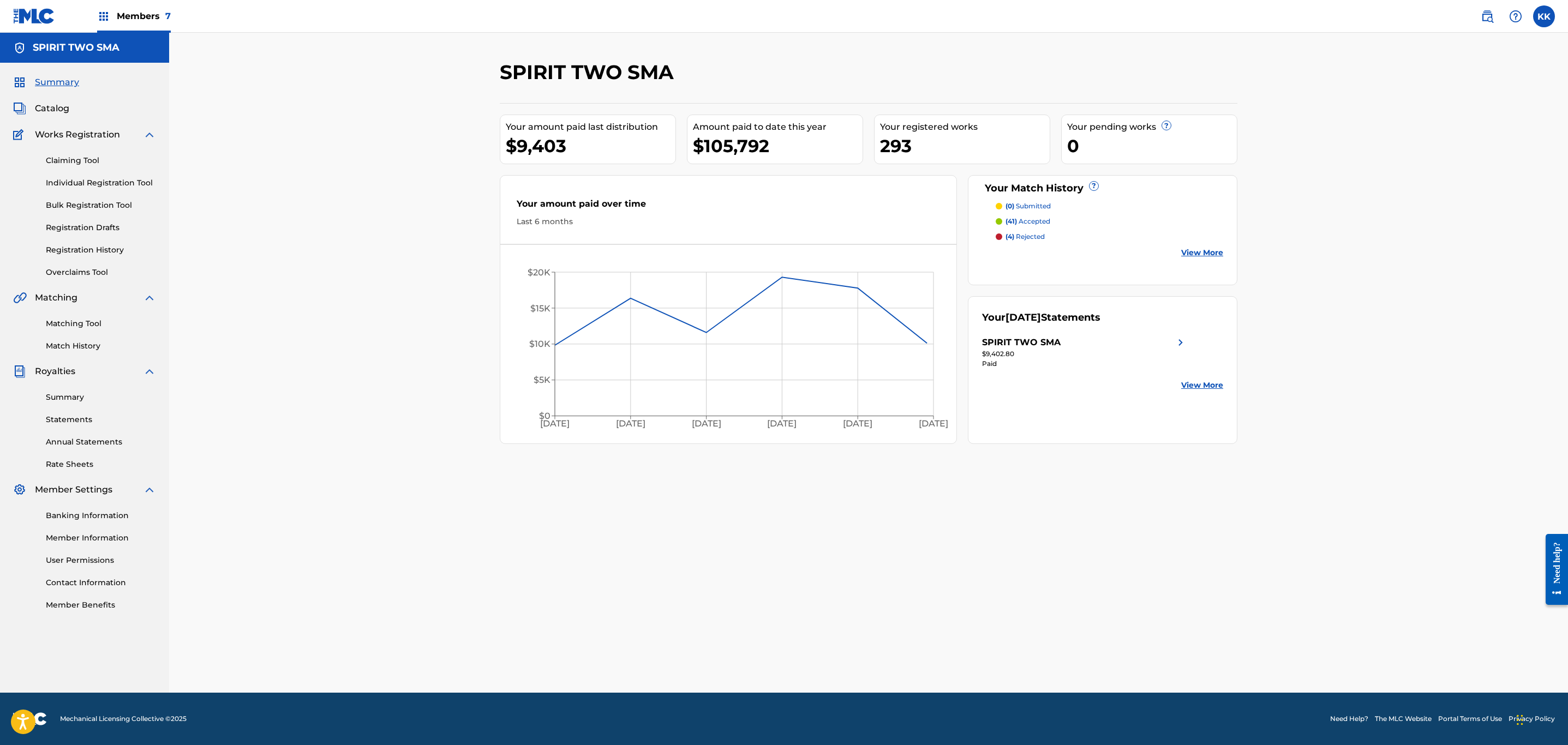
click at [65, 394] on link "Summary" at bounding box center [100, 397] width 110 height 12
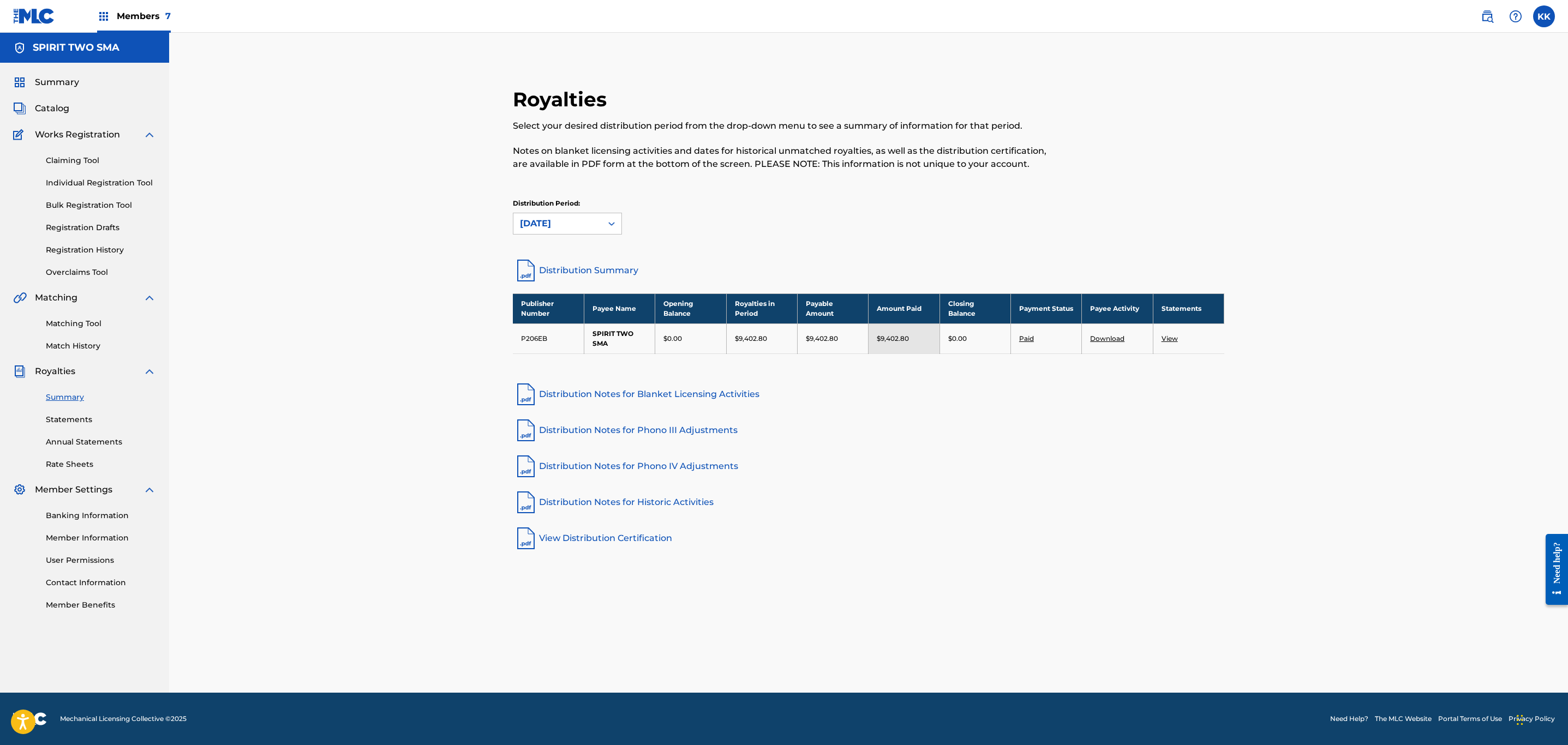
click at [1169, 341] on link "View" at bounding box center [1169, 338] width 16 height 8
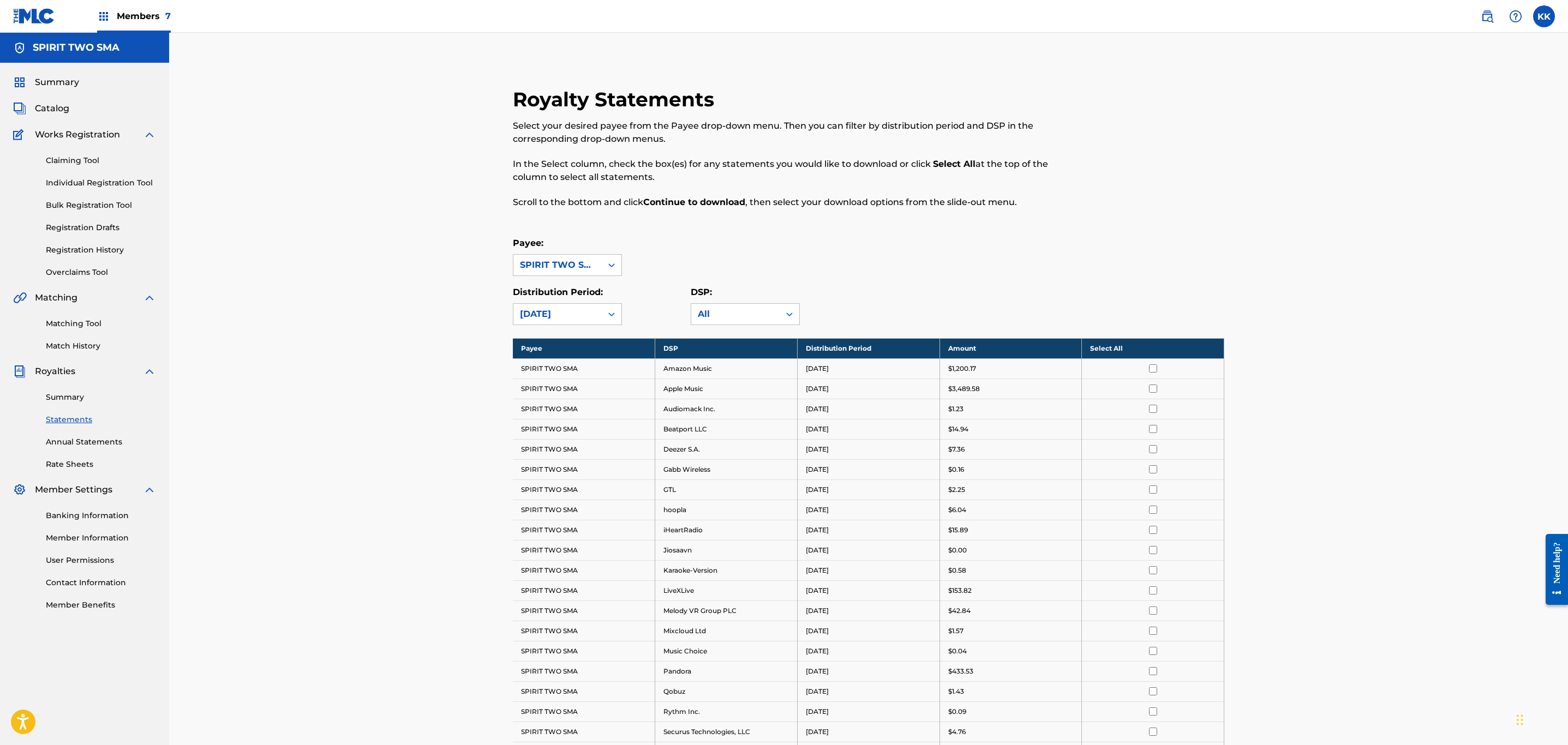
click at [1141, 350] on th "Select All" at bounding box center [1153, 348] width 142 height 20
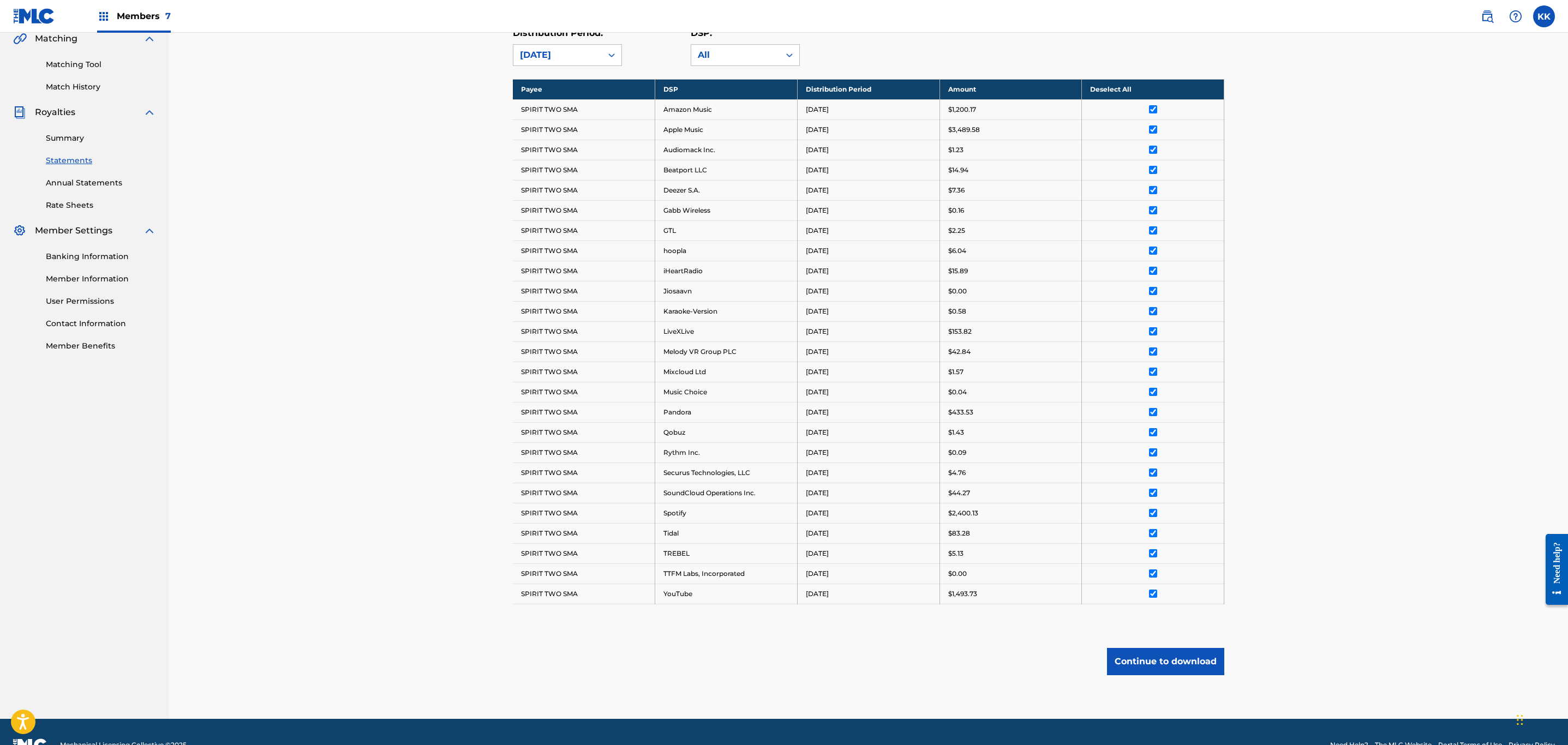
scroll to position [293, 0]
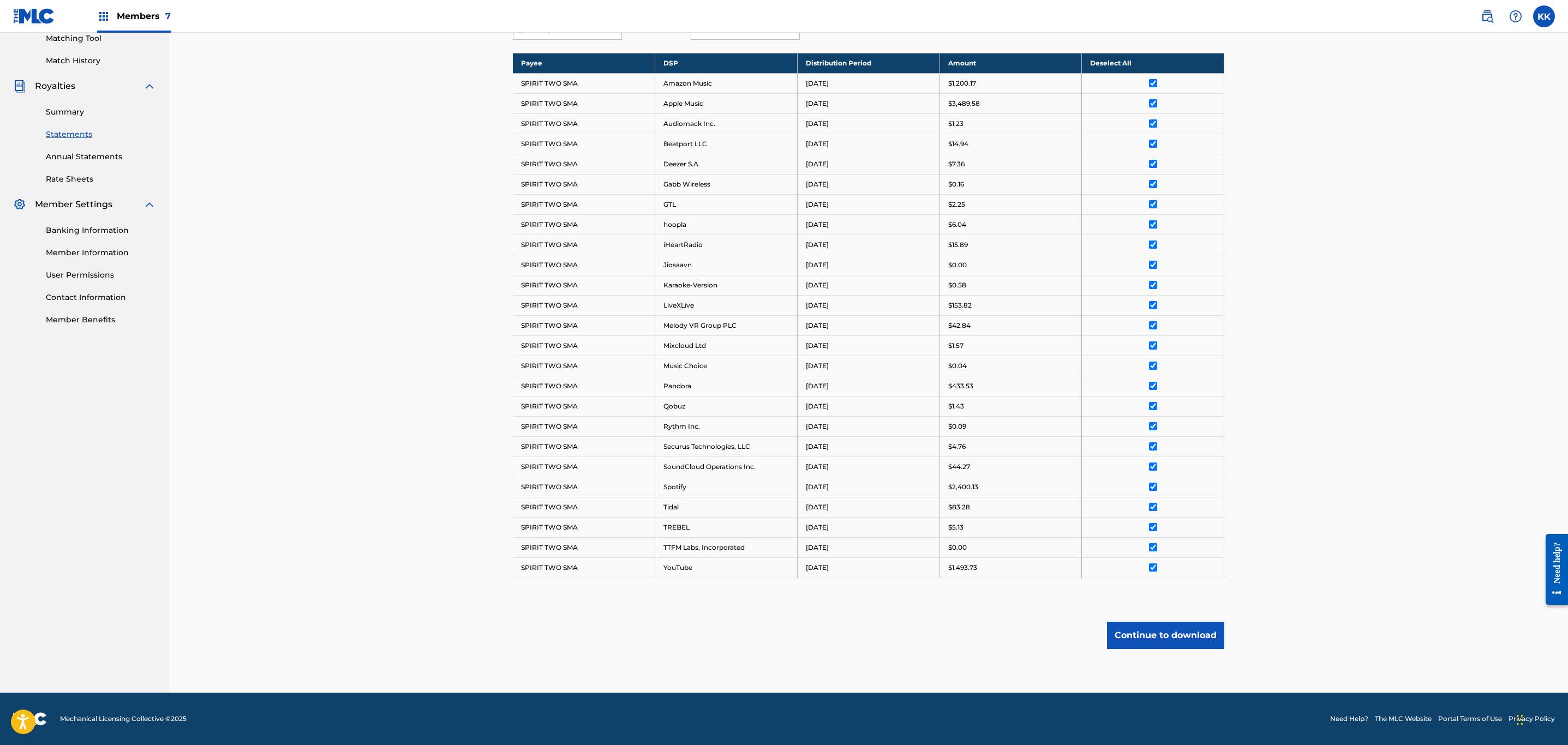
click at [1186, 640] on button "Continue to download" at bounding box center [1166, 635] width 117 height 27
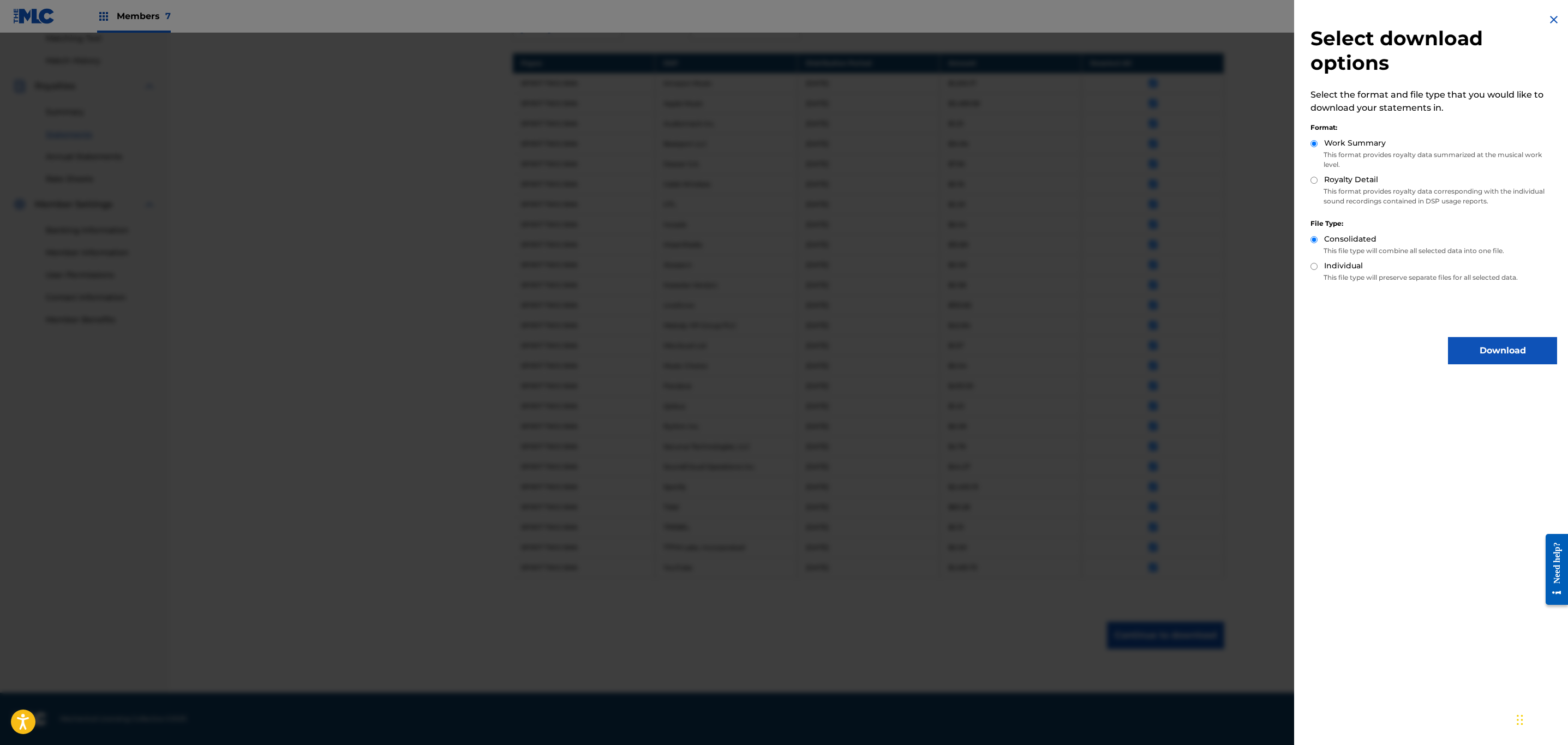
click at [1317, 181] on input "Royalty Detail" at bounding box center [1314, 180] width 7 height 7
radio input "true"
click at [1496, 351] on button "Download" at bounding box center [1502, 351] width 109 height 27
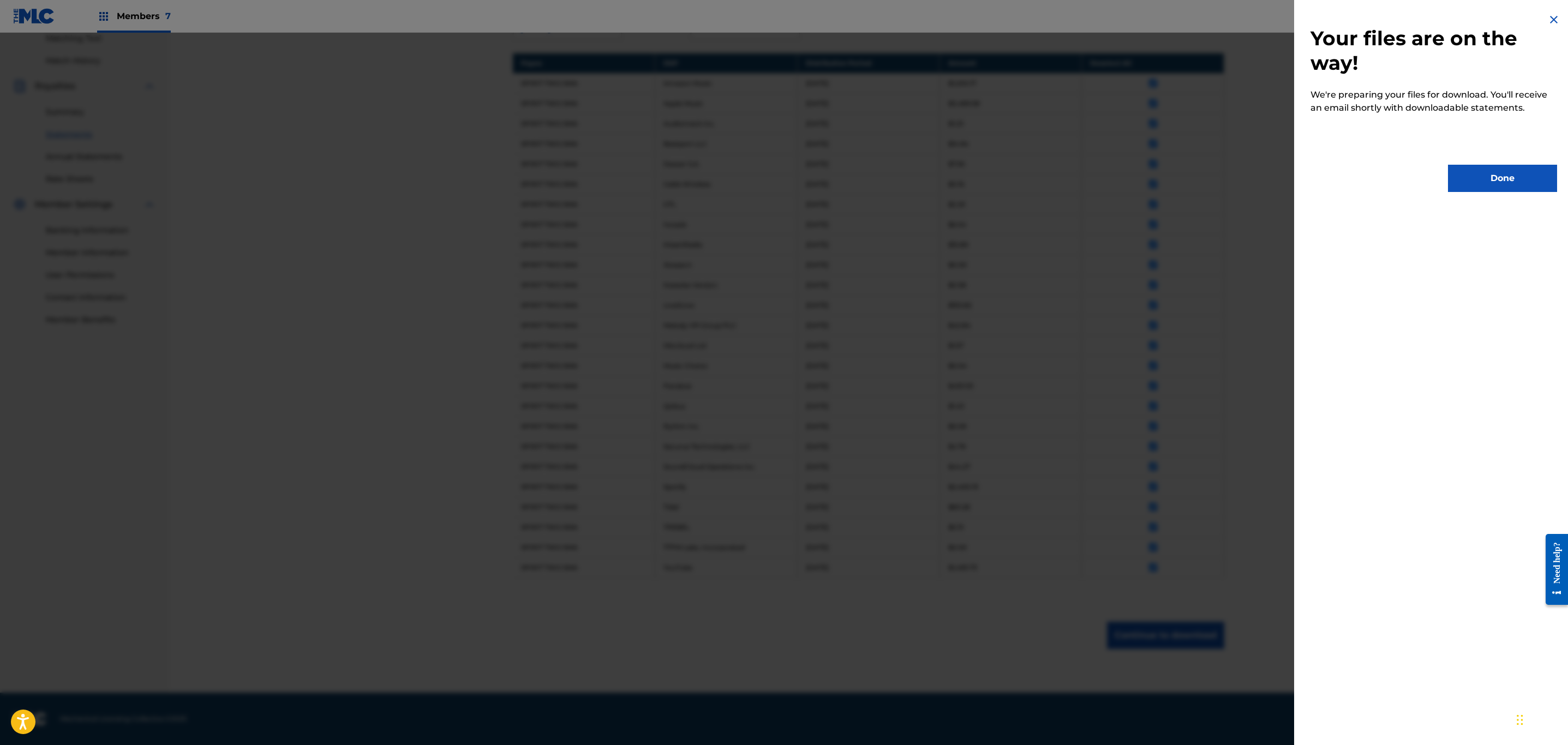
click at [1496, 186] on button "Done" at bounding box center [1502, 178] width 109 height 27
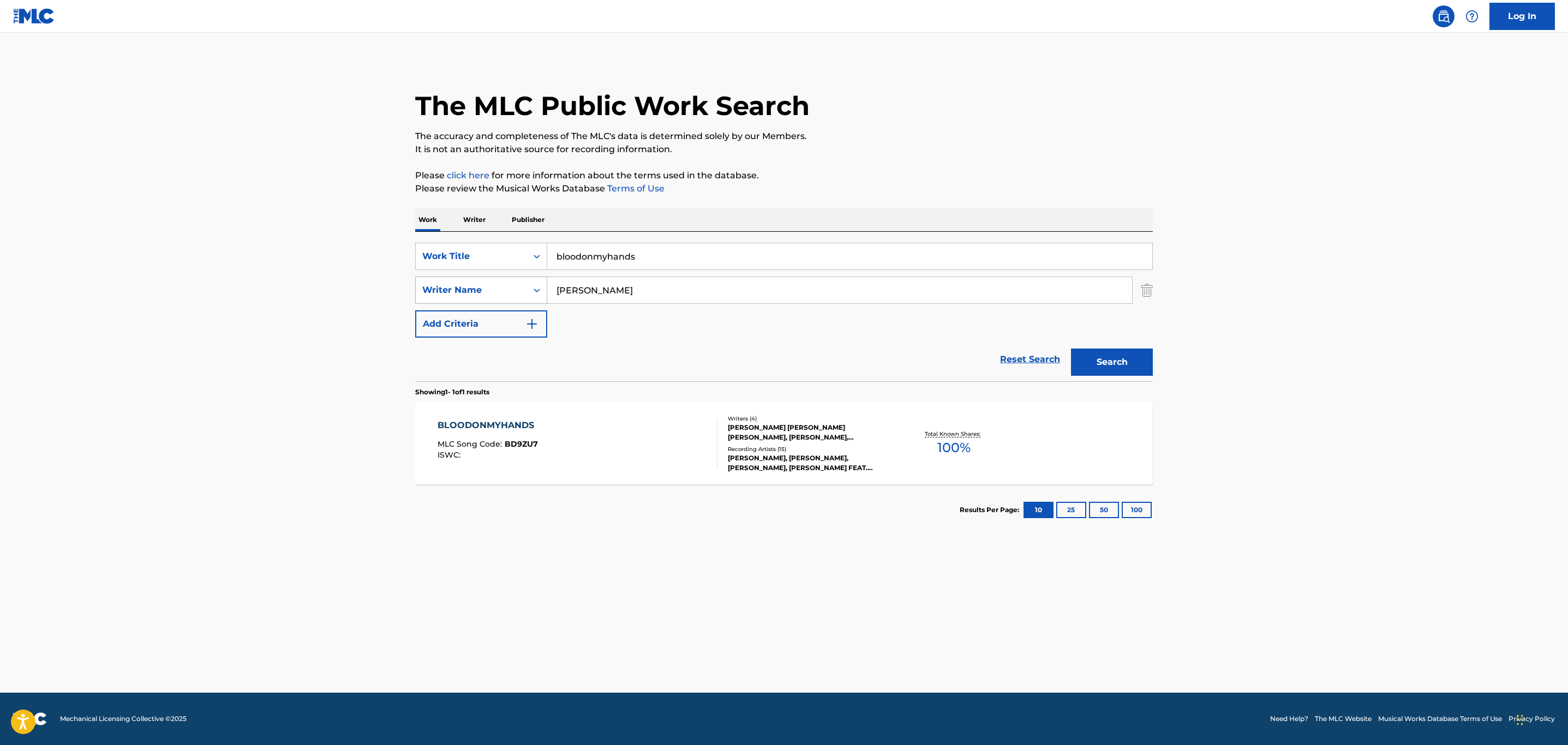
drag, startPoint x: 710, startPoint y: 272, endPoint x: 435, endPoint y: 276, distance: 275.0
click at [435, 276] on div "SearchWithCriteriaf7d10ff0-e662-4072-b435-5269efba5a2a Work Title bloodonmyhand…" at bounding box center [784, 290] width 738 height 95
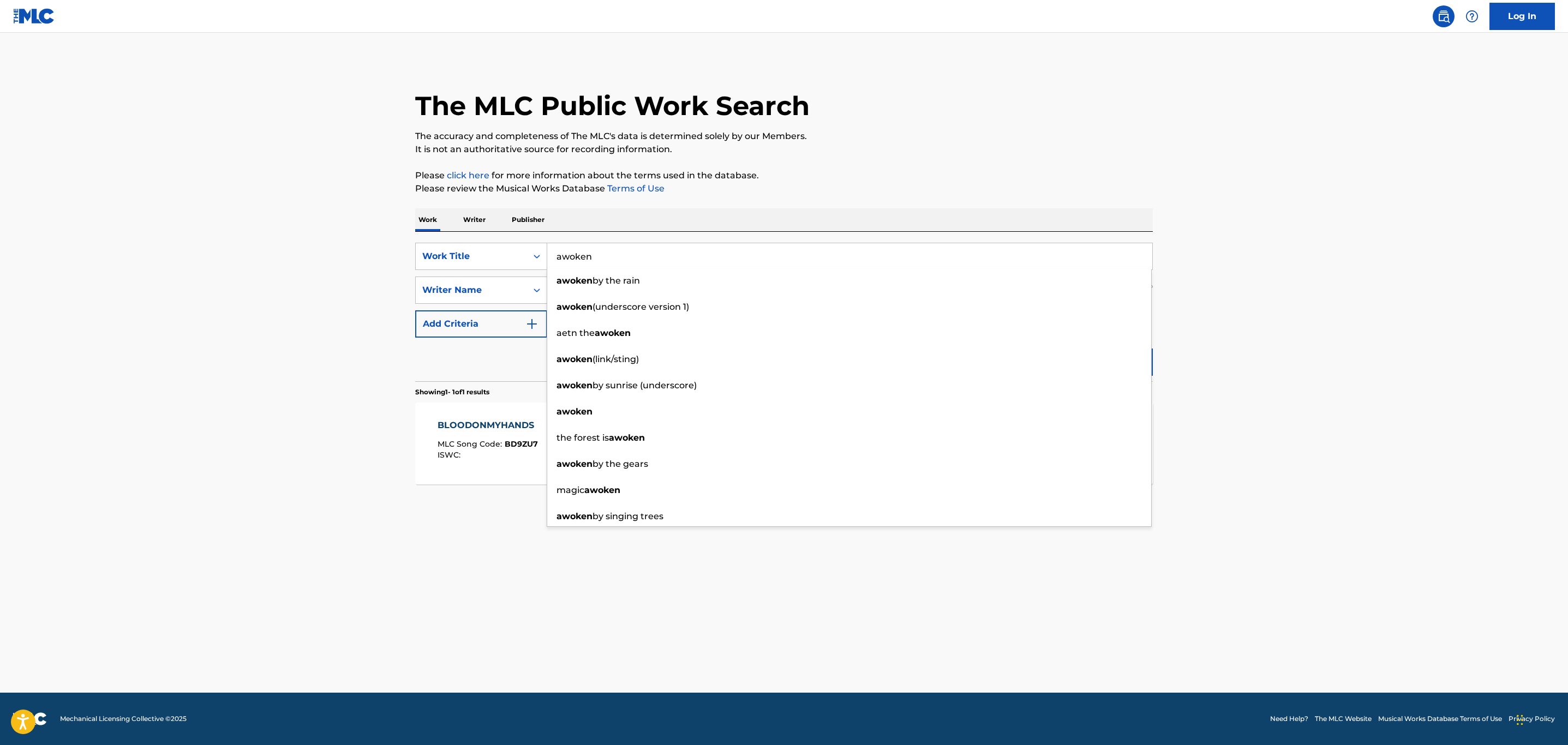
type input "awoken"
click at [1163, 181] on div "The MLC Public Work Search The accuracy and completeness of The MLC's data is d…" at bounding box center [784, 298] width 764 height 476
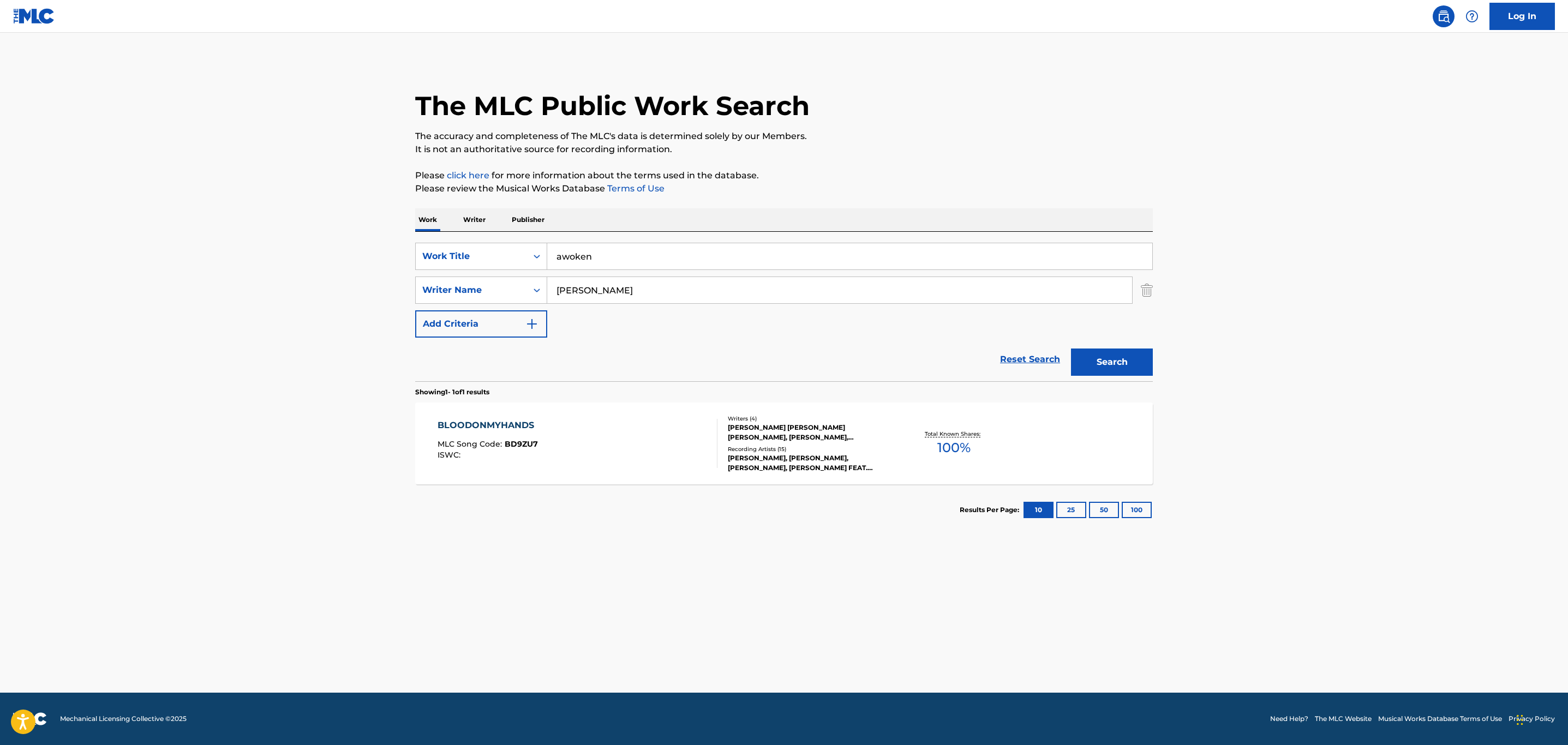
drag, startPoint x: 597, startPoint y: 293, endPoint x: 315, endPoint y: 293, distance: 282.0
click at [315, 293] on main "The MLC Public Work Search The accuracy and completeness of The MLC's data is d…" at bounding box center [784, 363] width 1568 height 660
type input "panes"
click at [1071, 349] on button "Search" at bounding box center [1111, 362] width 82 height 27
click at [573, 426] on div "AWOKEN MLC Song Code : A9655V ISWC :" at bounding box center [578, 443] width 281 height 49
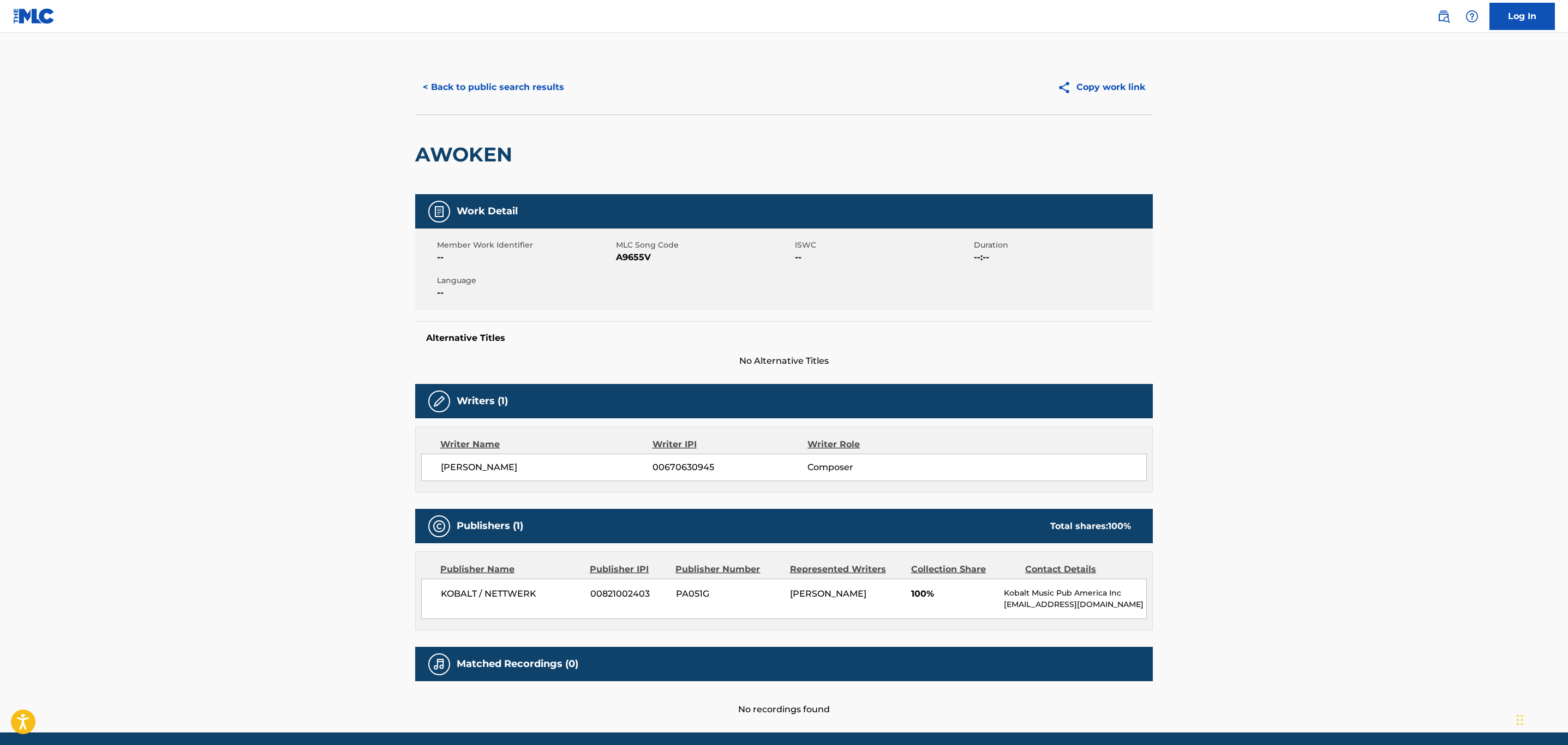
click at [458, 94] on button "< Back to public search results" at bounding box center [493, 87] width 156 height 27
